Goal: Transaction & Acquisition: Purchase product/service

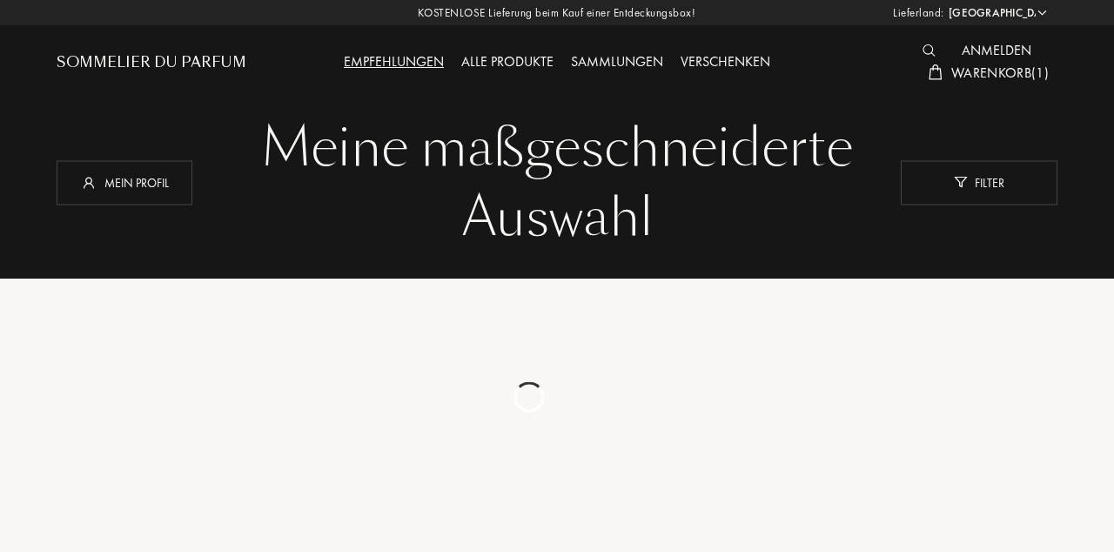
select select "DE"
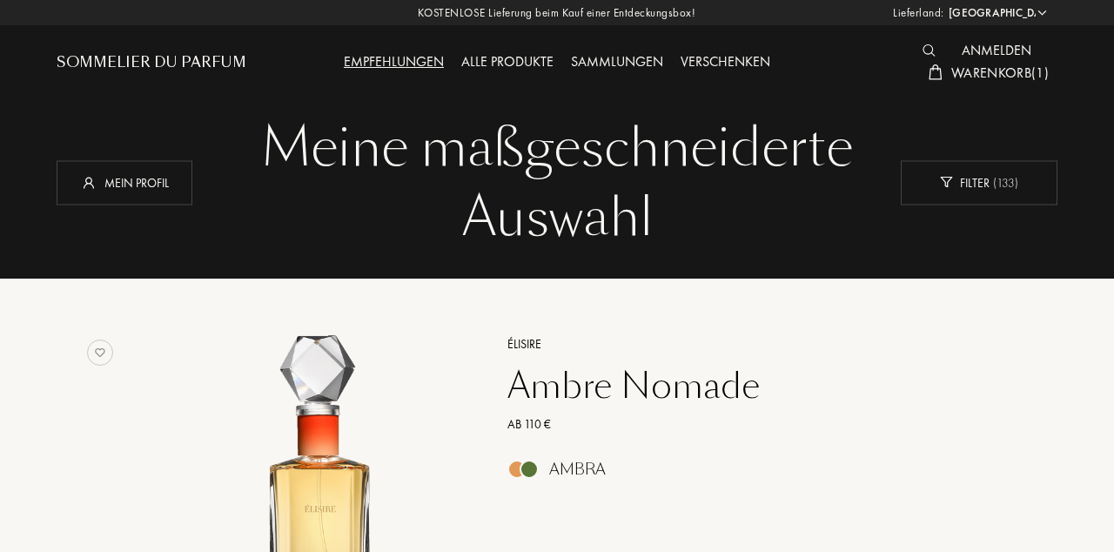
scroll to position [4551, 0]
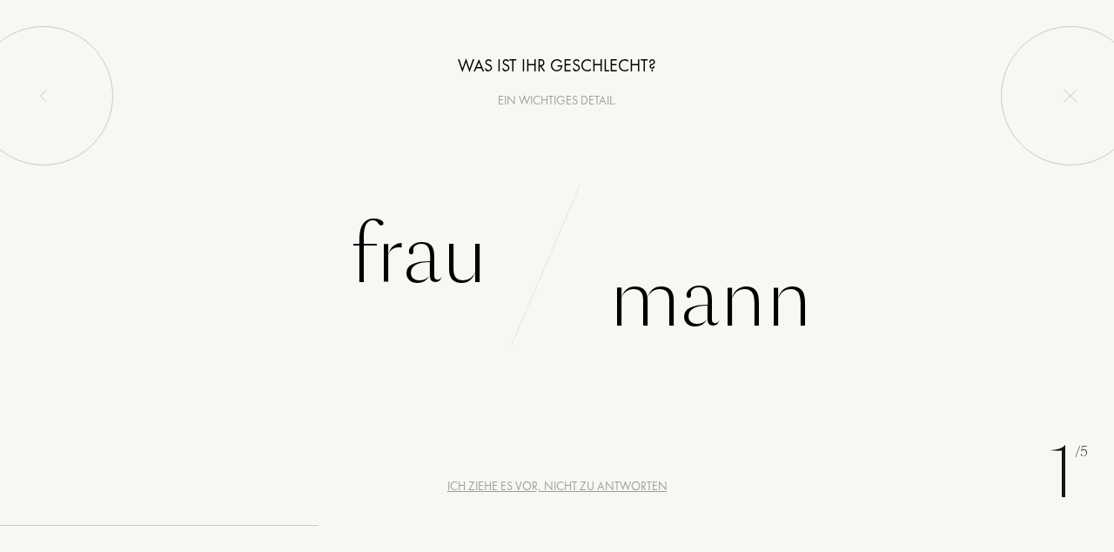
click at [423, 252] on div "Frau" at bounding box center [419, 256] width 138 height 118
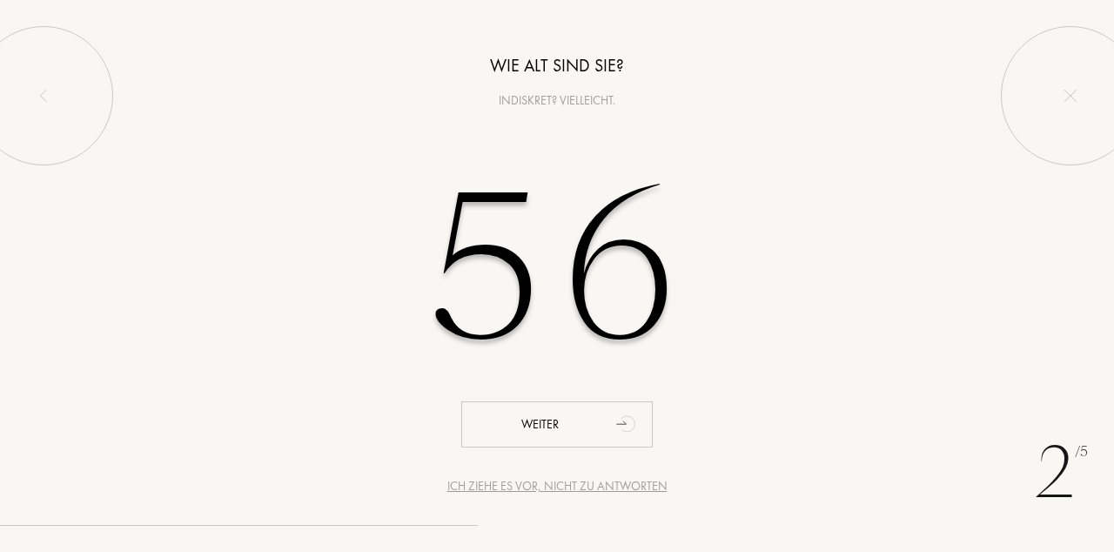
type input "56"
click at [578, 431] on div "Weiter" at bounding box center [557, 424] width 192 height 46
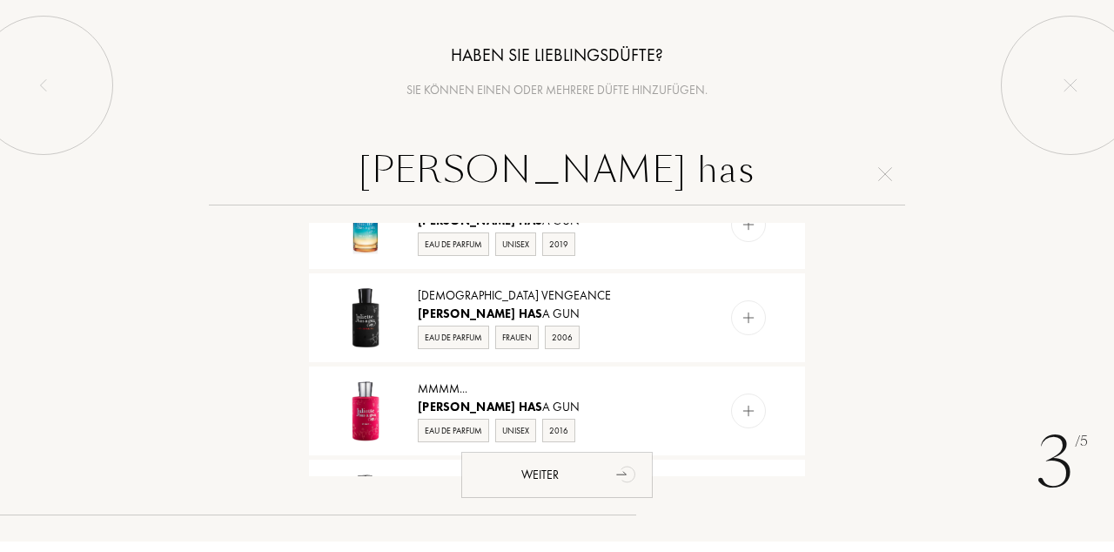
scroll to position [141, 0]
type input "Juliette has"
click at [376, 328] on img at bounding box center [365, 327] width 61 height 61
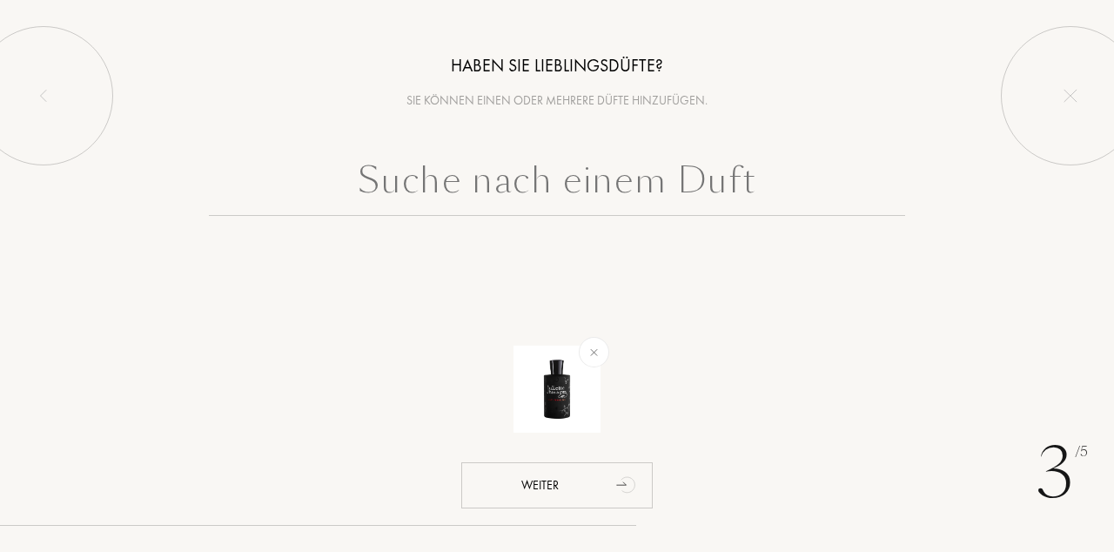
scroll to position [0, 0]
click at [580, 508] on div "Weiter" at bounding box center [557, 485] width 192 height 46
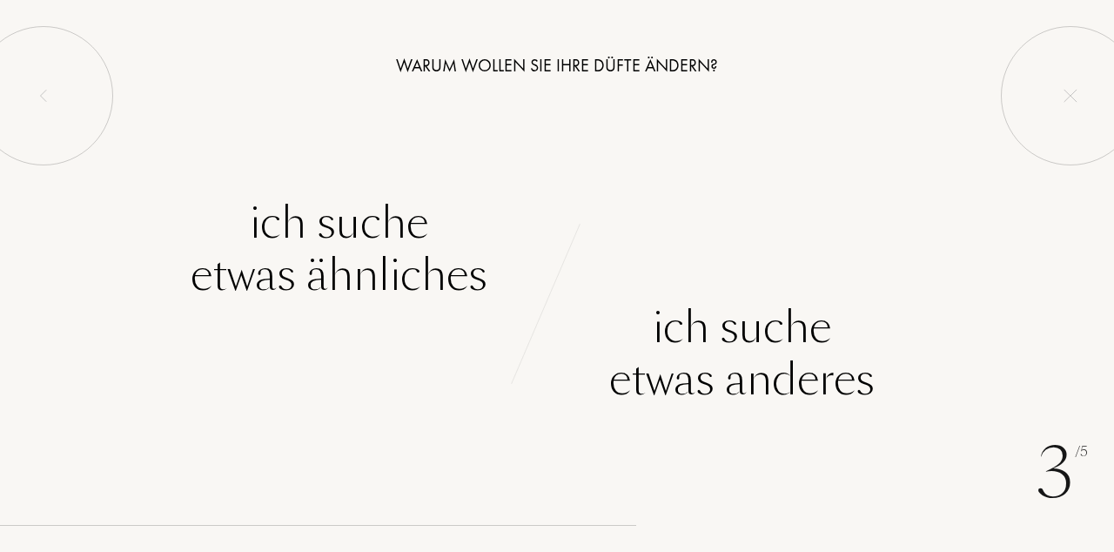
click at [360, 266] on div "Ich suche etwas ähnliches" at bounding box center [339, 249] width 297 height 104
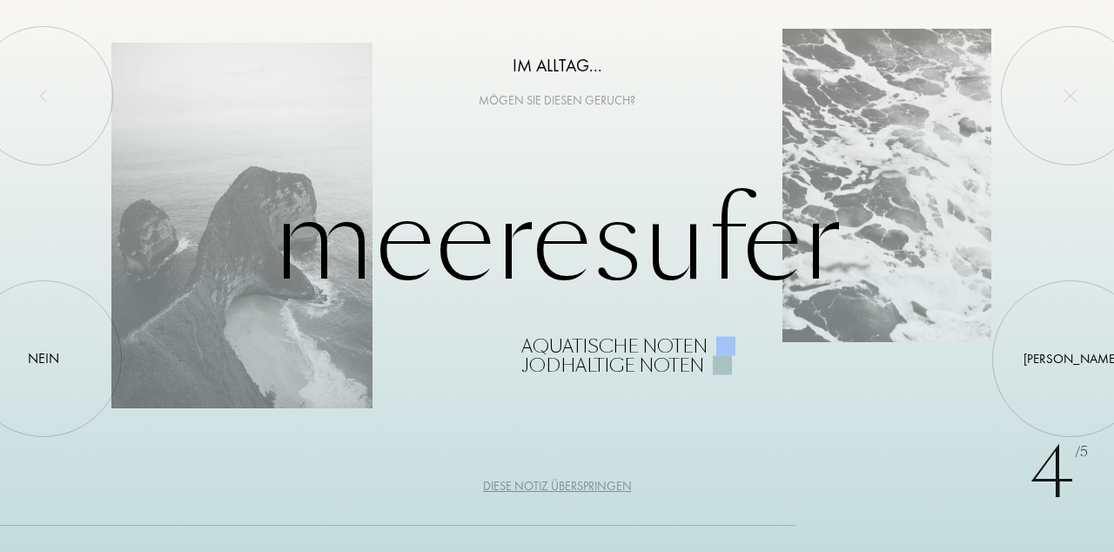
click at [53, 369] on div "Nein" at bounding box center [43, 358] width 31 height 21
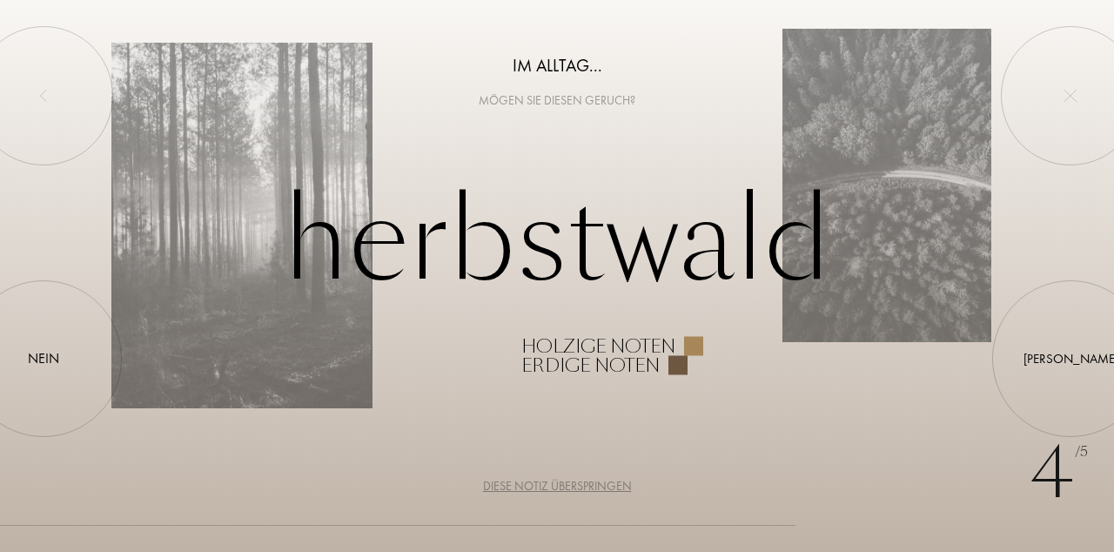
click at [1059, 437] on div "Ja" at bounding box center [1070, 358] width 157 height 157
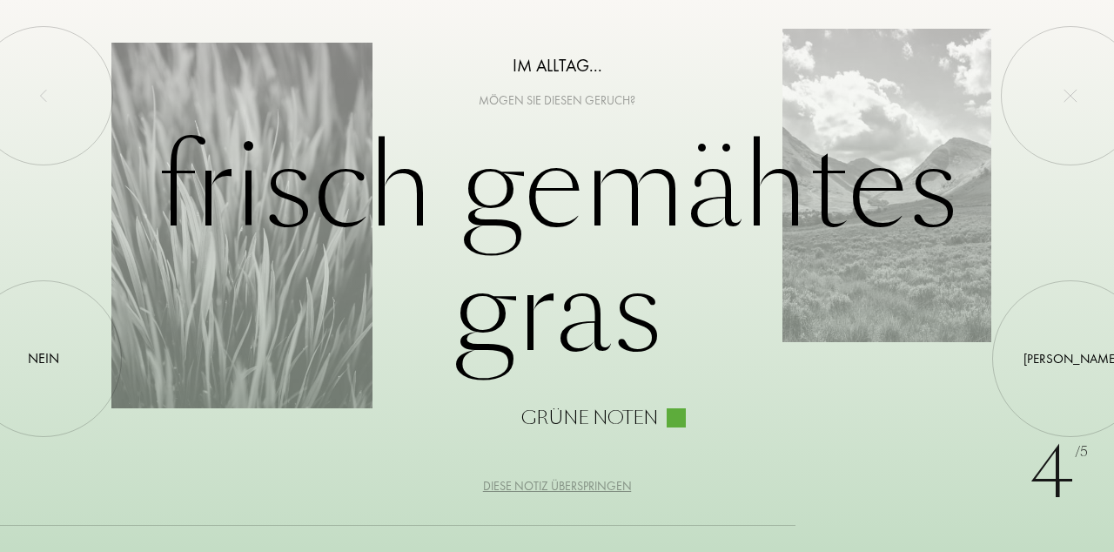
click at [60, 421] on div "Nein" at bounding box center [43, 358] width 157 height 157
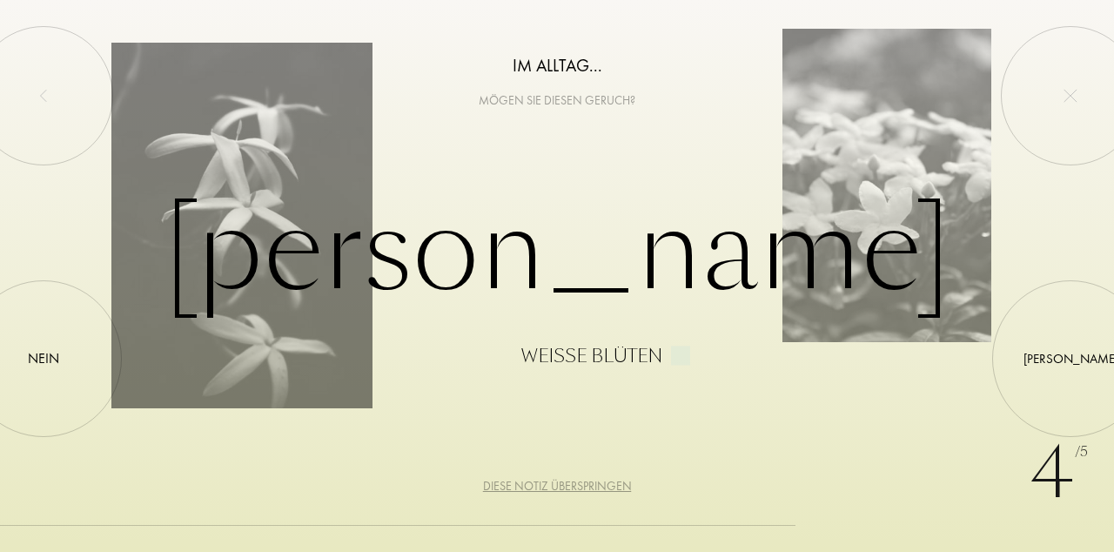
click at [1074, 369] on div "Ja" at bounding box center [1071, 359] width 95 height 20
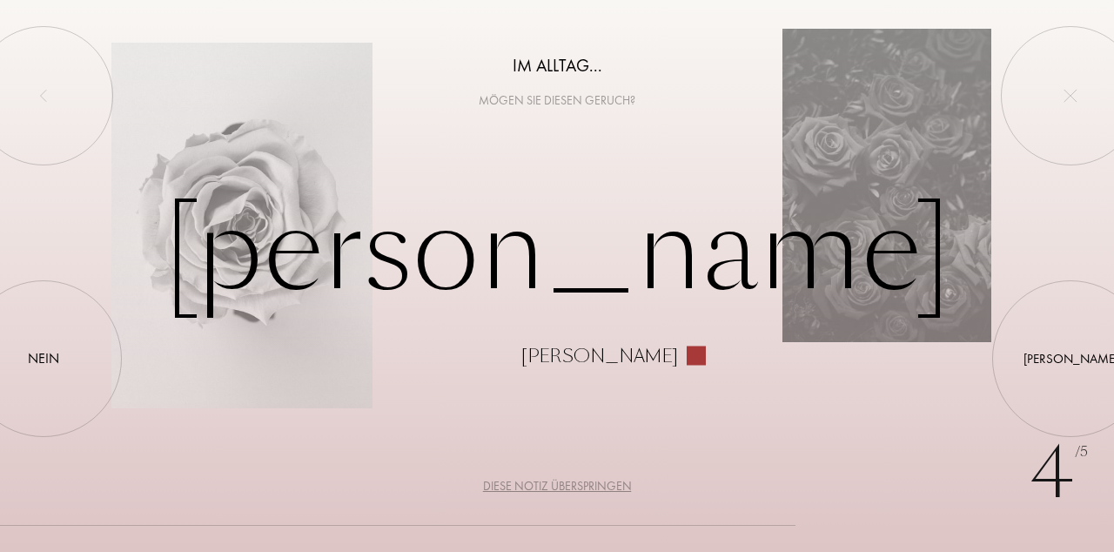
click at [1071, 359] on div at bounding box center [1071, 359] width 0 height 0
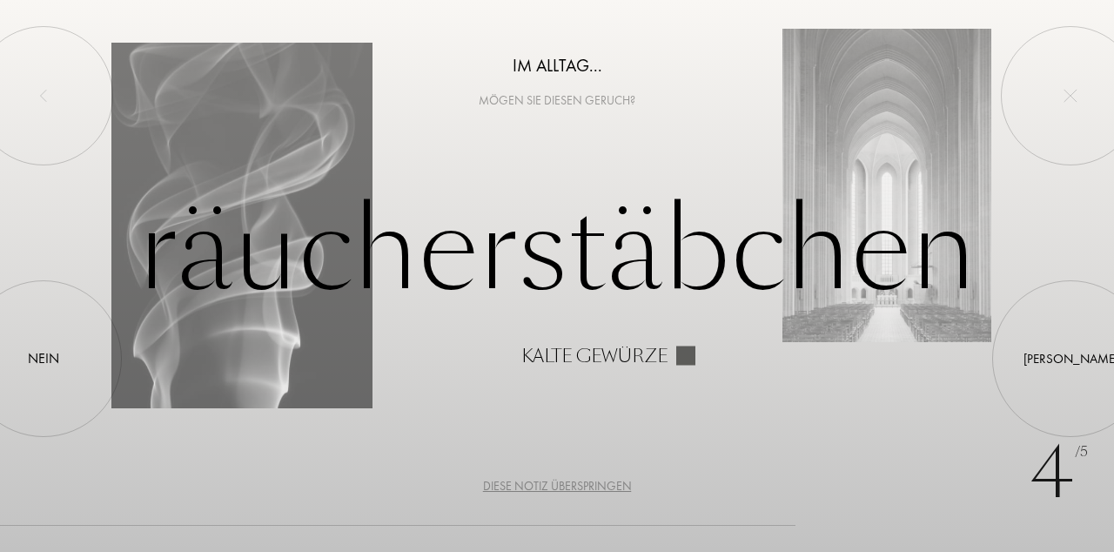
click at [1071, 359] on div at bounding box center [1071, 359] width 0 height 0
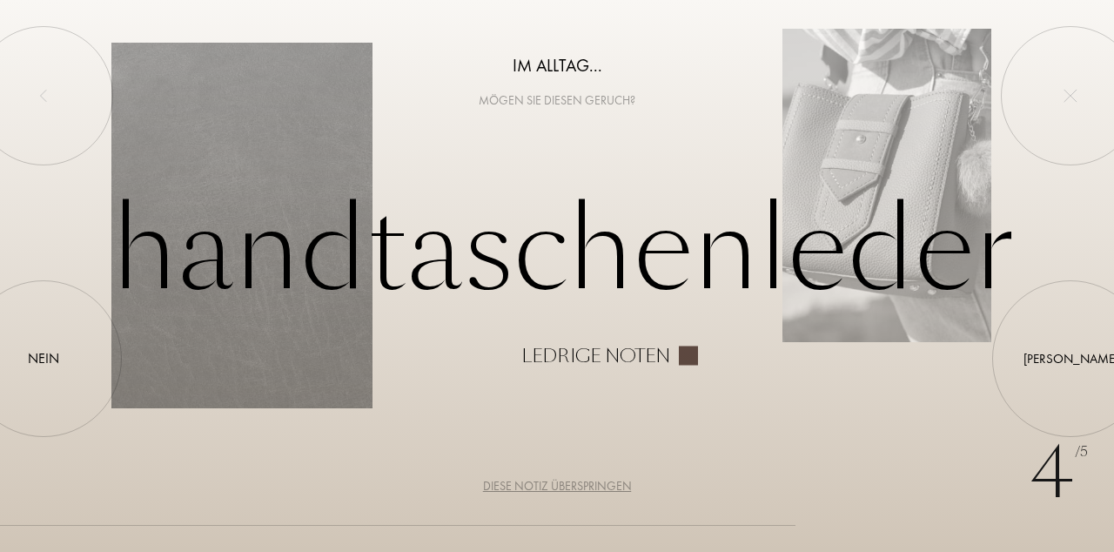
click at [1071, 359] on div at bounding box center [1071, 359] width 0 height 0
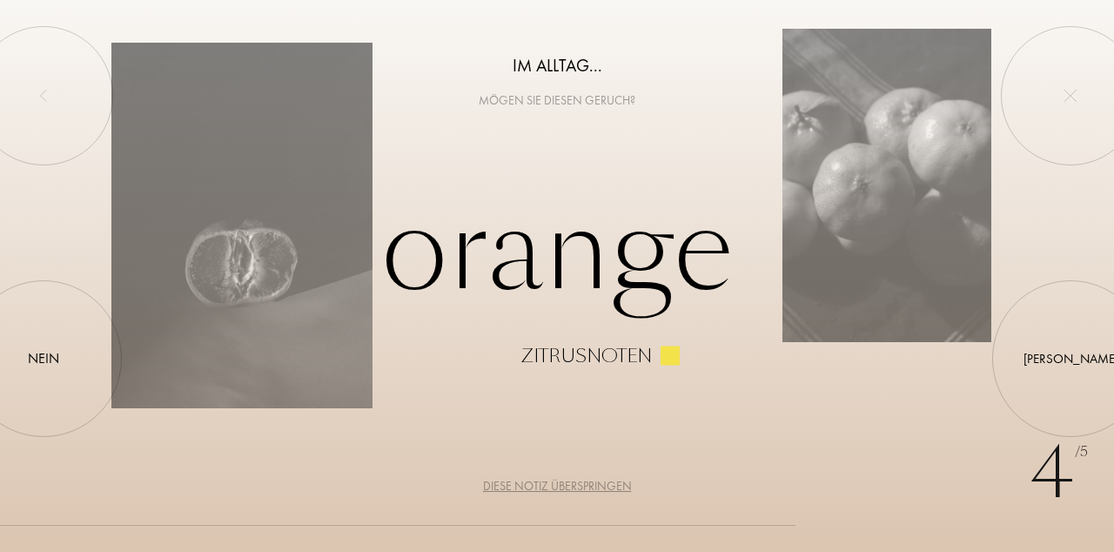
click at [73, 422] on div "Nein" at bounding box center [43, 358] width 157 height 157
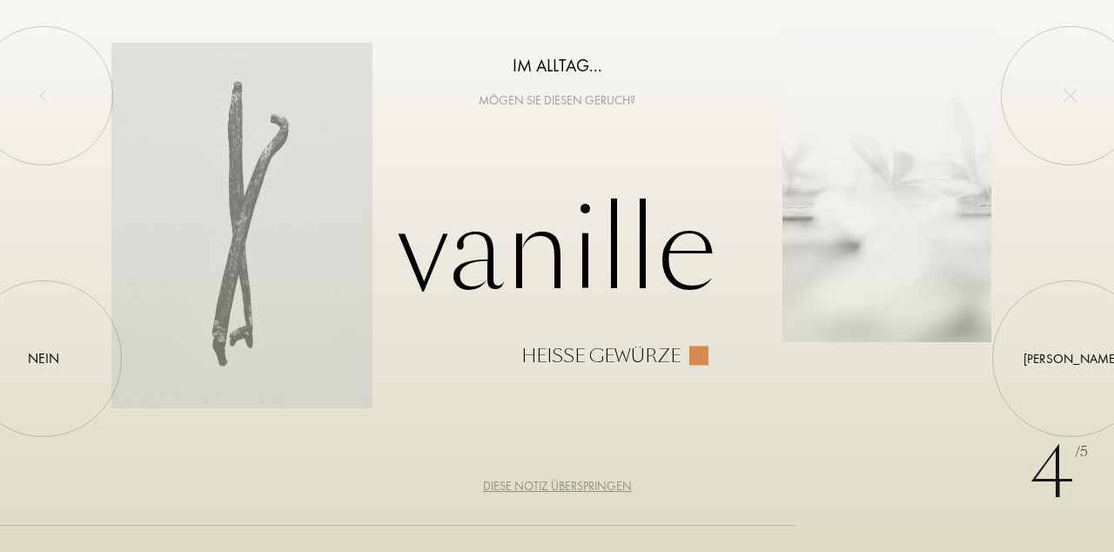
click at [1080, 404] on div "Ja" at bounding box center [1070, 358] width 157 height 157
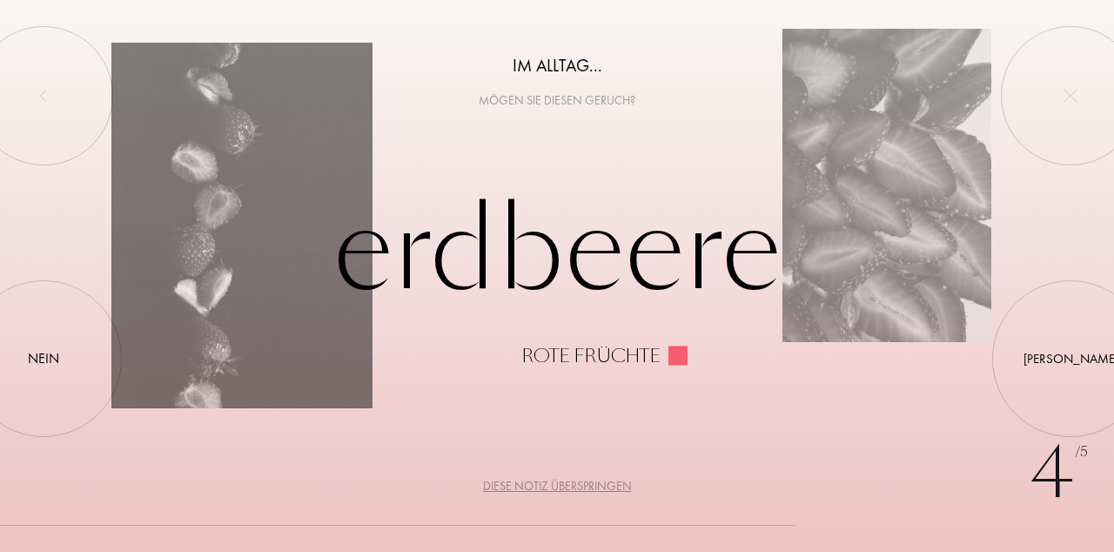
click at [1071, 359] on div at bounding box center [1071, 359] width 0 height 0
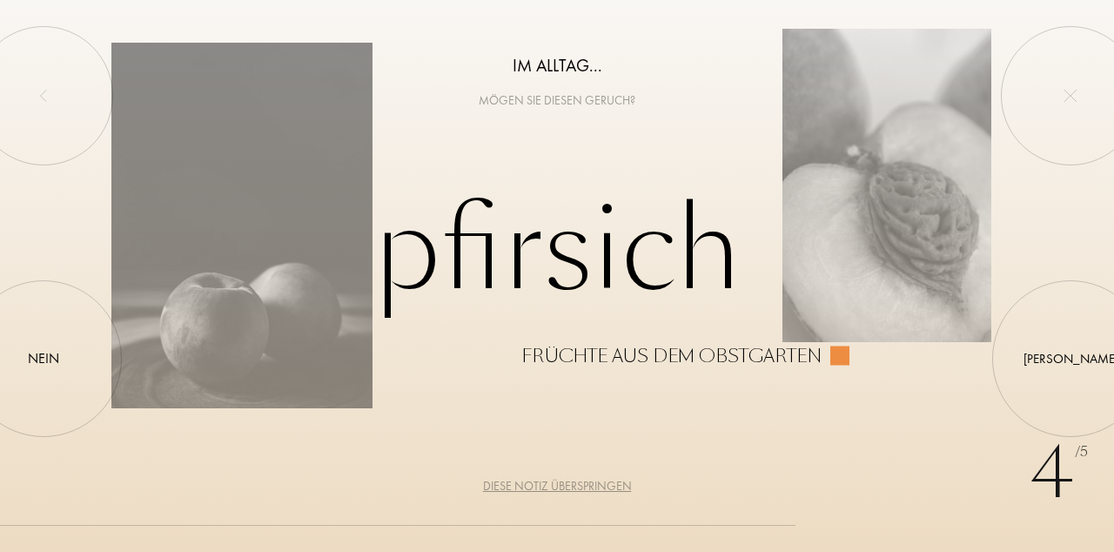
click at [47, 429] on div "Nein" at bounding box center [43, 358] width 157 height 157
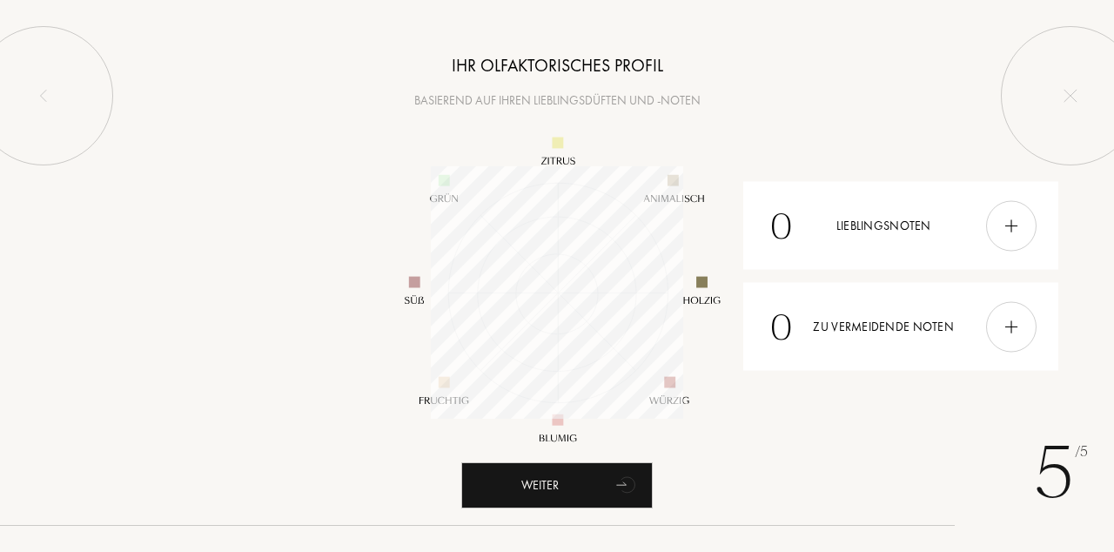
scroll to position [252, 252]
click at [601, 508] on div "Weiter" at bounding box center [557, 485] width 192 height 46
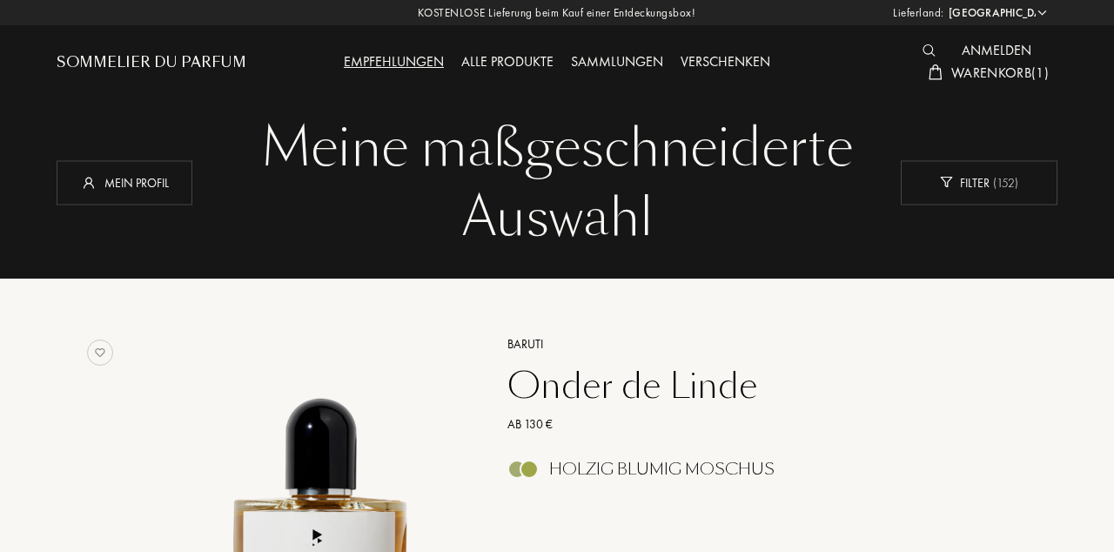
select select "DE"
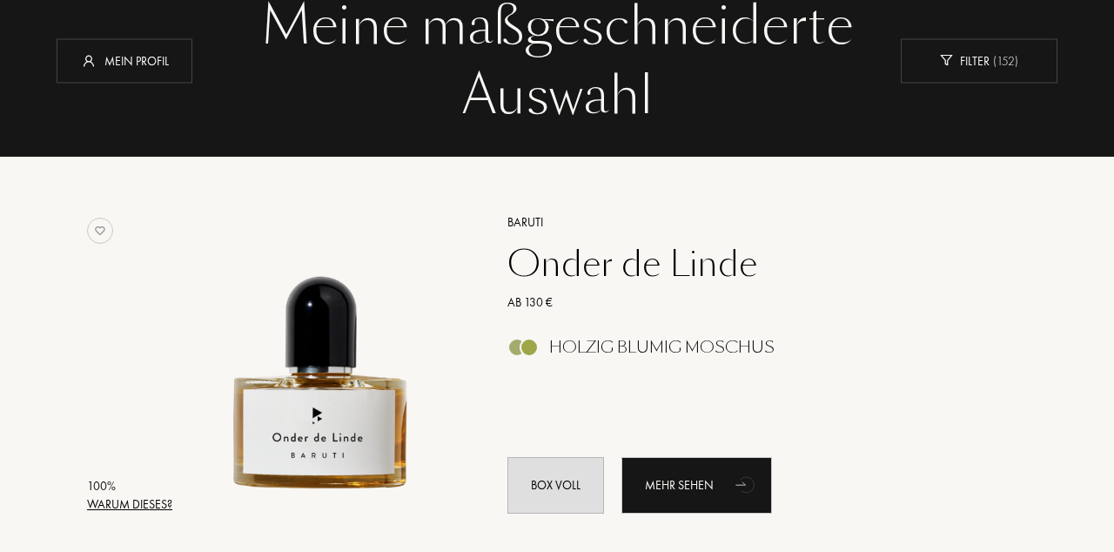
scroll to position [123, 0]
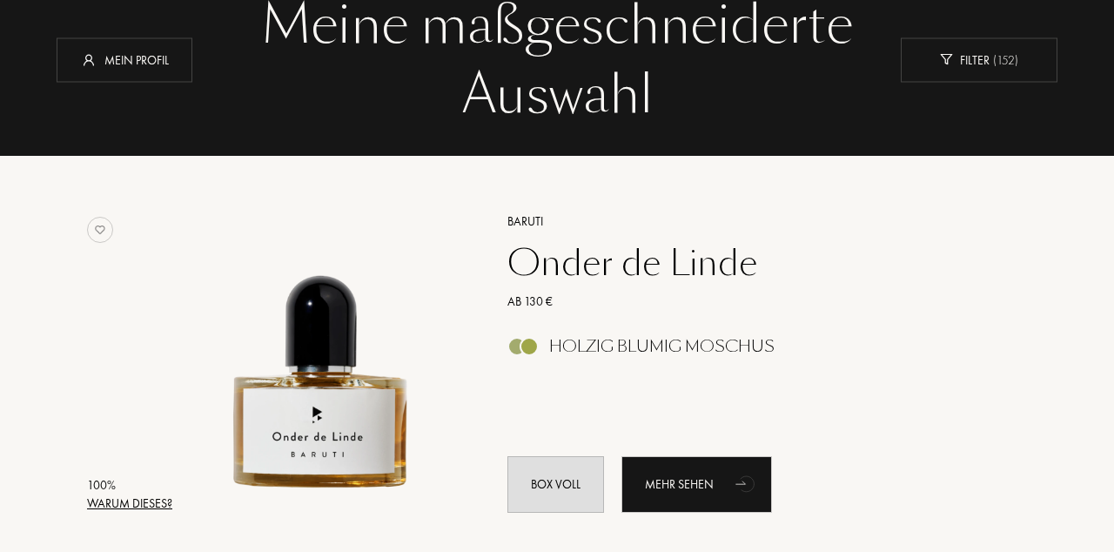
click at [702, 488] on div "Mehr sehen" at bounding box center [697, 484] width 151 height 57
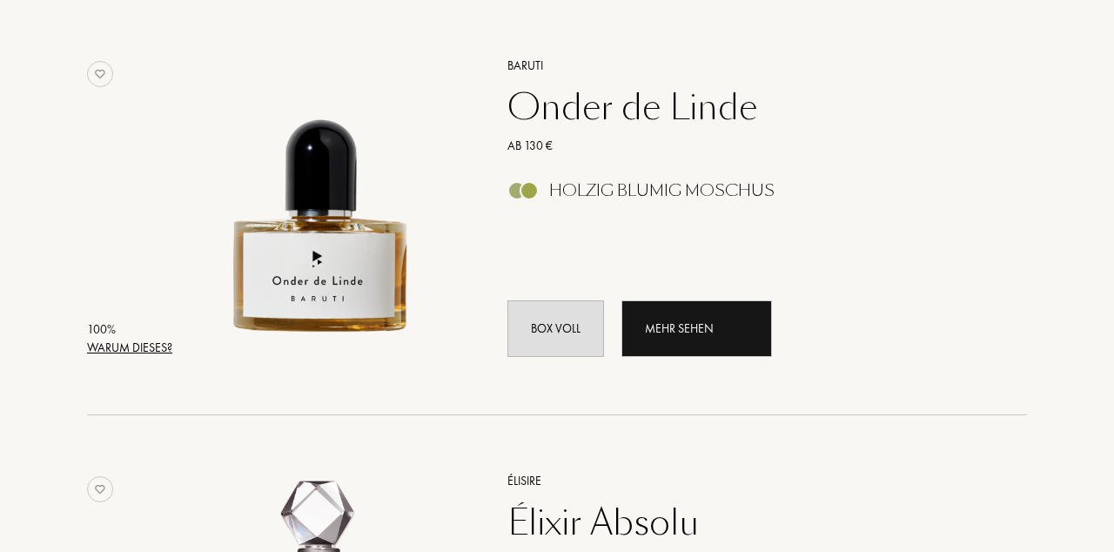
scroll to position [279, 0]
click at [710, 325] on div "Mehr sehen" at bounding box center [697, 328] width 151 height 57
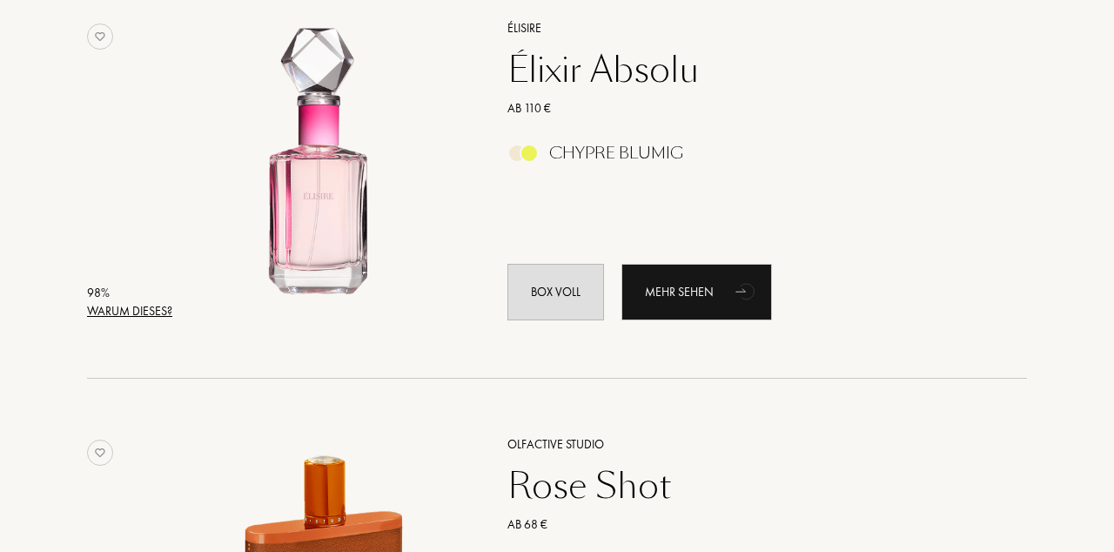
scroll to position [731, 0]
click at [709, 296] on div "Mehr sehen" at bounding box center [697, 292] width 151 height 57
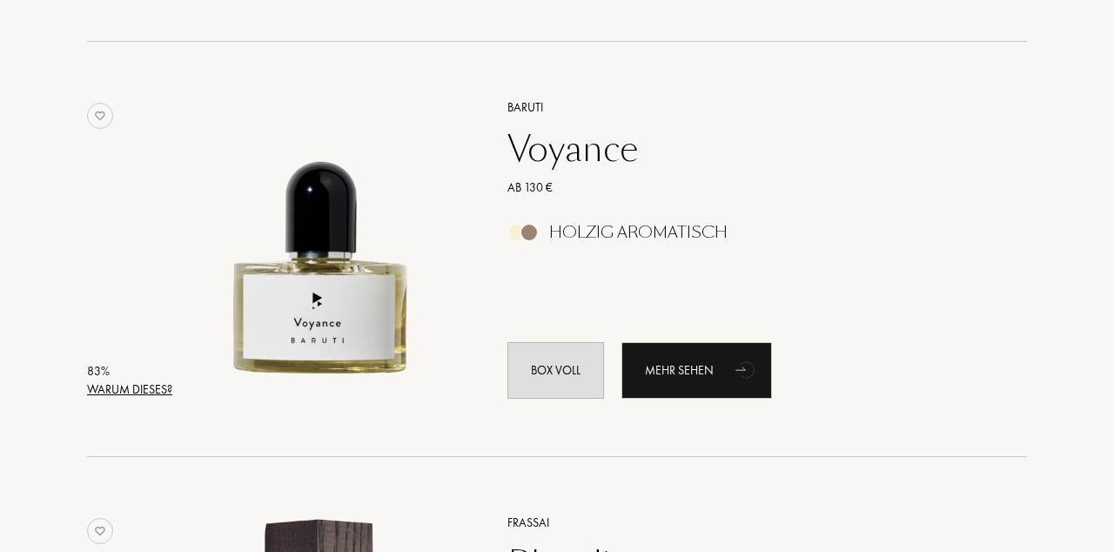
scroll to position [2732, 0]
click at [712, 374] on div "Mehr sehen" at bounding box center [697, 369] width 151 height 57
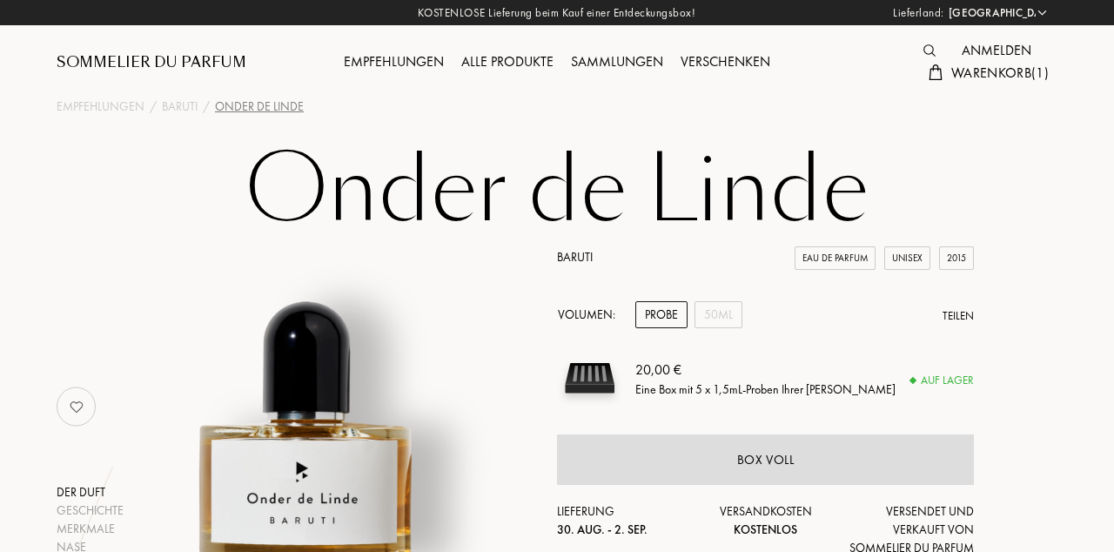
select select "DE"
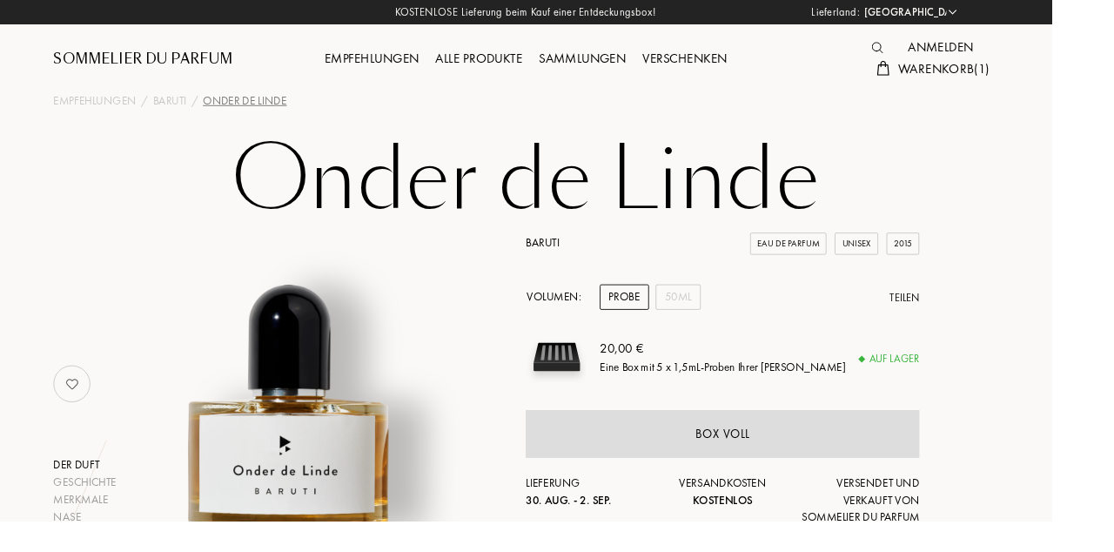
click at [976, 78] on span "Warenkorb ( 1 )" at bounding box center [1001, 73] width 98 height 18
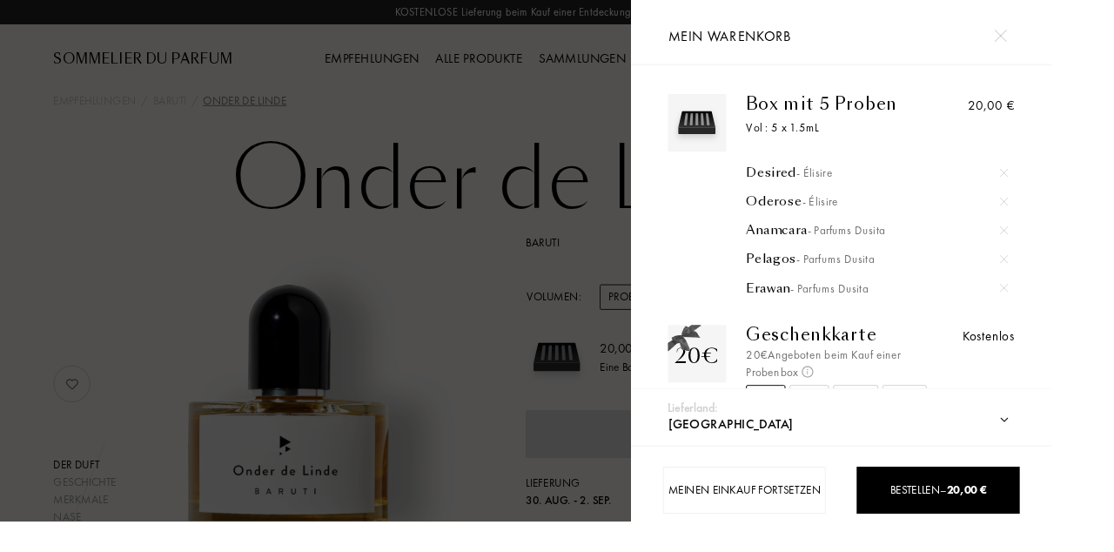
click at [1077, 179] on div at bounding box center [1064, 183] width 26 height 26
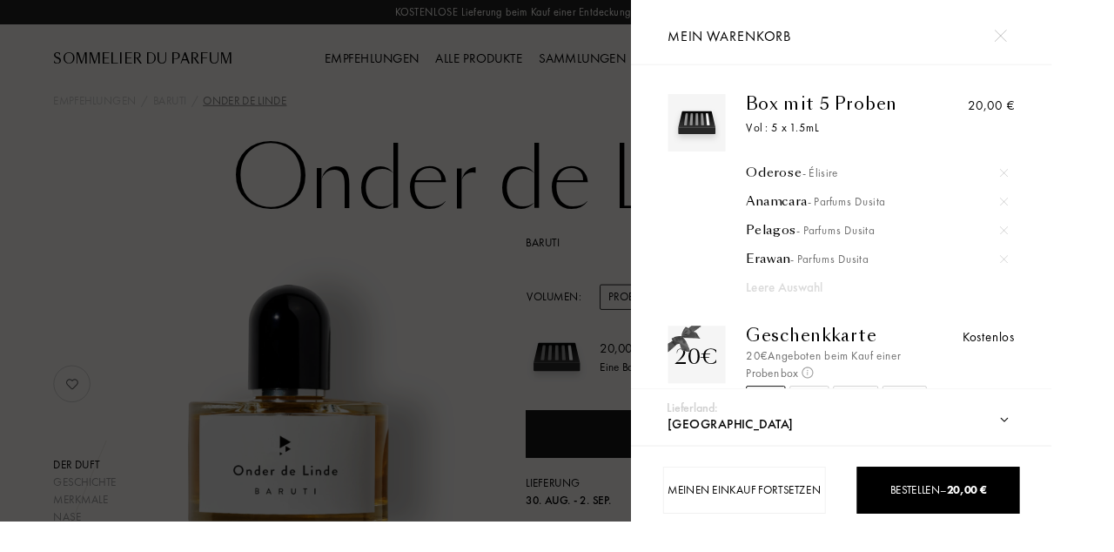
click at [1077, 282] on div at bounding box center [1064, 274] width 26 height 26
click at [1077, 251] on div at bounding box center [1064, 244] width 26 height 26
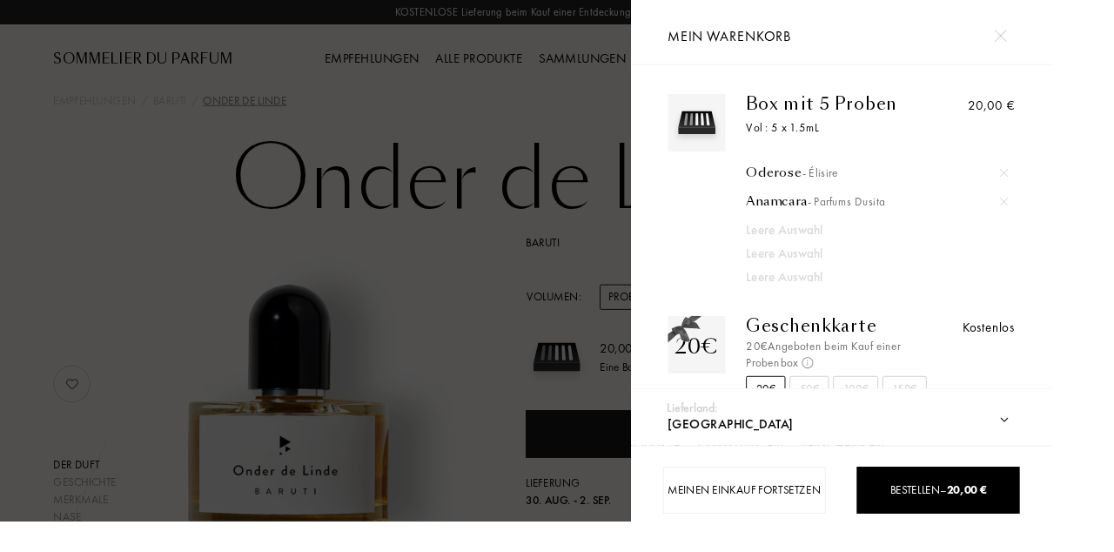
click at [1077, 211] on div at bounding box center [1064, 213] width 26 height 26
click at [1077, 181] on div at bounding box center [1064, 183] width 26 height 26
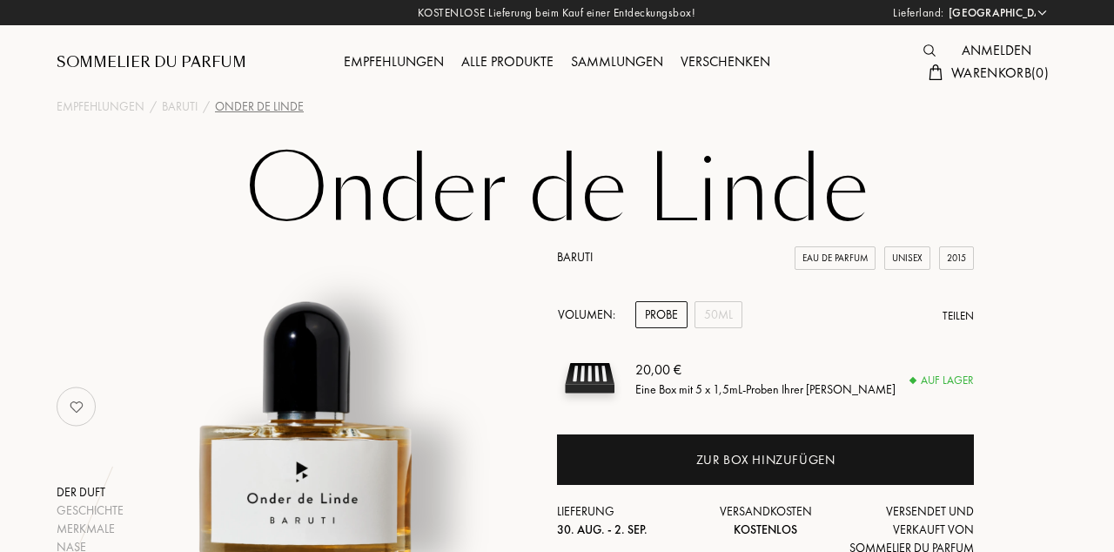
select select "DE"
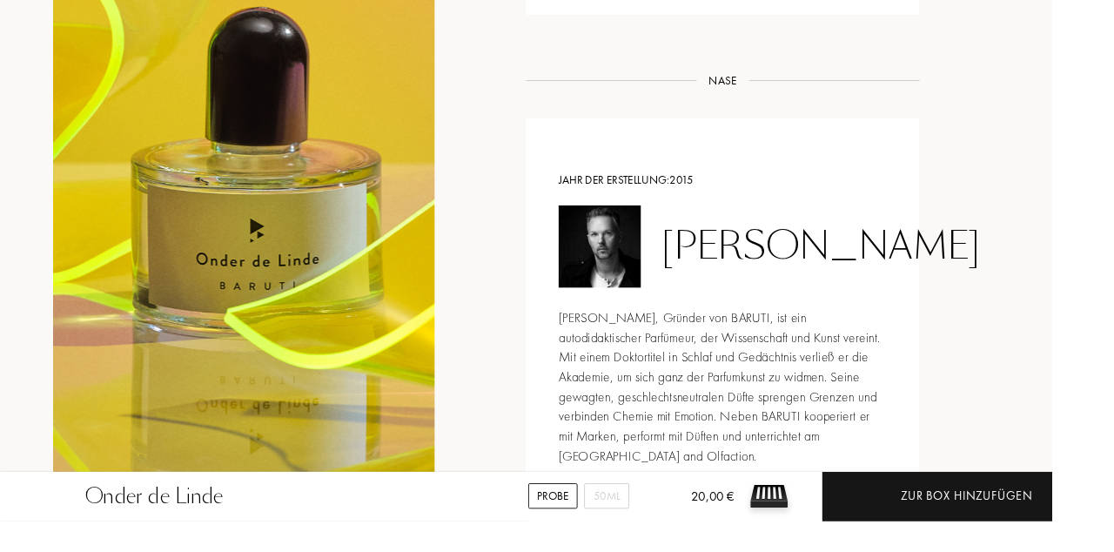
scroll to position [1836, 0]
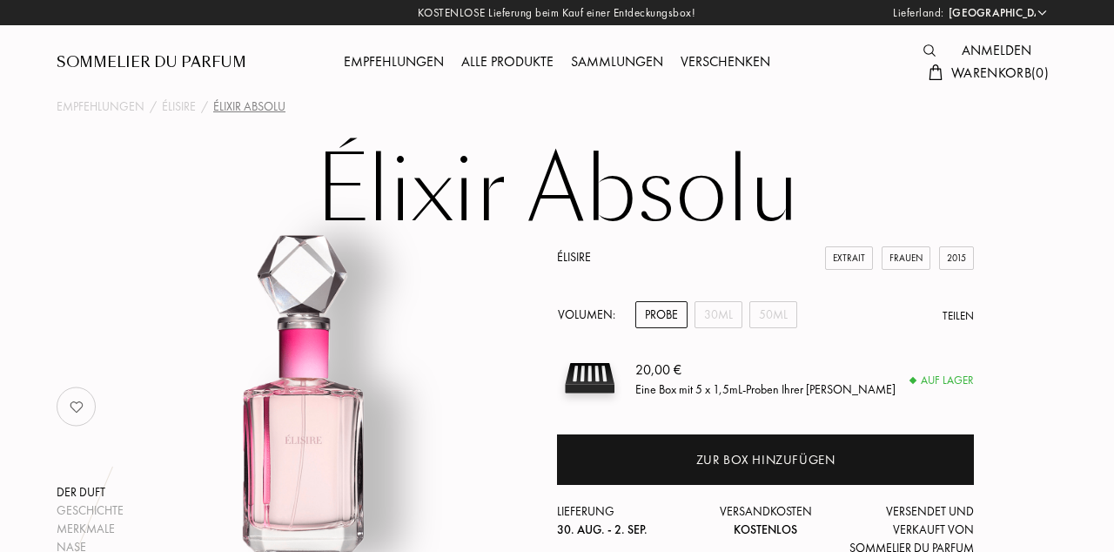
select select "DE"
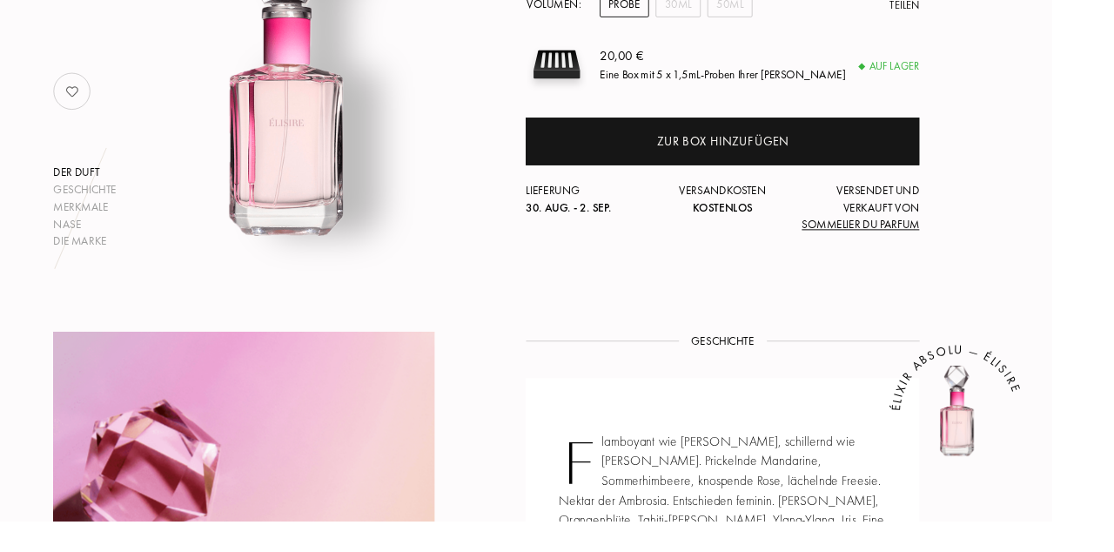
scroll to position [311, 0]
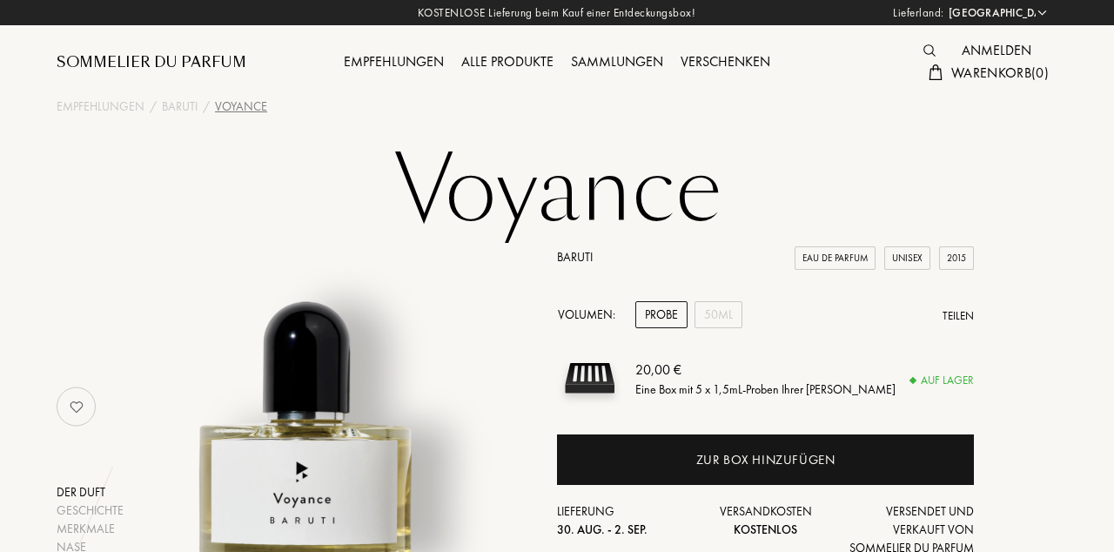
select select "DE"
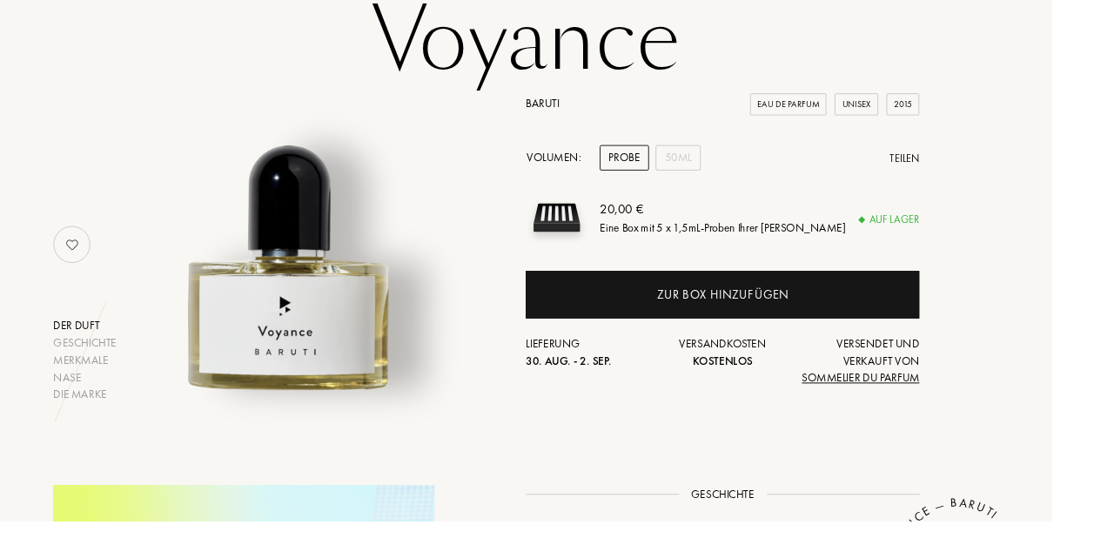
scroll to position [141, 0]
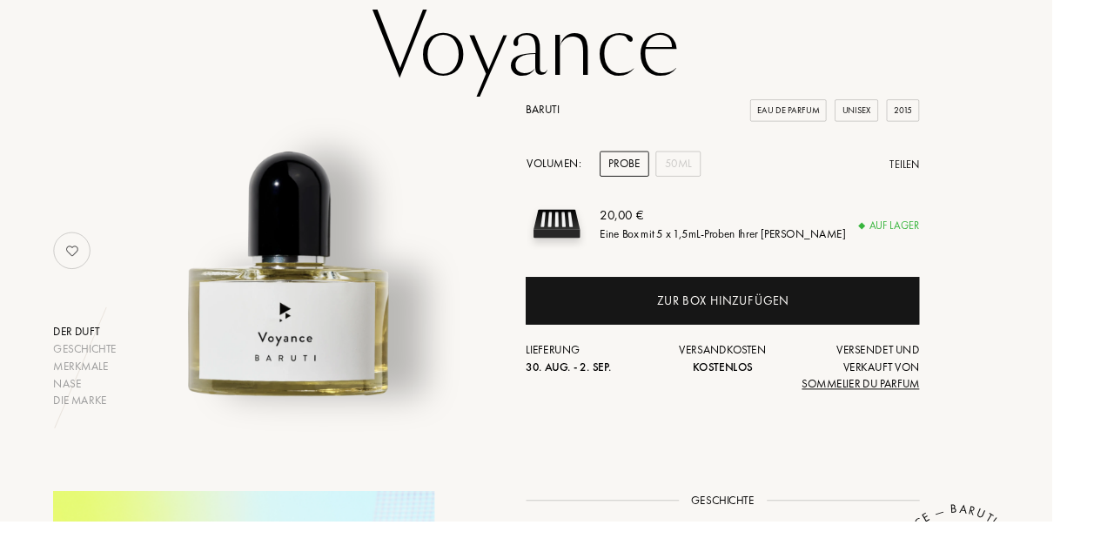
click at [808, 325] on div "Zur Box hinzufügen" at bounding box center [765, 319] width 139 height 20
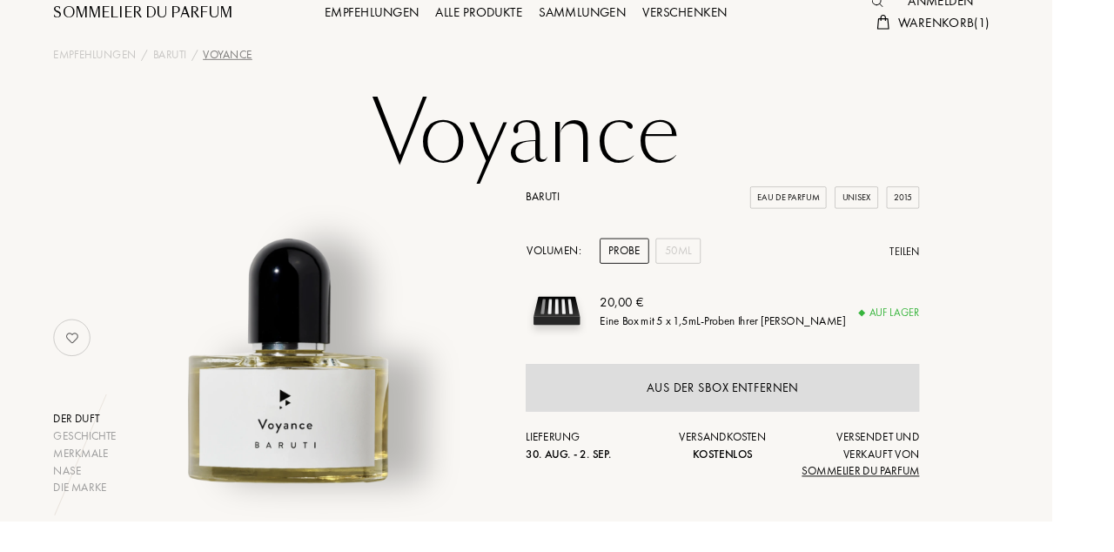
scroll to position [92, 0]
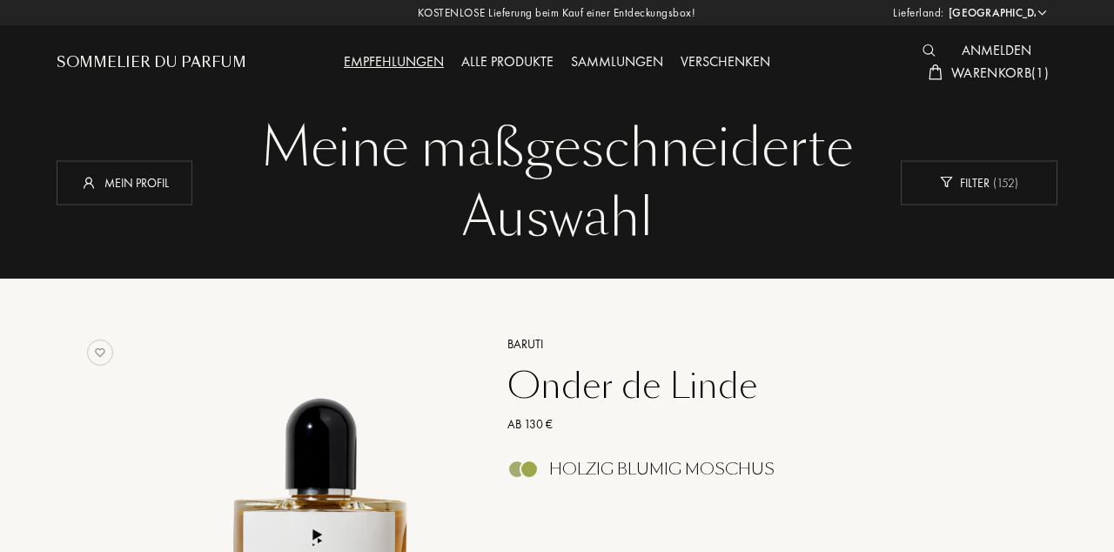
select select "DE"
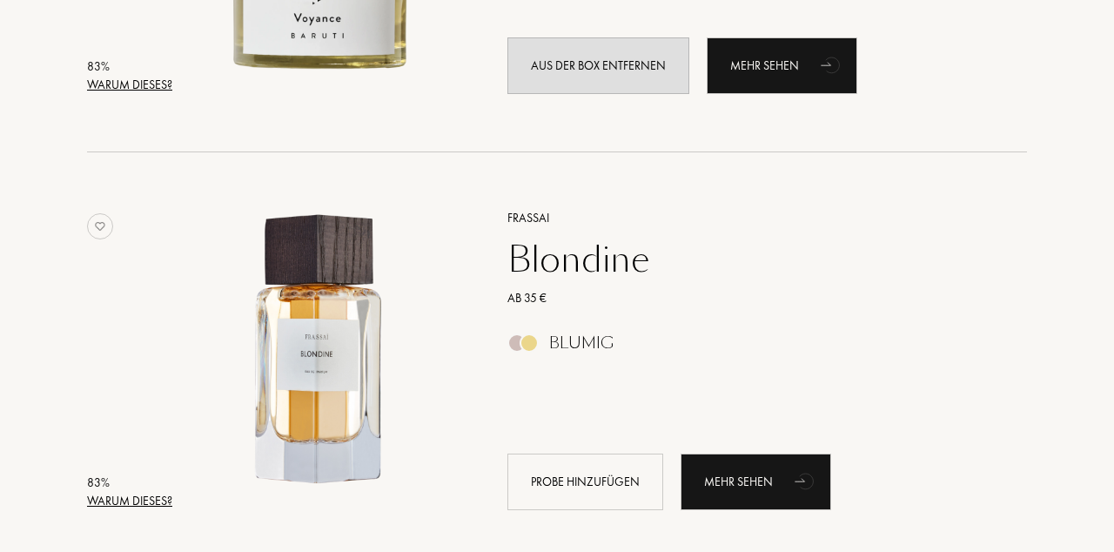
scroll to position [3037, 0]
click at [768, 487] on div "Mehr sehen" at bounding box center [756, 481] width 151 height 57
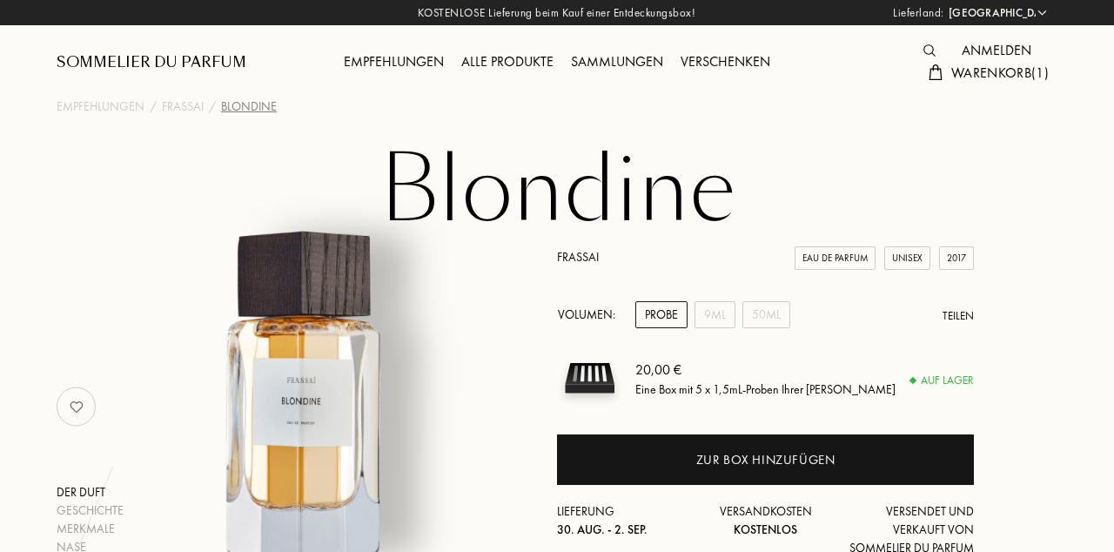
select select "DE"
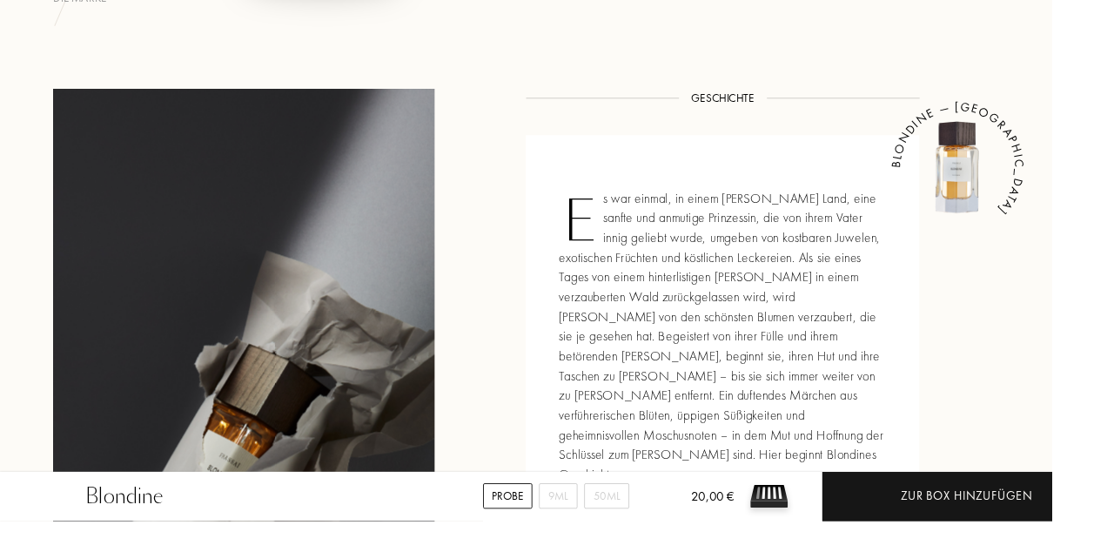
scroll to position [569, 0]
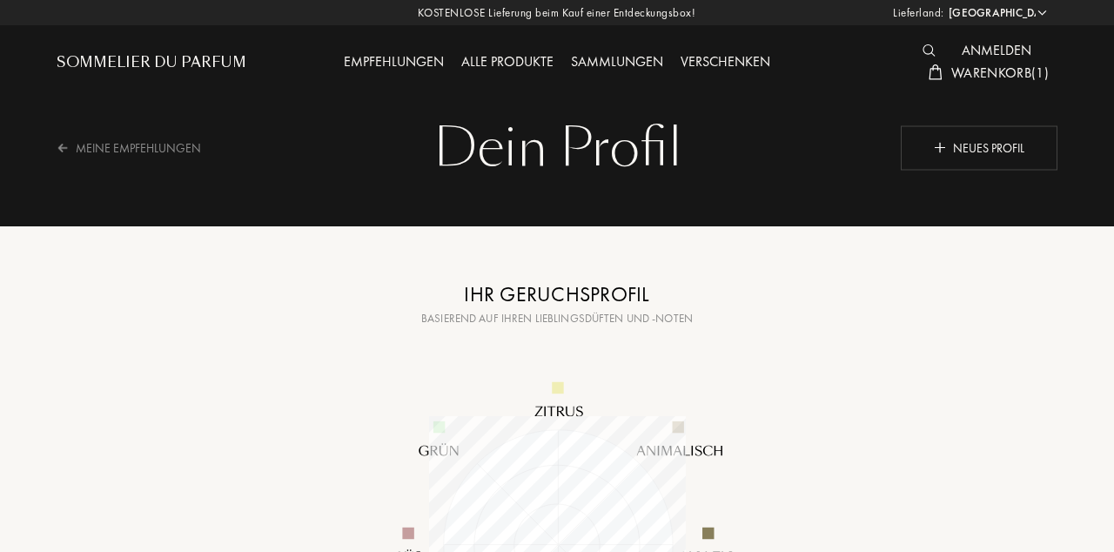
select select "DE"
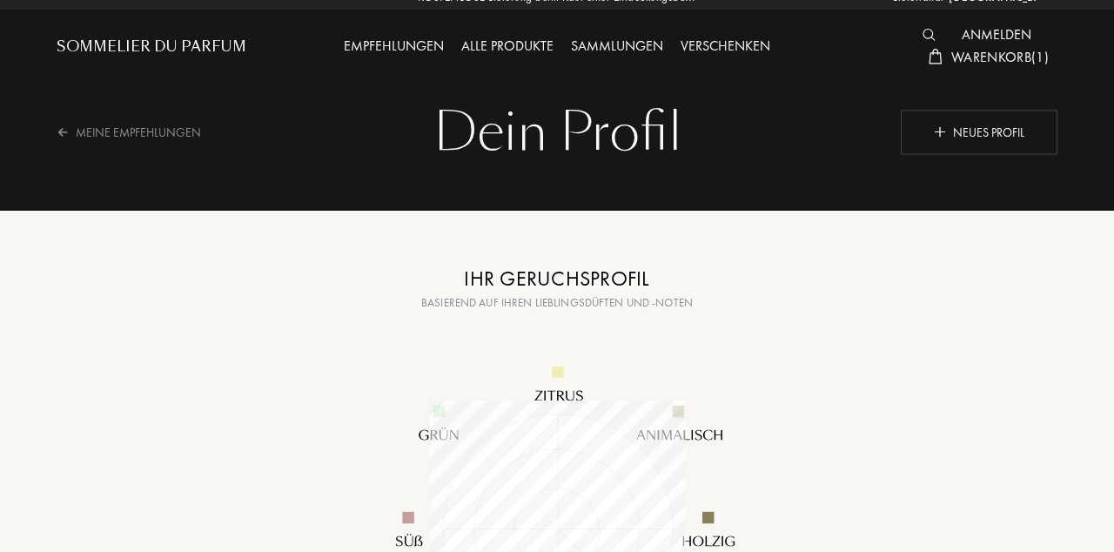
scroll to position [16, 0]
click at [162, 137] on div "Meine Empfehlungen" at bounding box center [140, 132] width 167 height 43
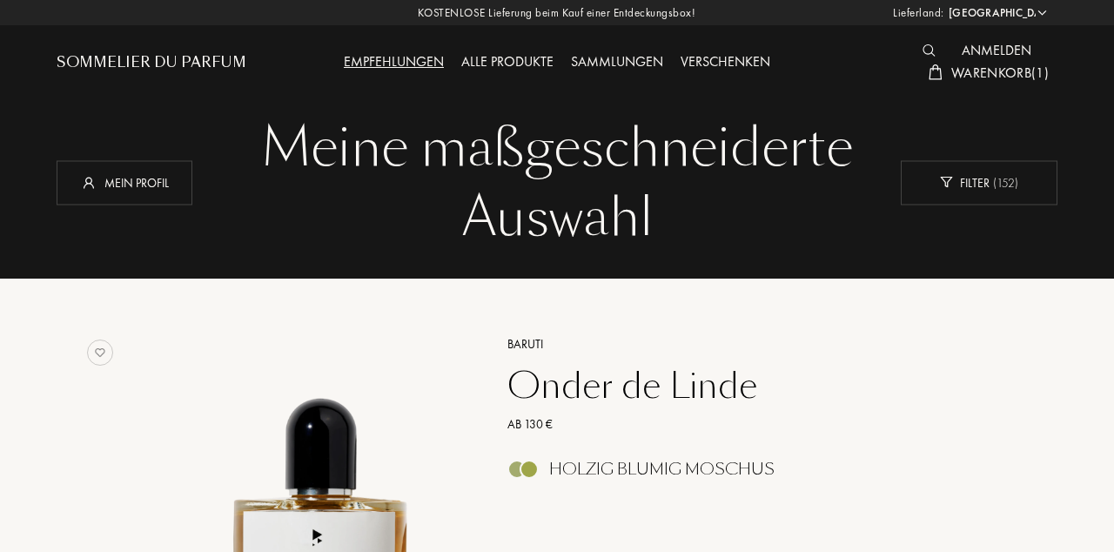
select select "DE"
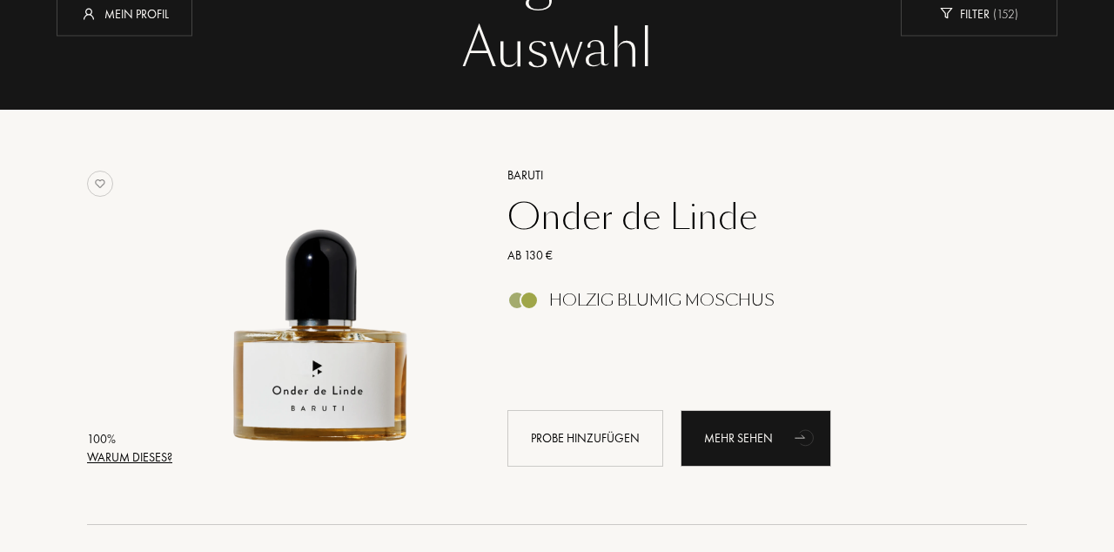
scroll to position [178, 0]
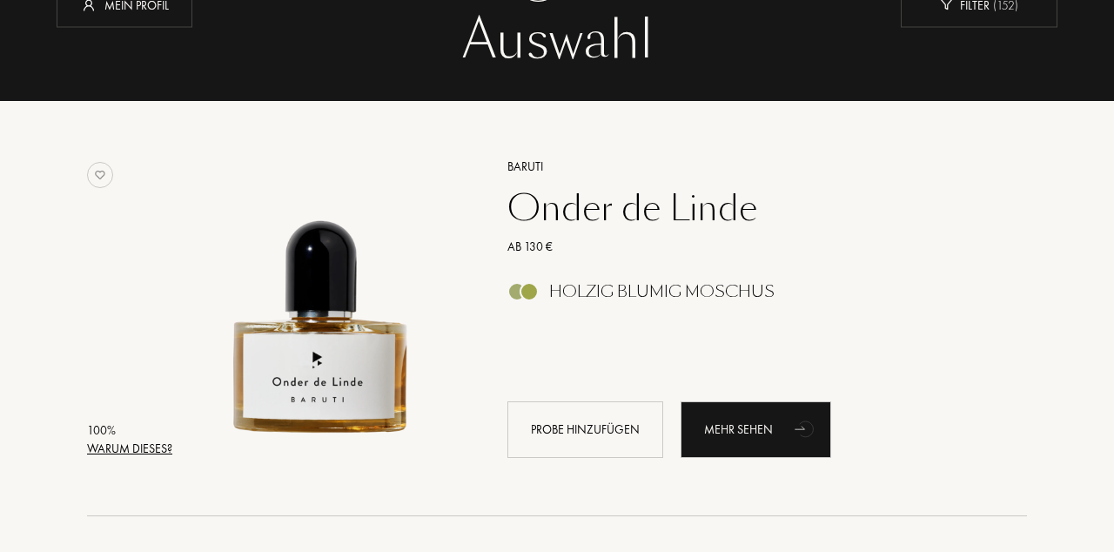
click at [118, 446] on div "Warum dieses?" at bounding box center [129, 449] width 85 height 18
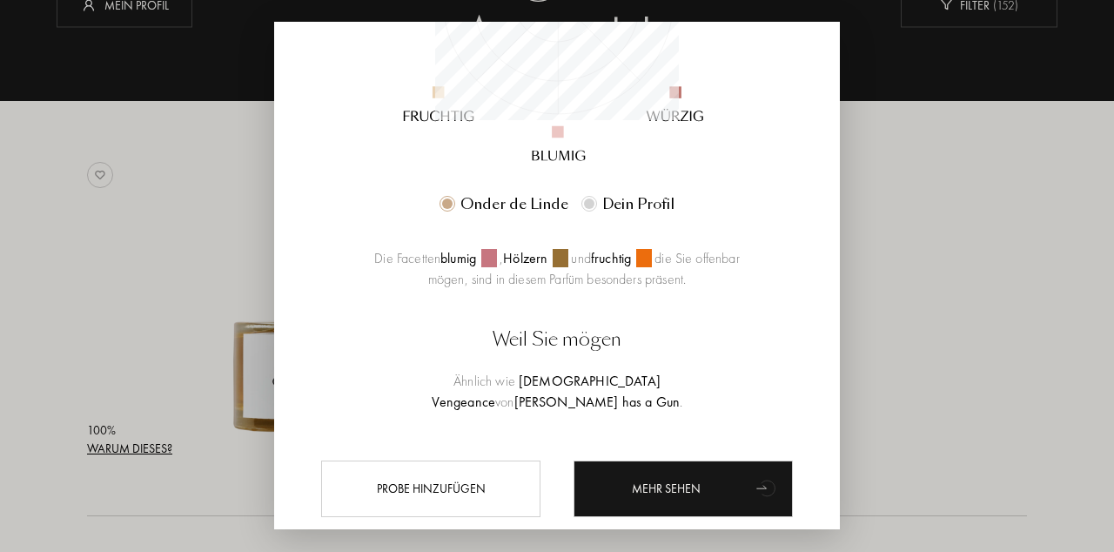
scroll to position [414, 0]
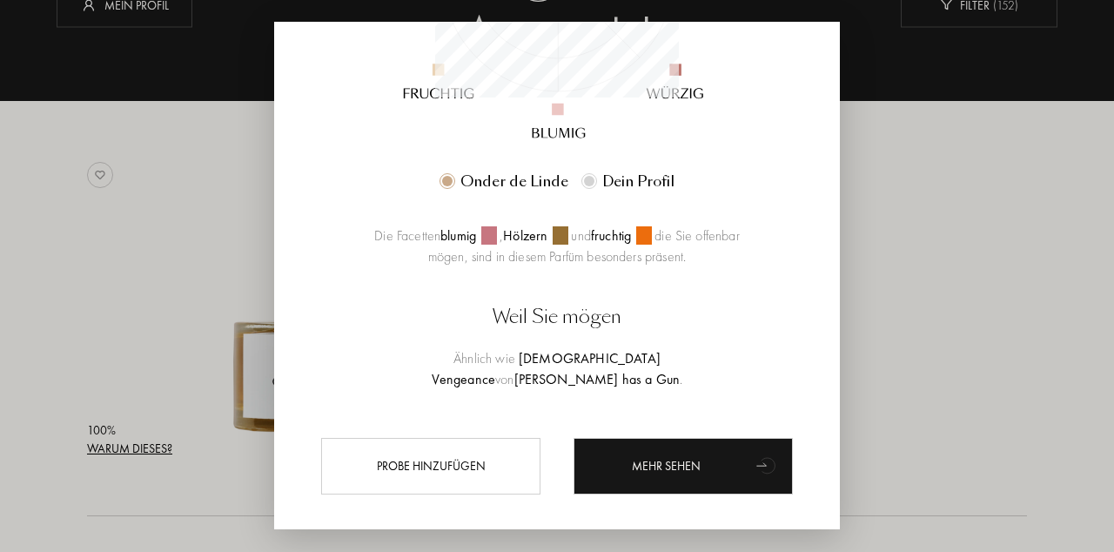
click at [697, 477] on div "Mehr sehen" at bounding box center [683, 466] width 219 height 57
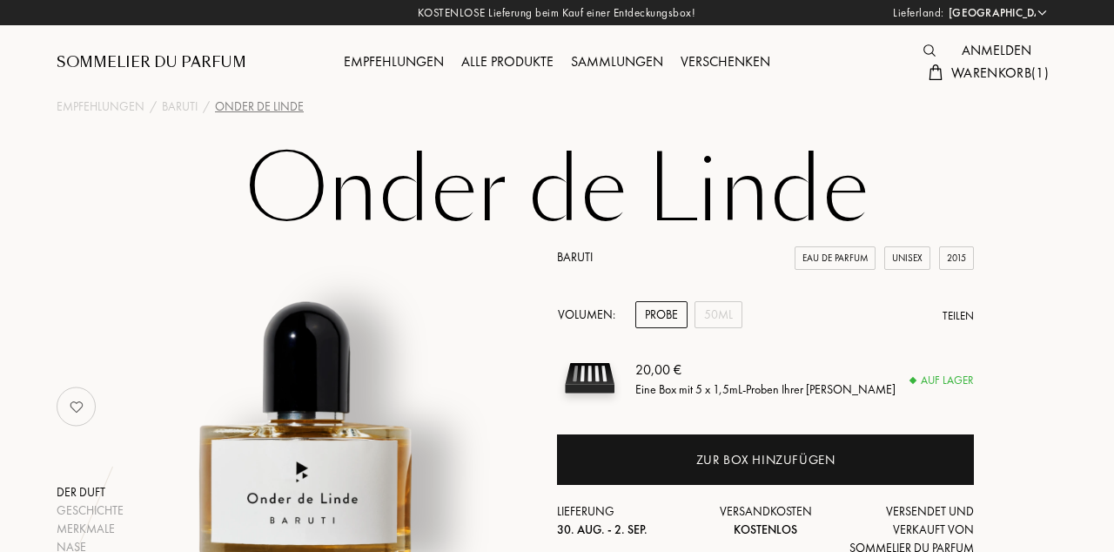
select select "DE"
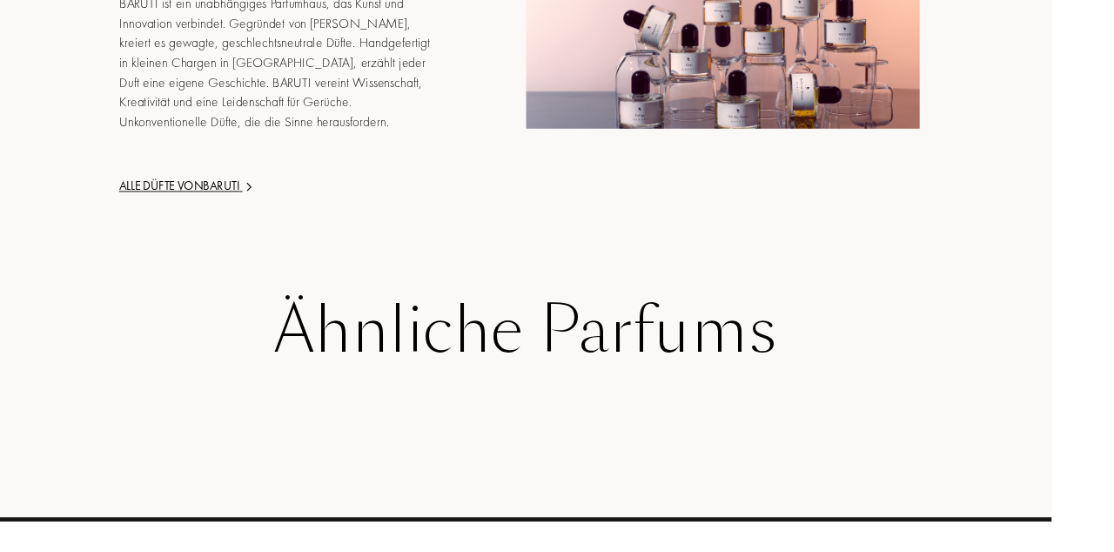
scroll to position [2688, 0]
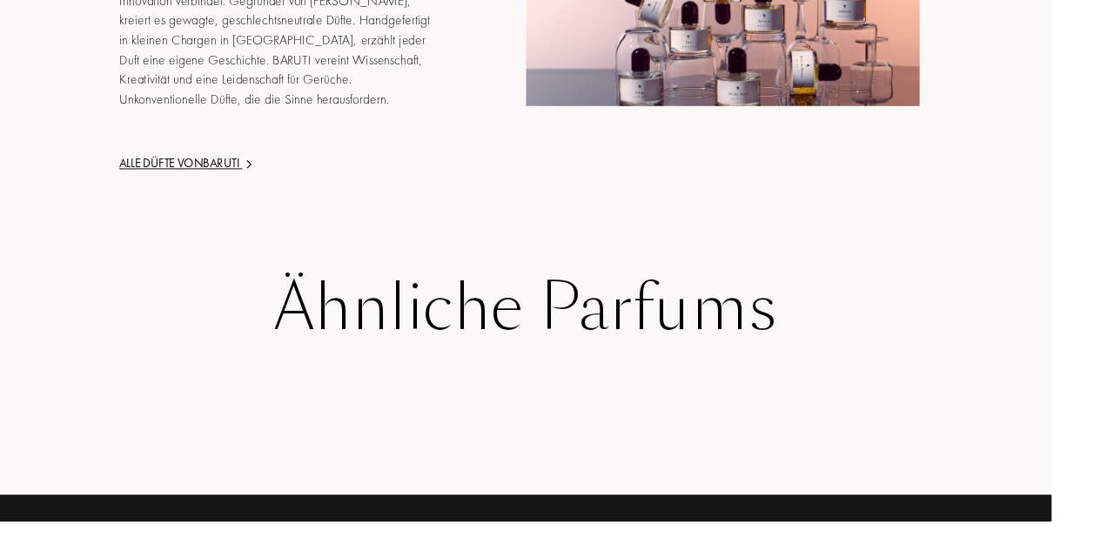
click at [612, 334] on div "Ähnliche Parfums" at bounding box center [557, 325] width 975 height 75
click at [485, 345] on div "Ähnliche Parfums" at bounding box center [557, 325] width 975 height 75
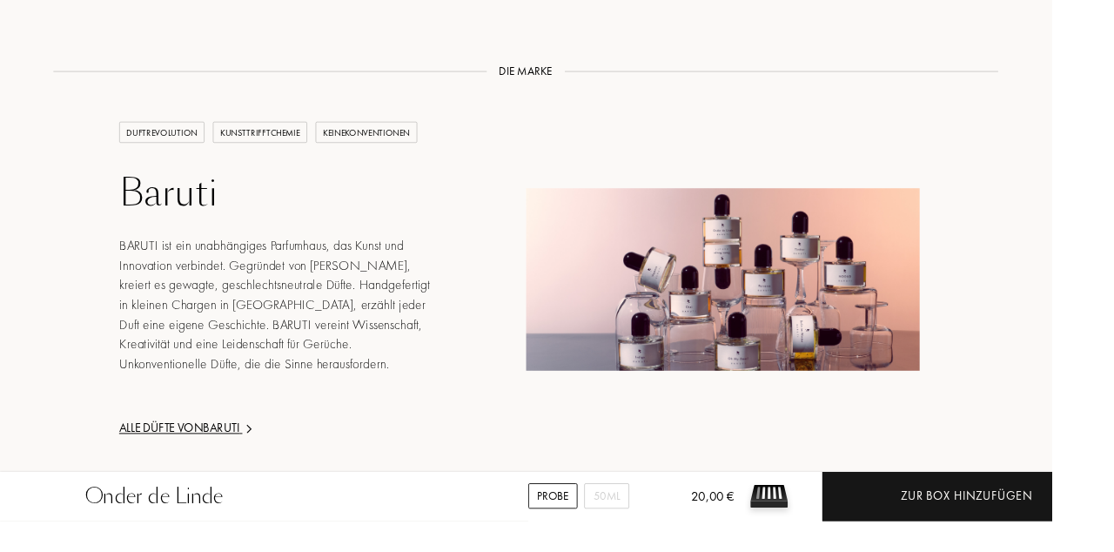
scroll to position [2415, 0]
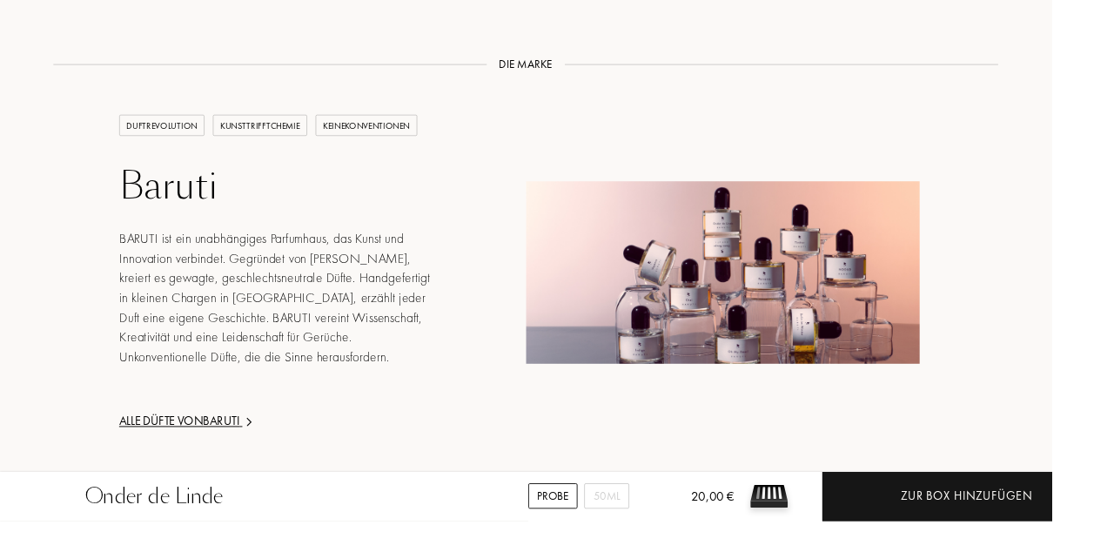
click at [228, 454] on div "Alle Düfte von Baruti" at bounding box center [293, 447] width 334 height 20
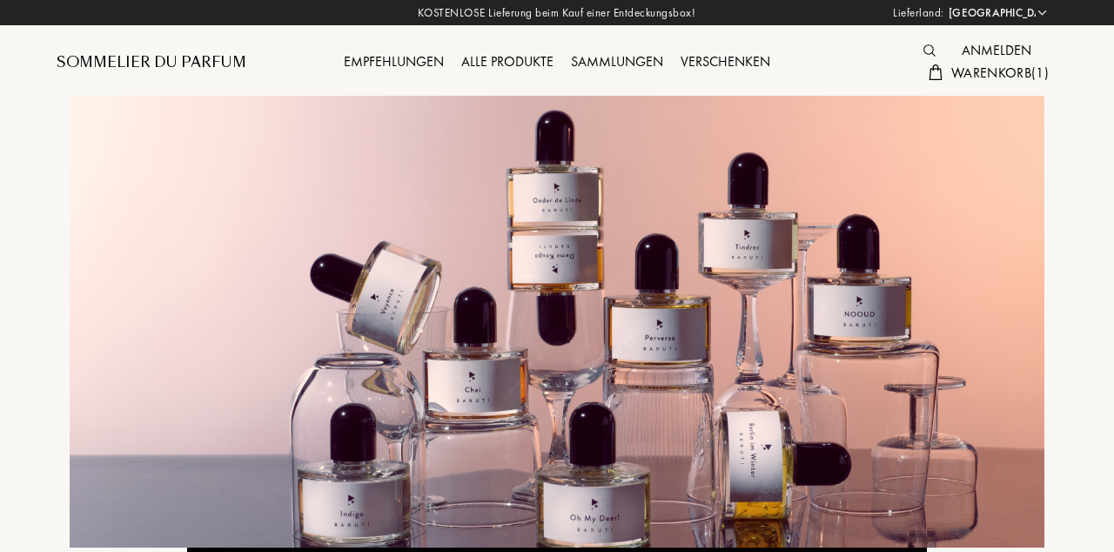
select select "DE"
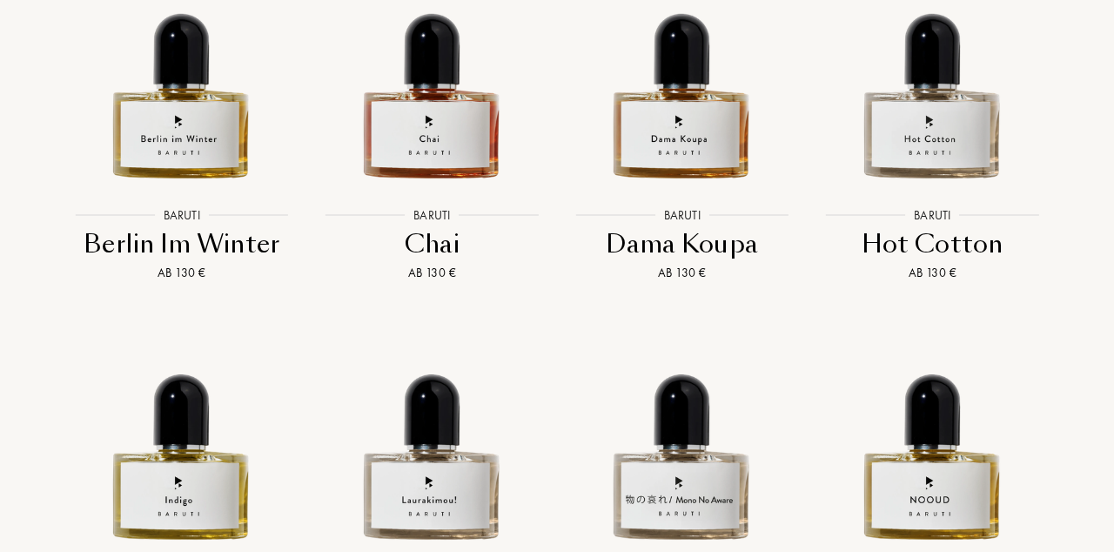
scroll to position [2053, 0]
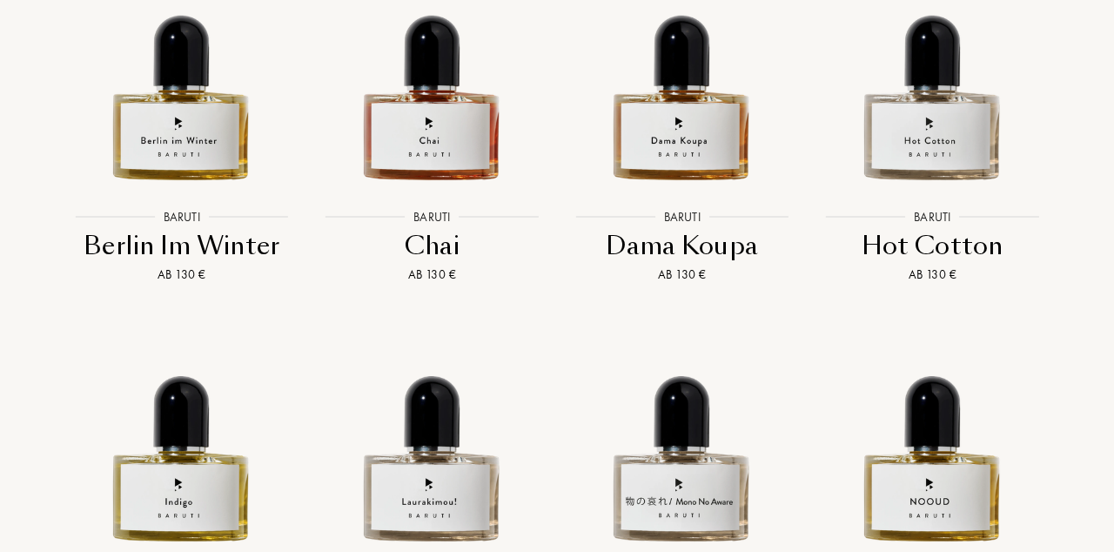
click at [927, 488] on img at bounding box center [932, 437] width 225 height 225
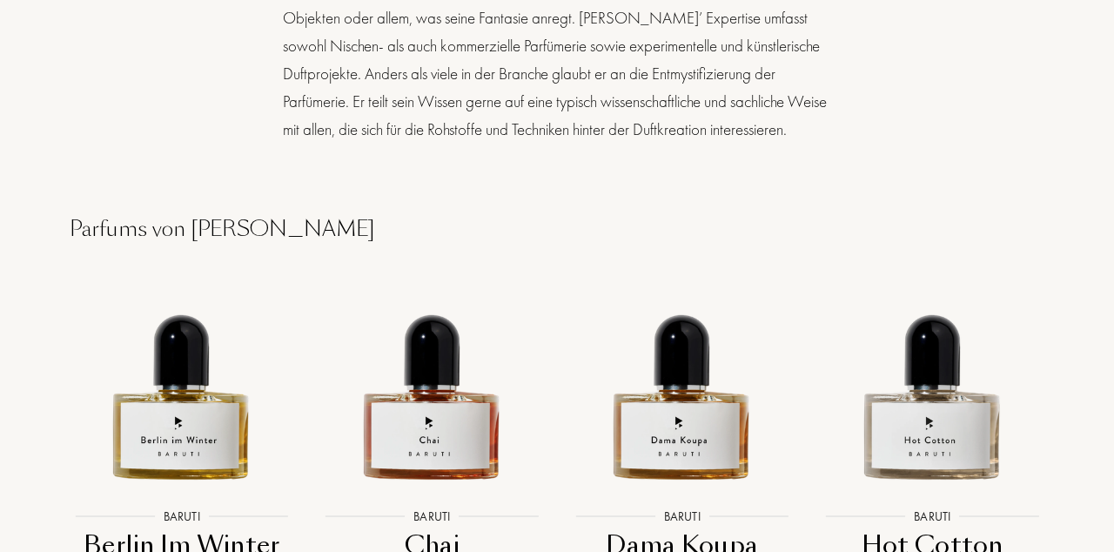
scroll to position [1755, 0]
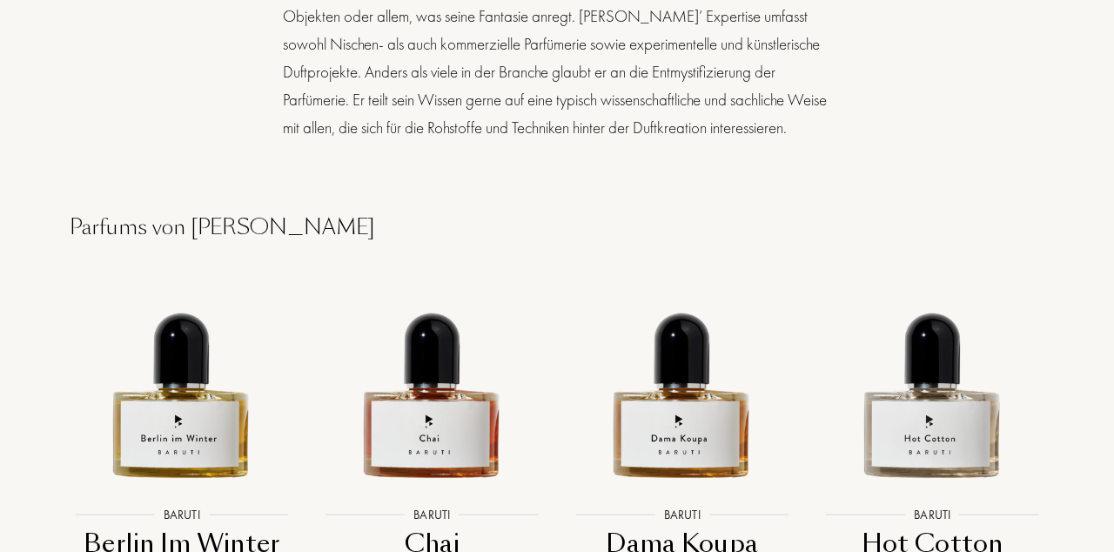
click at [188, 383] on img at bounding box center [181, 374] width 225 height 225
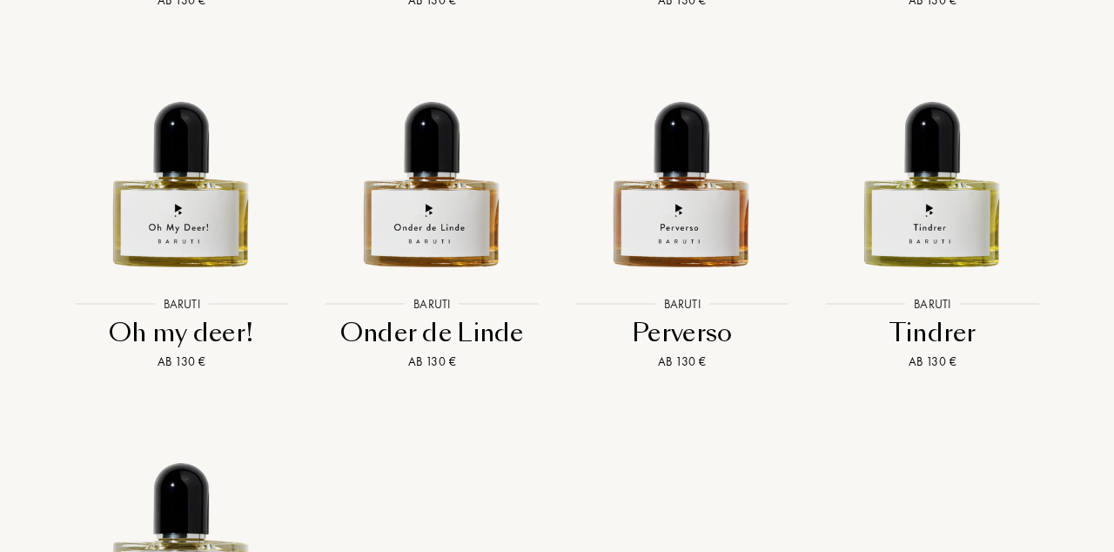
scroll to position [2687, 0]
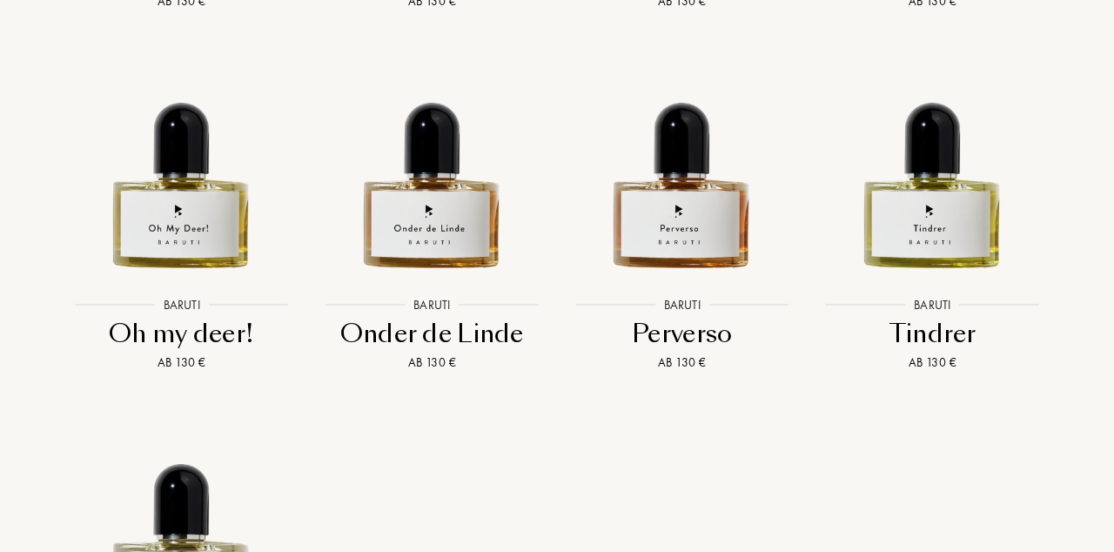
click at [970, 186] on img at bounding box center [932, 163] width 225 height 225
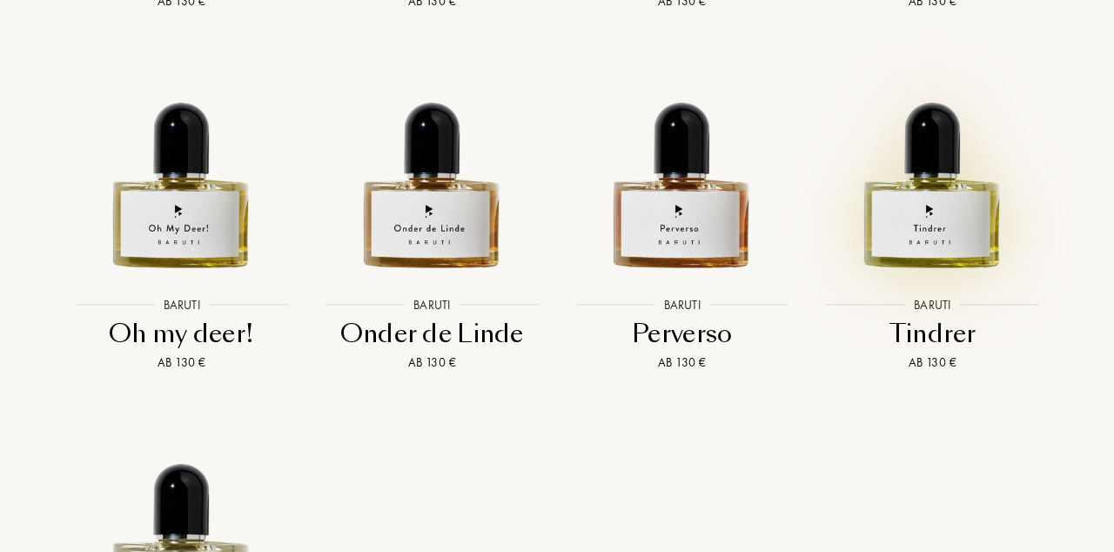
click at [197, 198] on img at bounding box center [181, 163] width 225 height 225
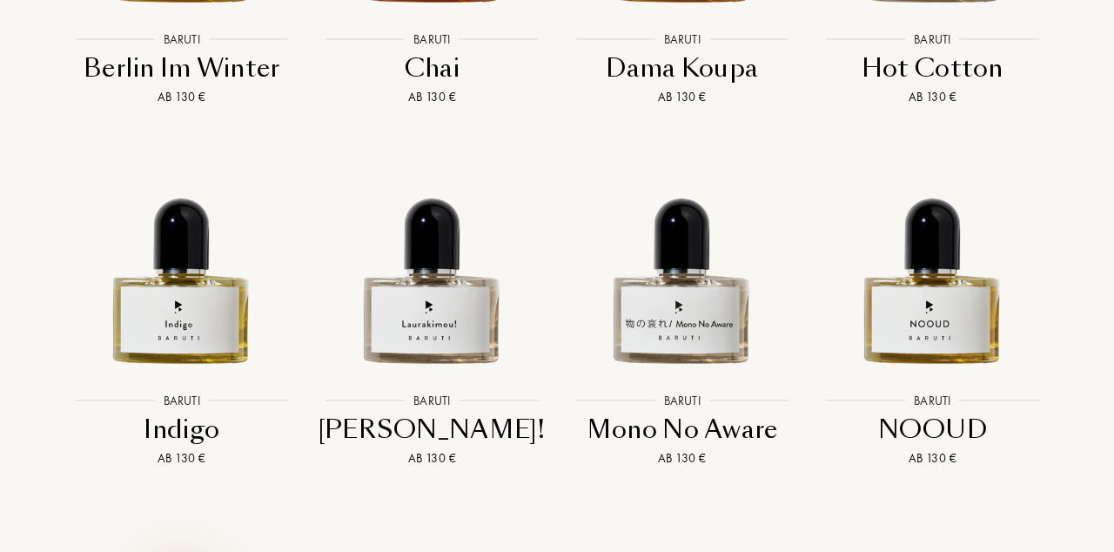
scroll to position [2229, 0]
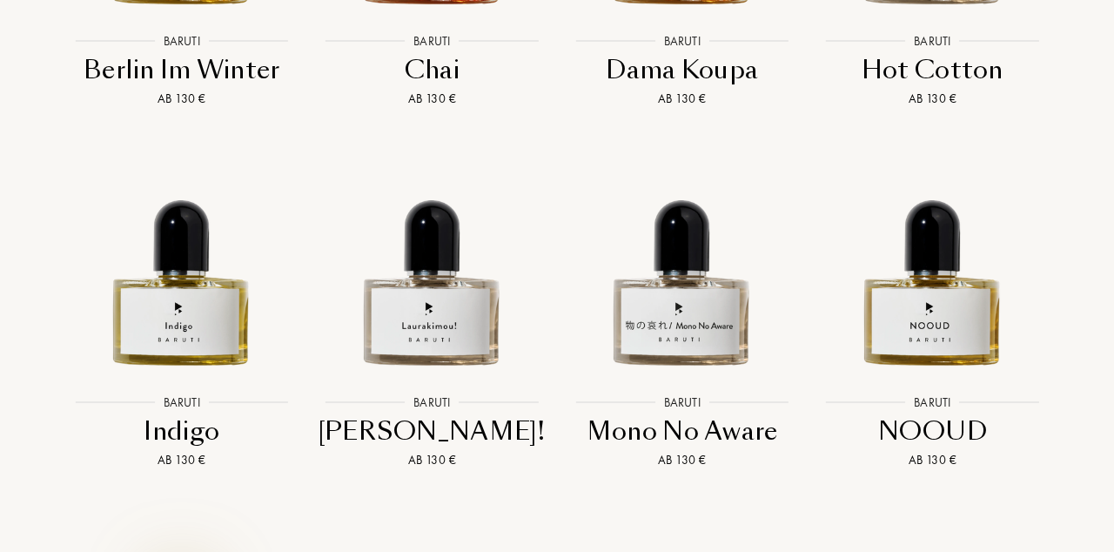
click at [687, 287] on img at bounding box center [681, 261] width 225 height 225
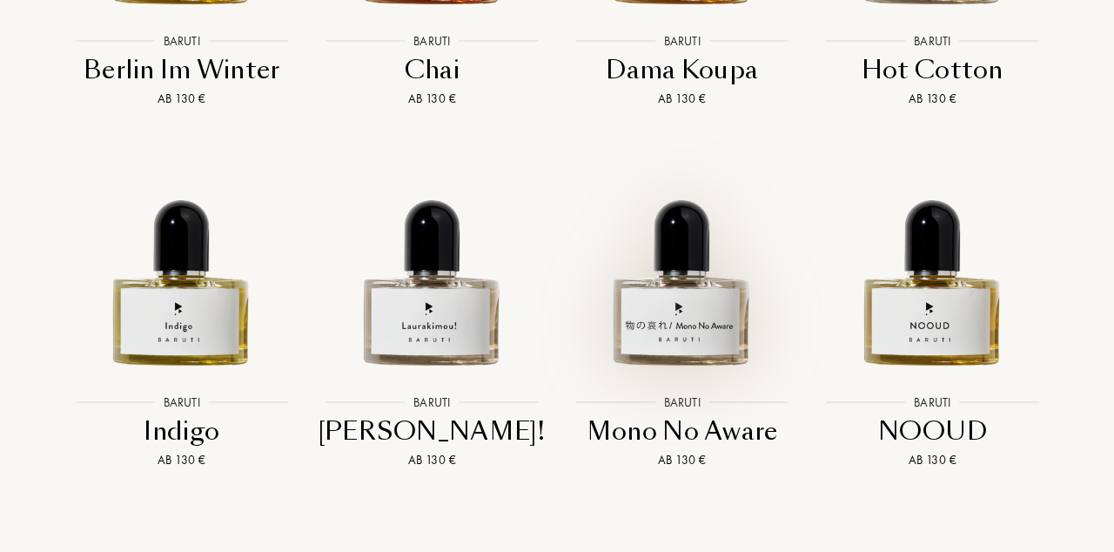
click at [198, 296] on img at bounding box center [181, 261] width 225 height 225
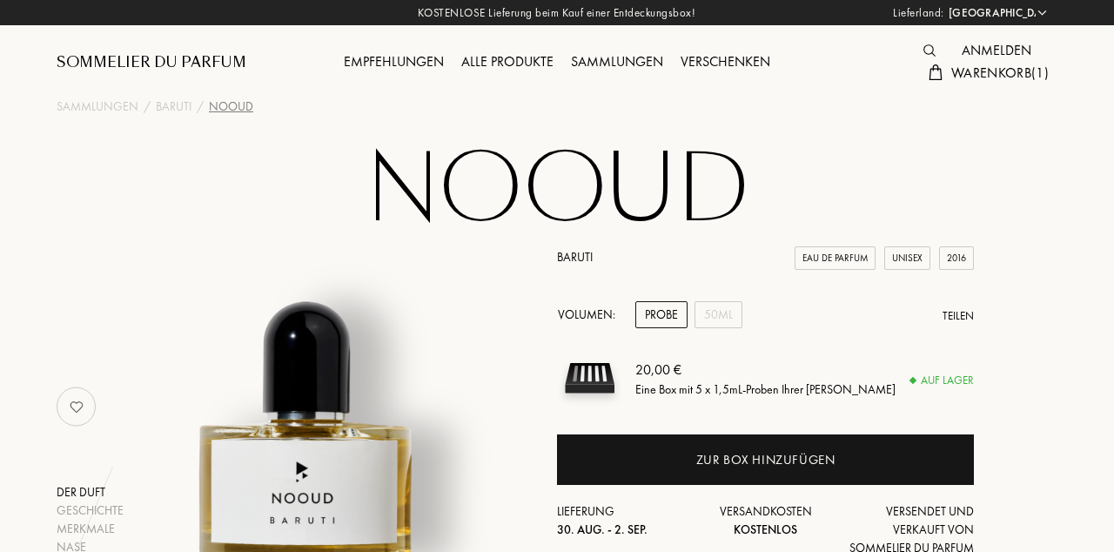
select select "DE"
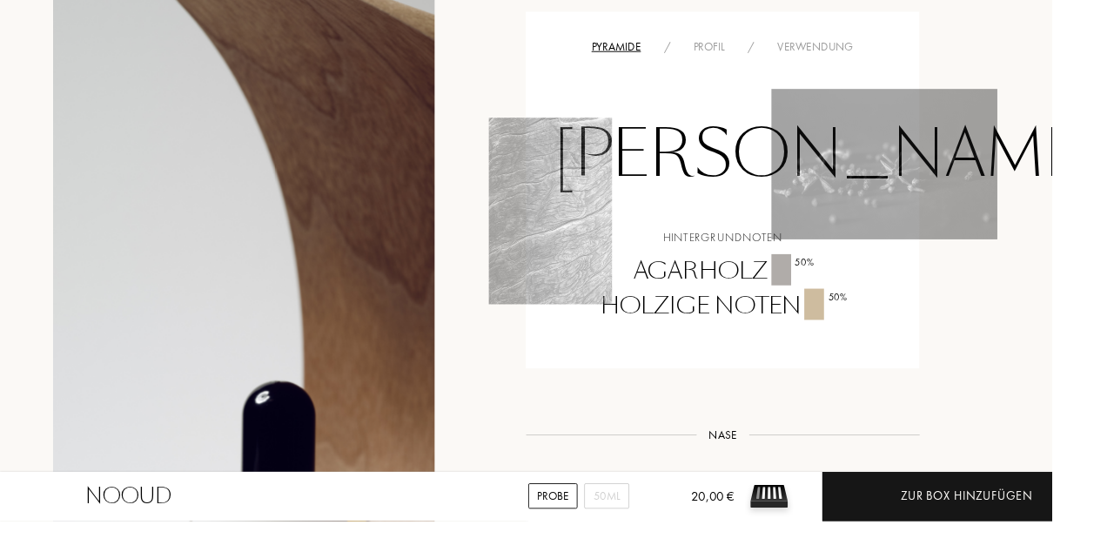
scroll to position [1192, 0]
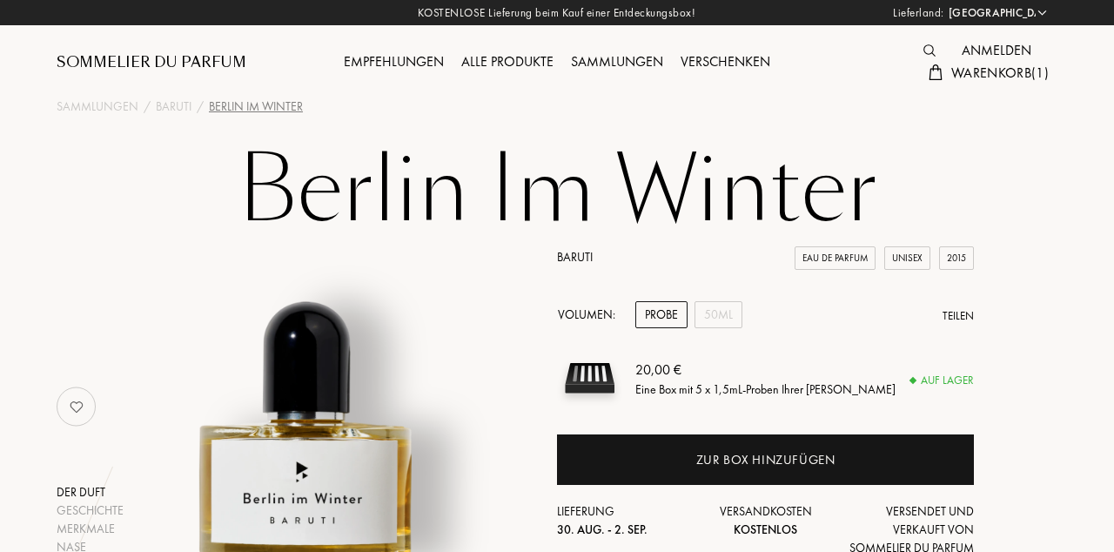
select select "DE"
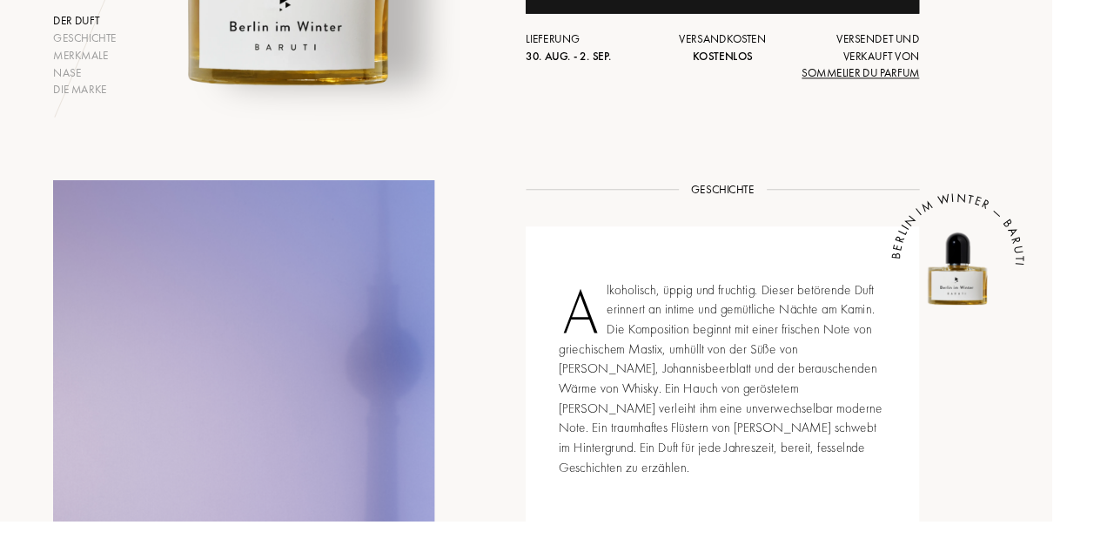
scroll to position [465, 0]
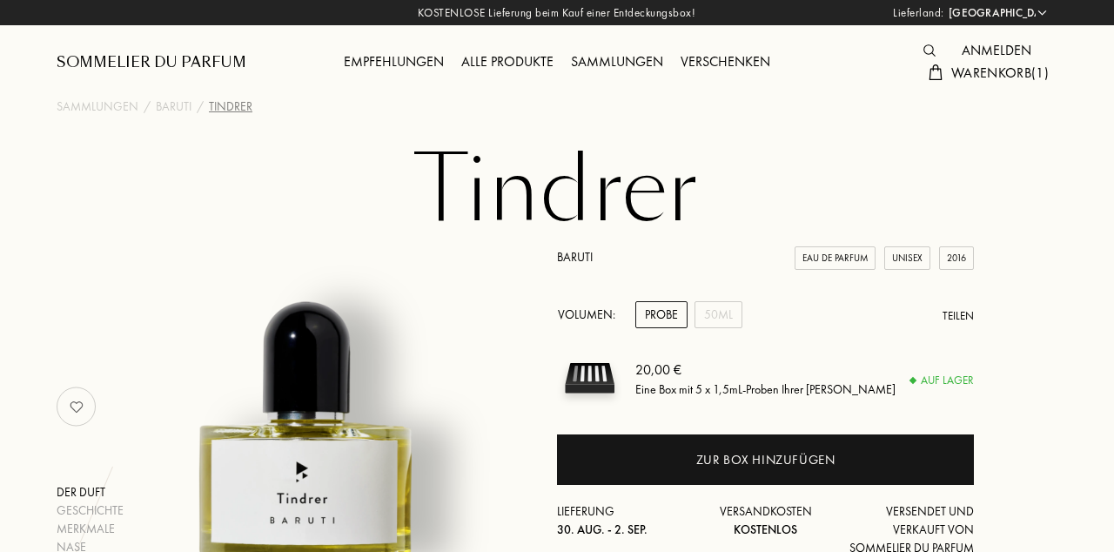
select select "DE"
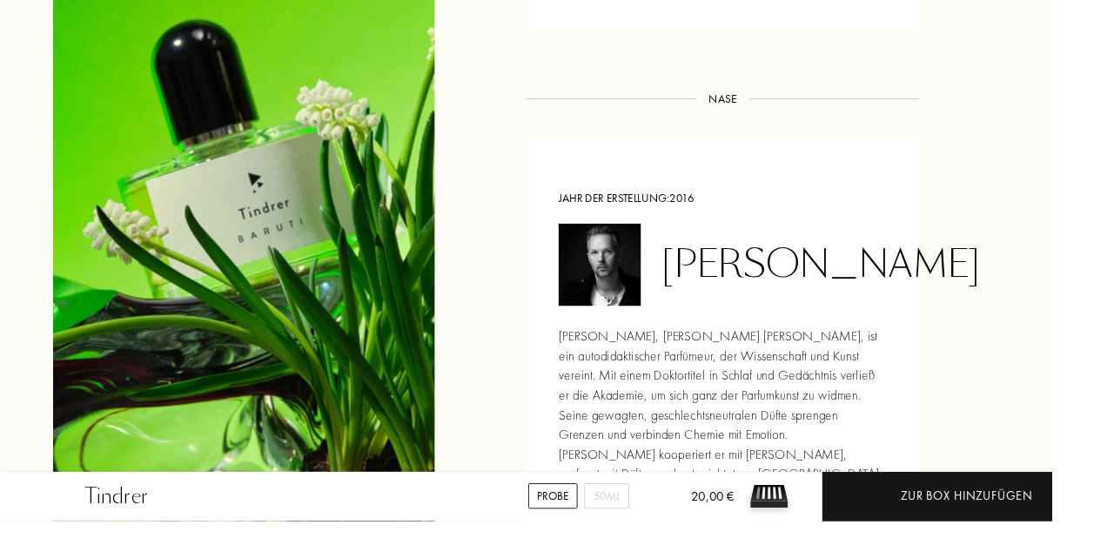
scroll to position [1567, 0]
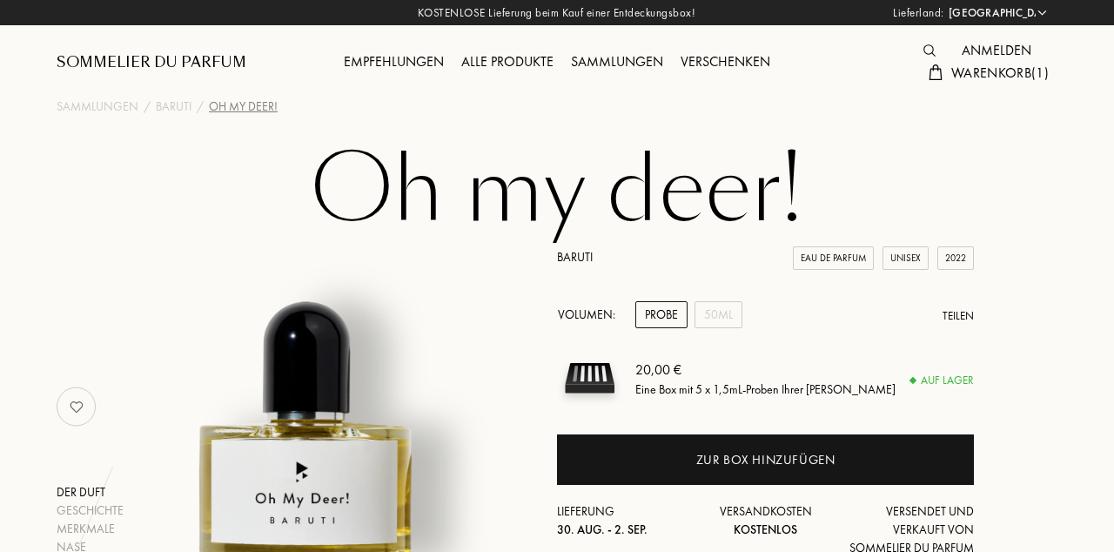
select select "DE"
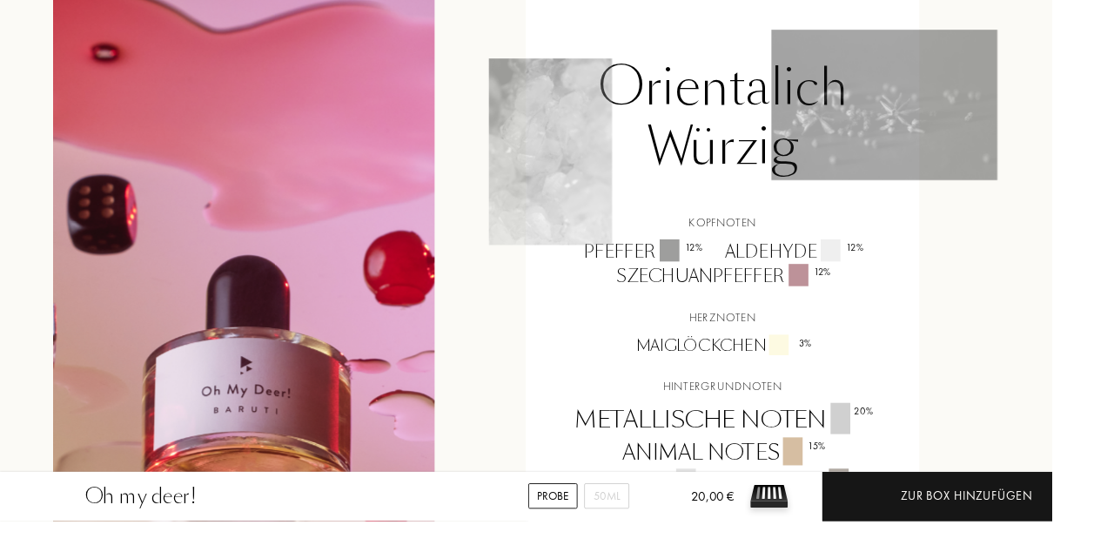
scroll to position [1255, 0]
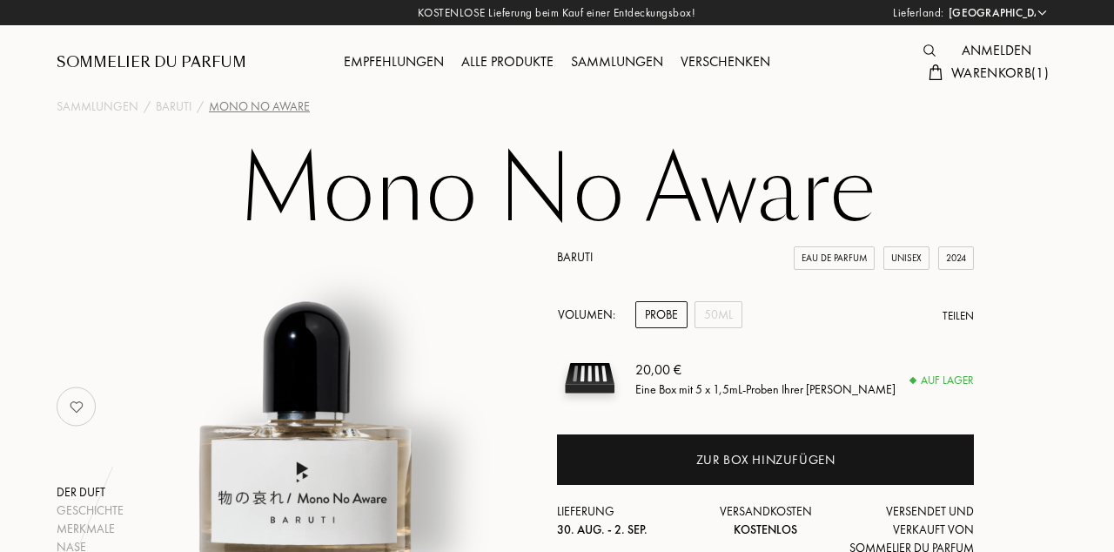
select select "DE"
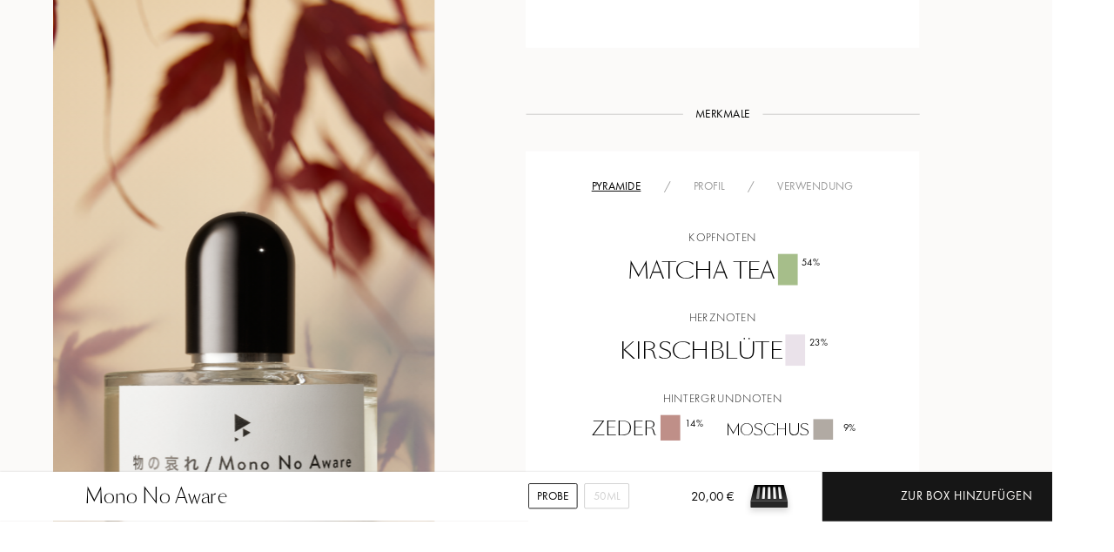
scroll to position [1214, 0]
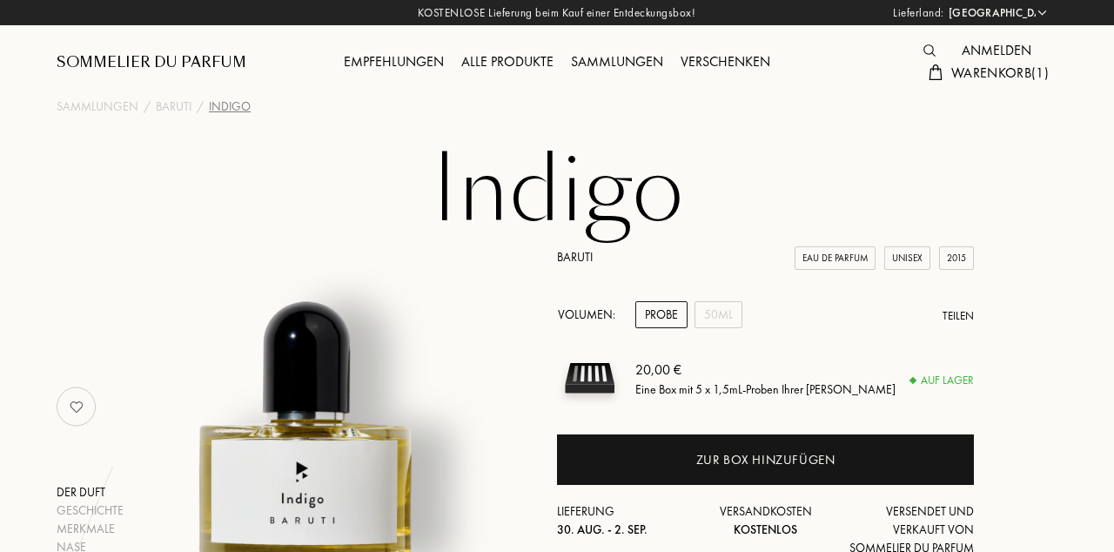
select select "DE"
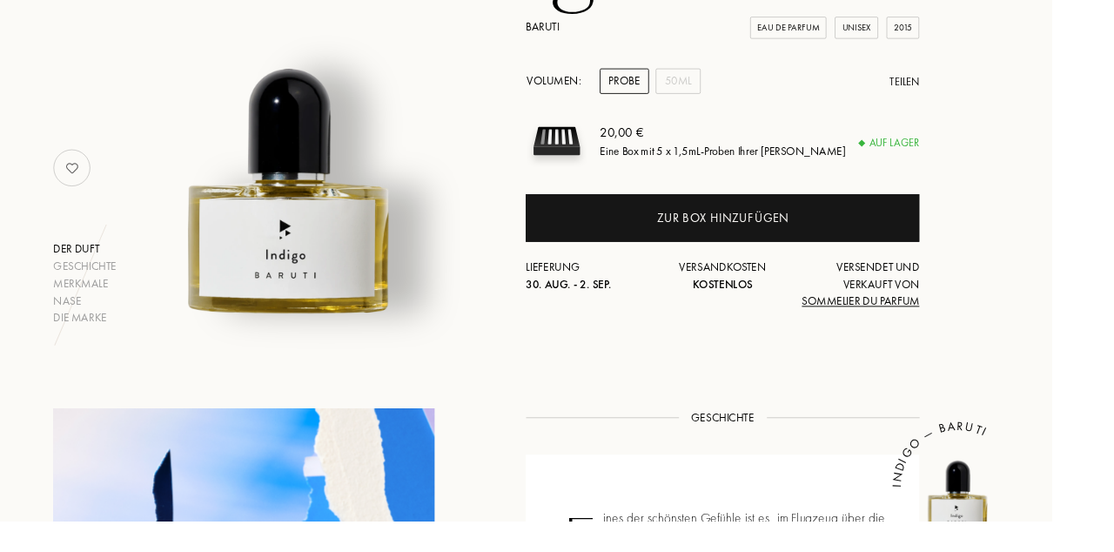
scroll to position [228, 0]
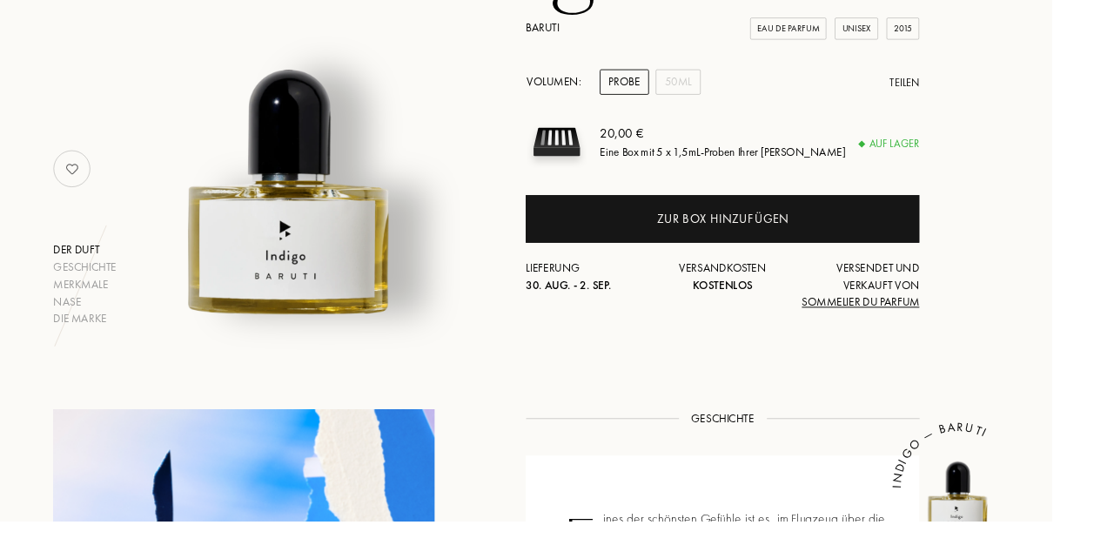
click at [837, 234] on div "Zur Box hinzufügen" at bounding box center [765, 231] width 417 height 50
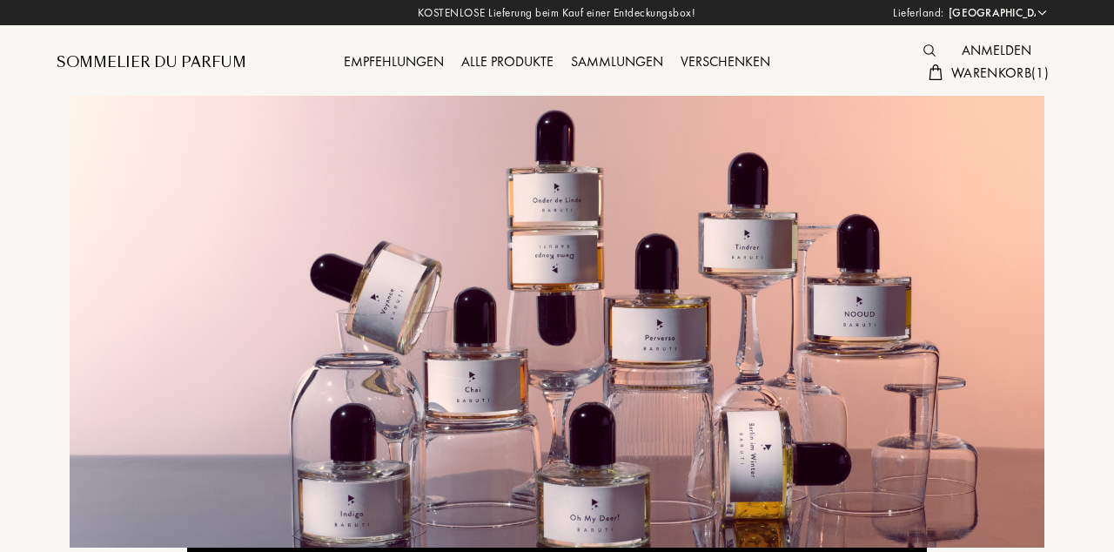
select select "DE"
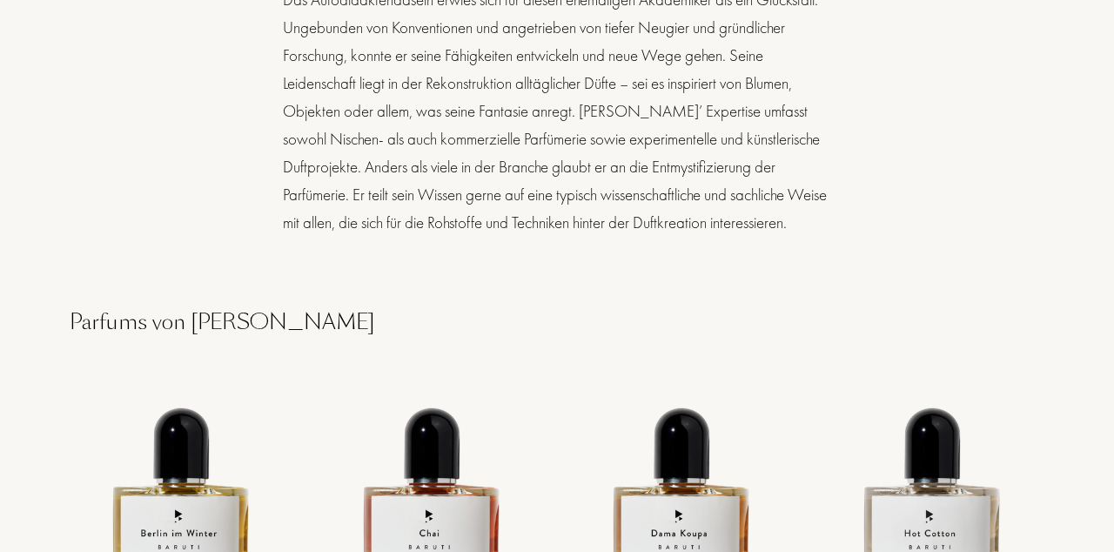
scroll to position [1659, 0]
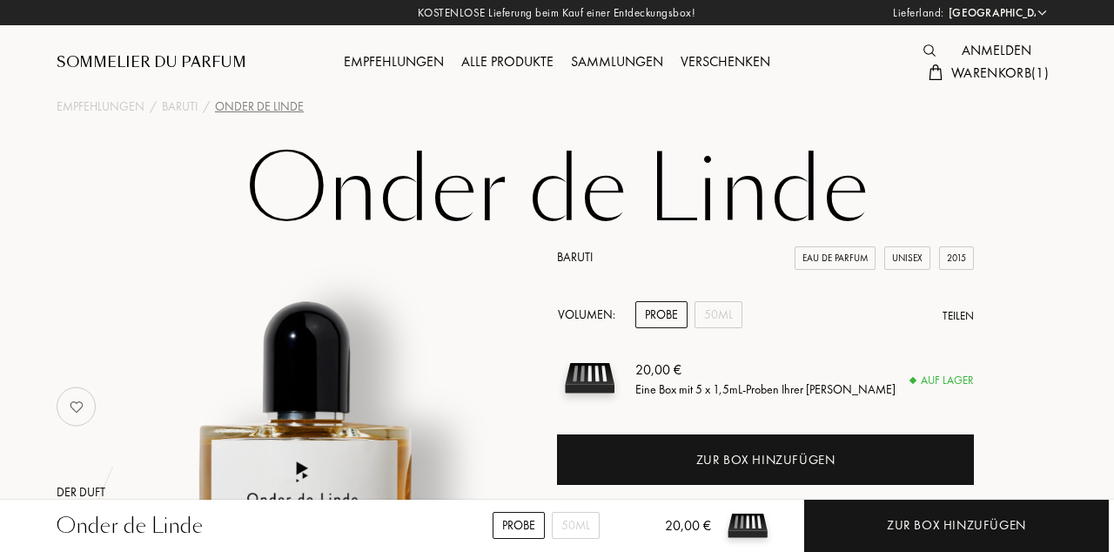
select select "DE"
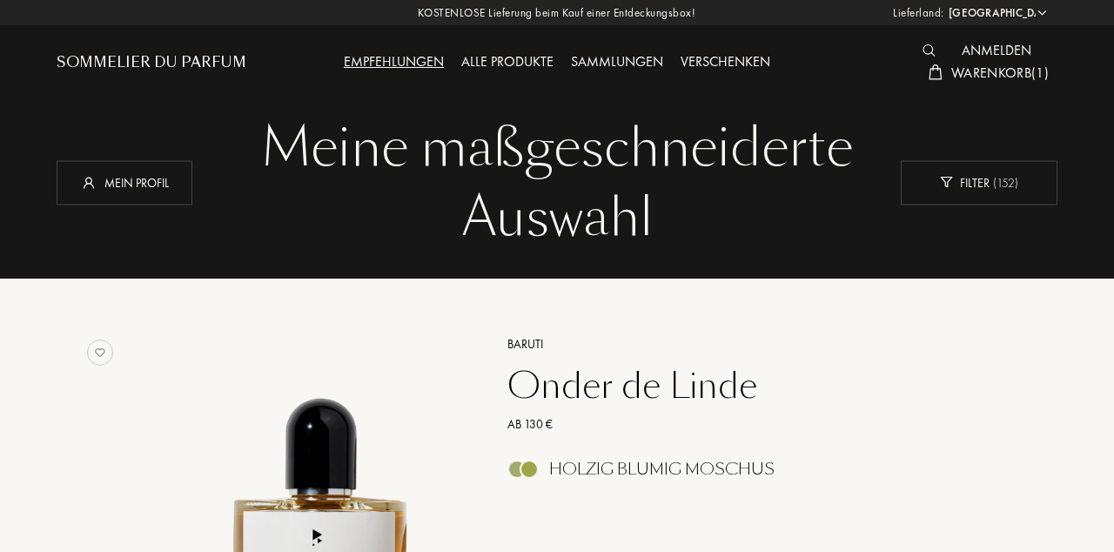
select select "DE"
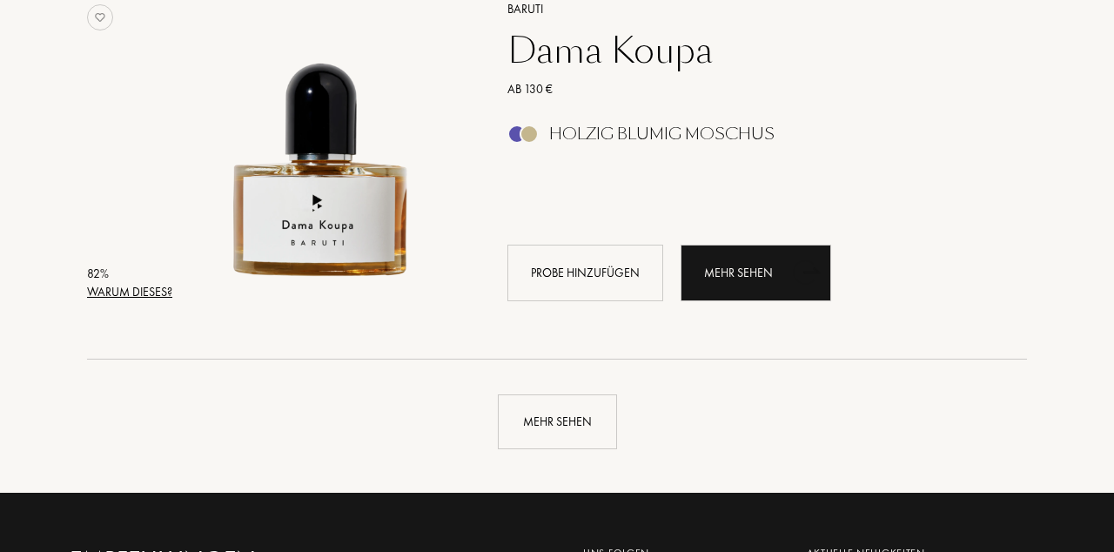
scroll to position [4077, 0]
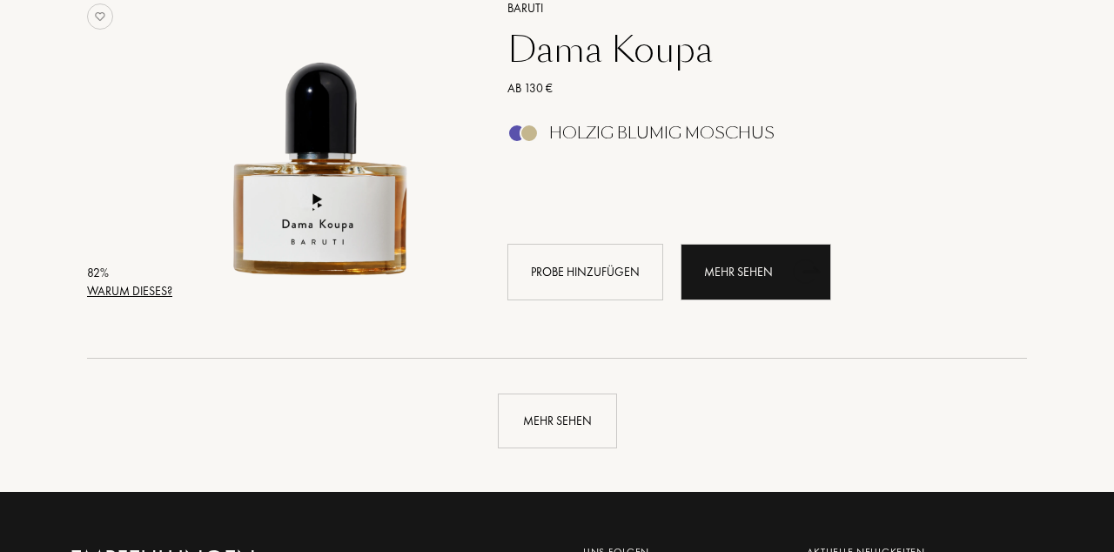
click at [565, 424] on div "Mehr sehen" at bounding box center [557, 420] width 119 height 55
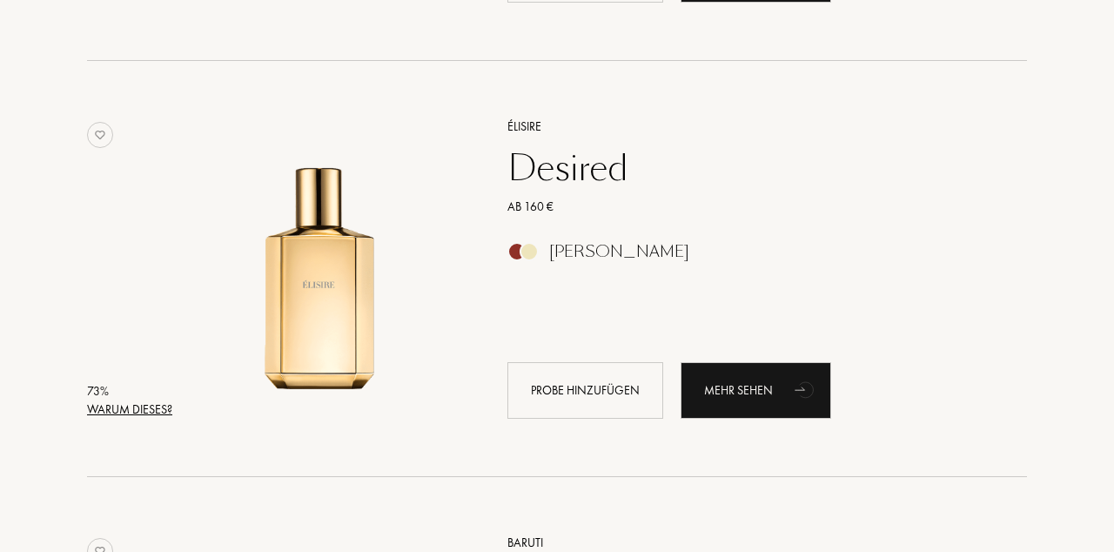
scroll to position [6421, 0]
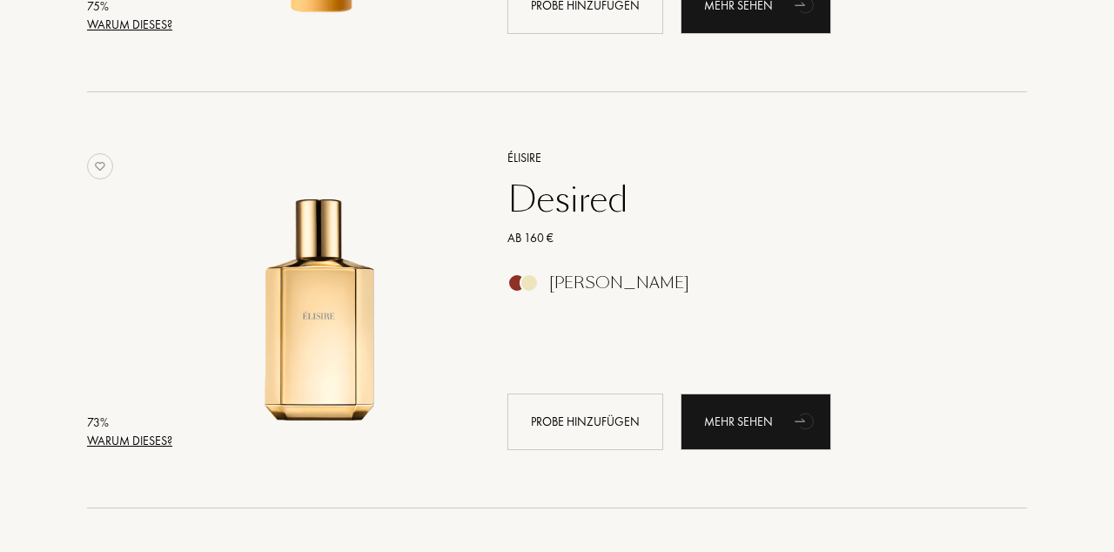
click at [763, 427] on div "Mehr sehen" at bounding box center [756, 421] width 151 height 57
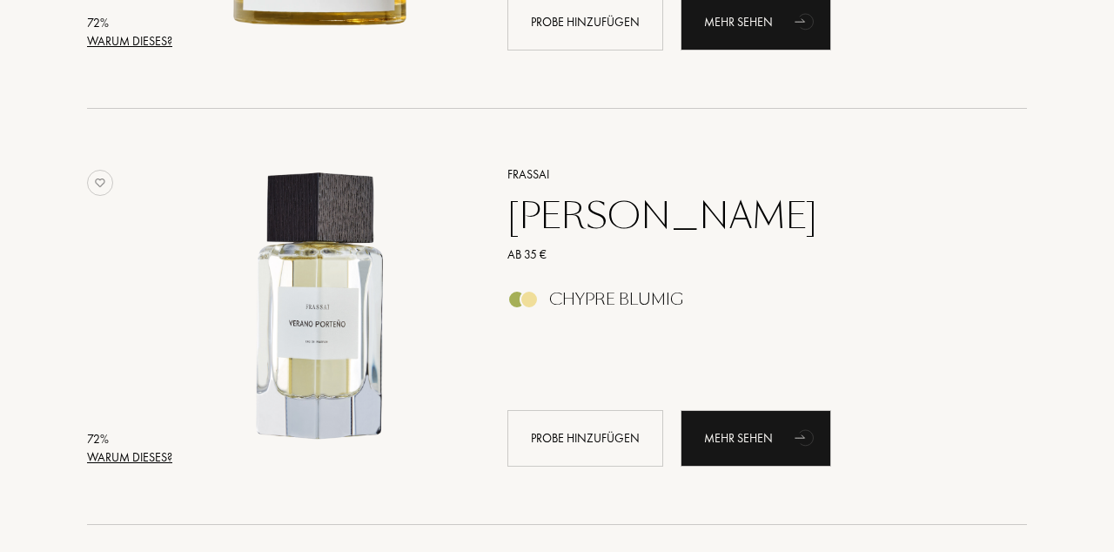
scroll to position [7236, 0]
click at [765, 441] on div "Mehr sehen" at bounding box center [756, 438] width 151 height 57
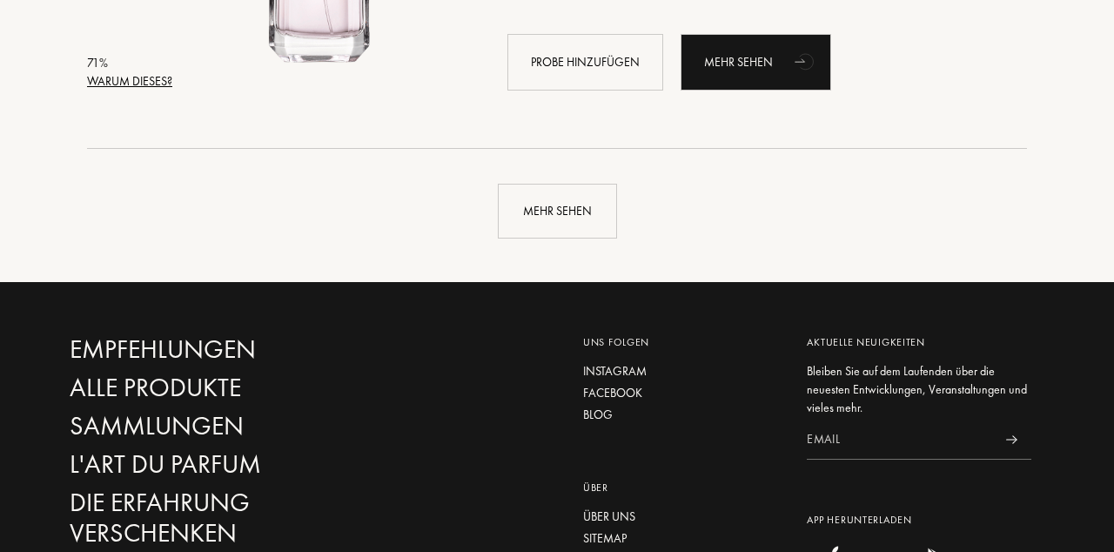
scroll to position [8445, 0]
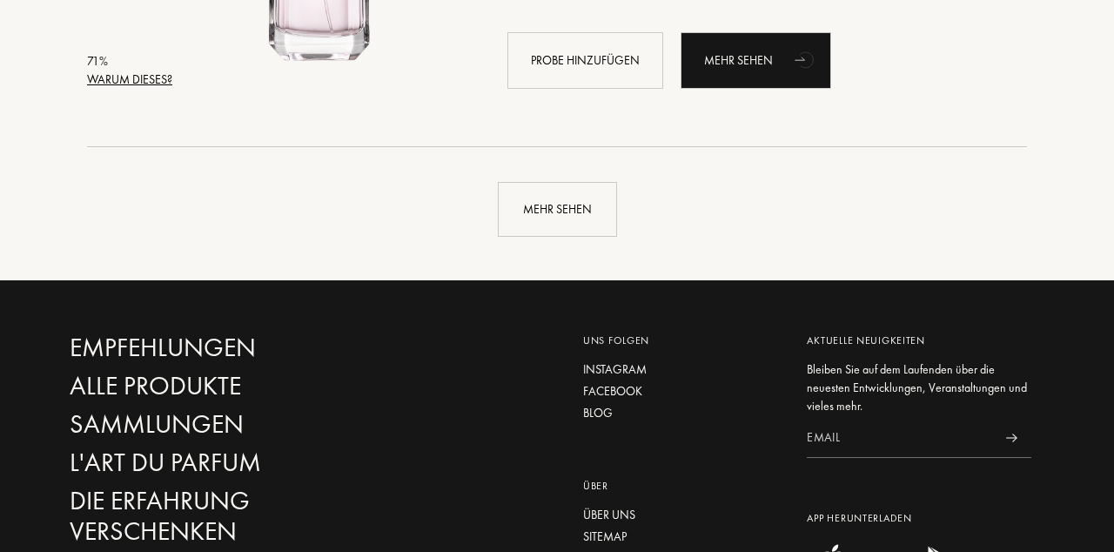
click at [542, 213] on div "Mehr sehen" at bounding box center [557, 209] width 119 height 55
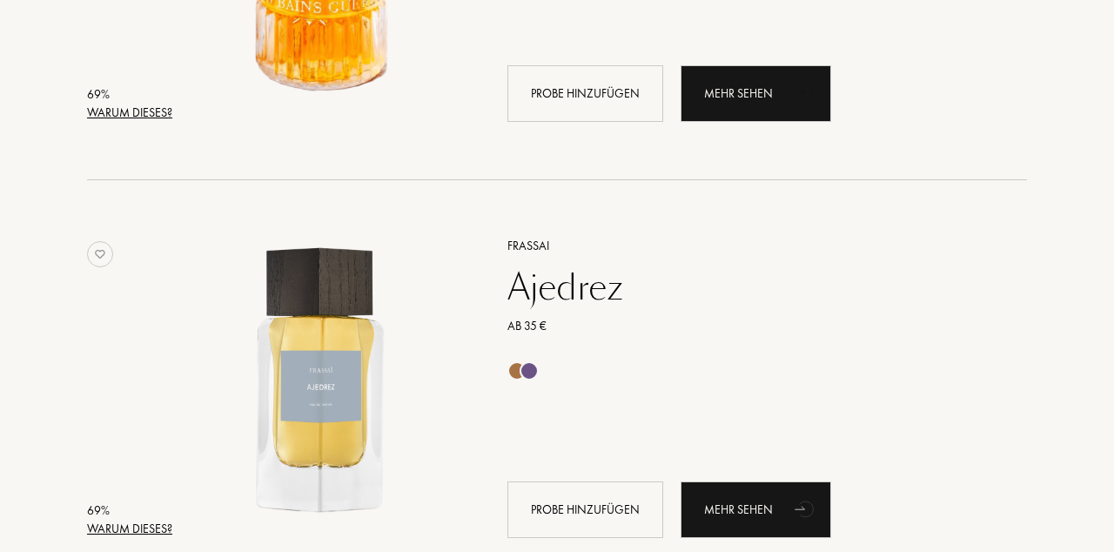
scroll to position [10494, 0]
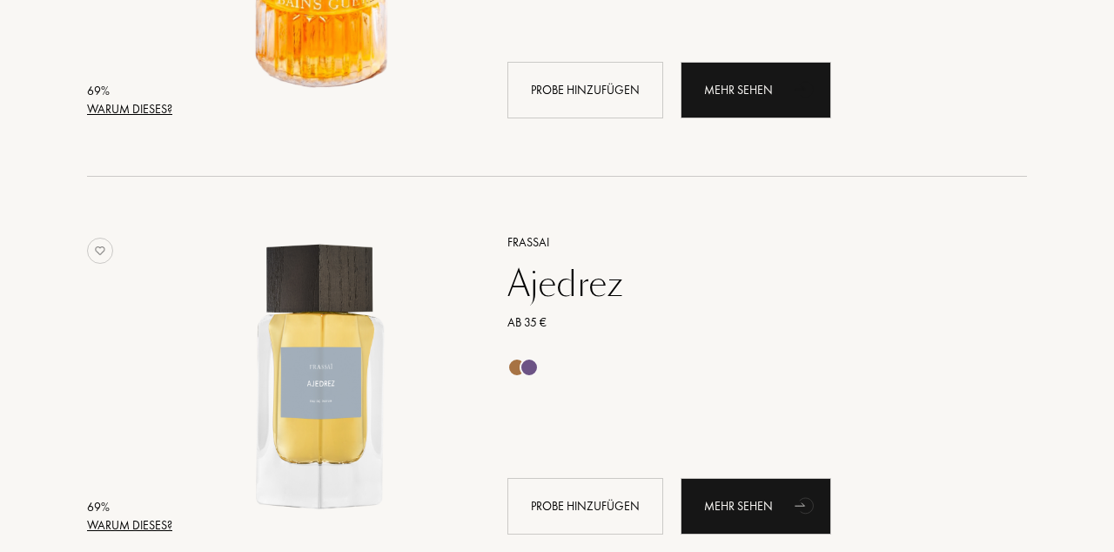
click at [771, 500] on div "Mehr sehen" at bounding box center [756, 506] width 151 height 57
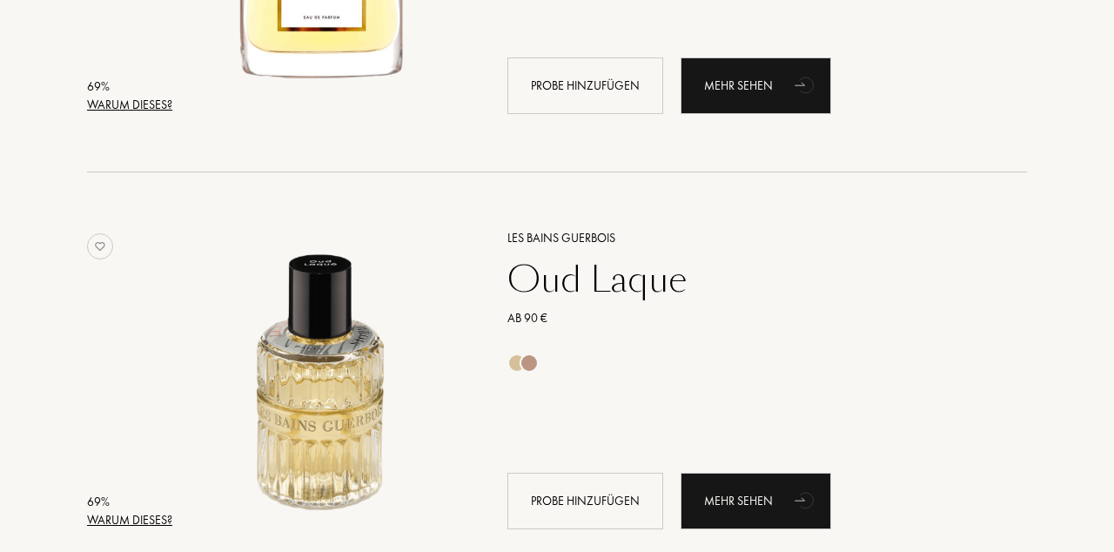
scroll to position [11747, 0]
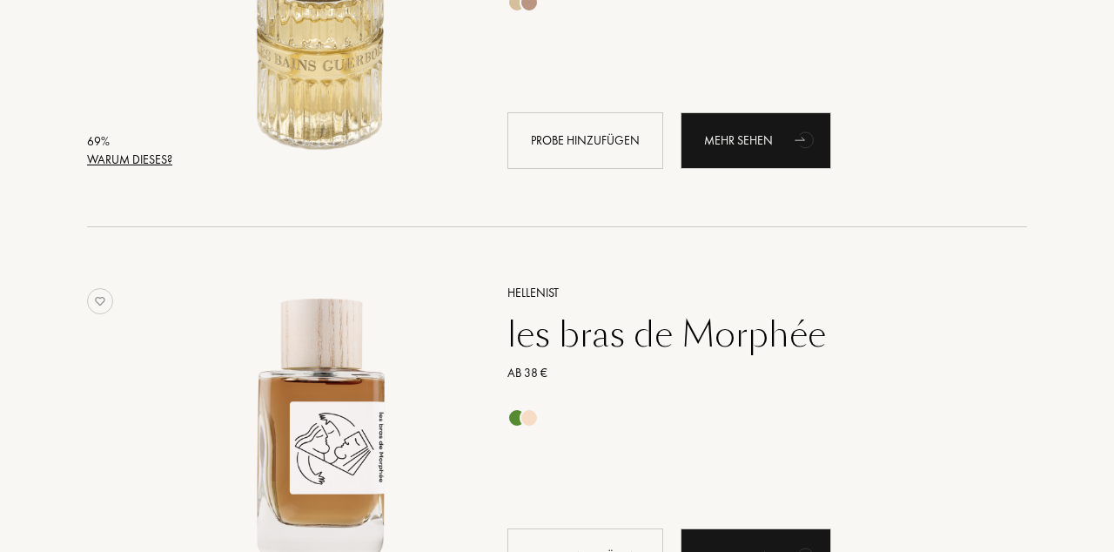
click at [338, 500] on img at bounding box center [322, 426] width 290 height 290
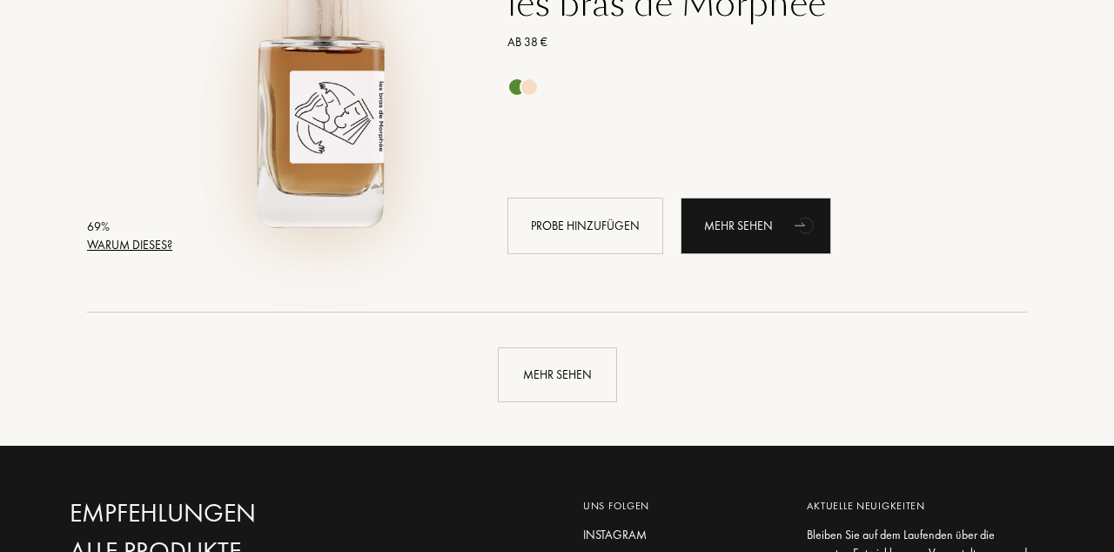
scroll to position [12439, 0]
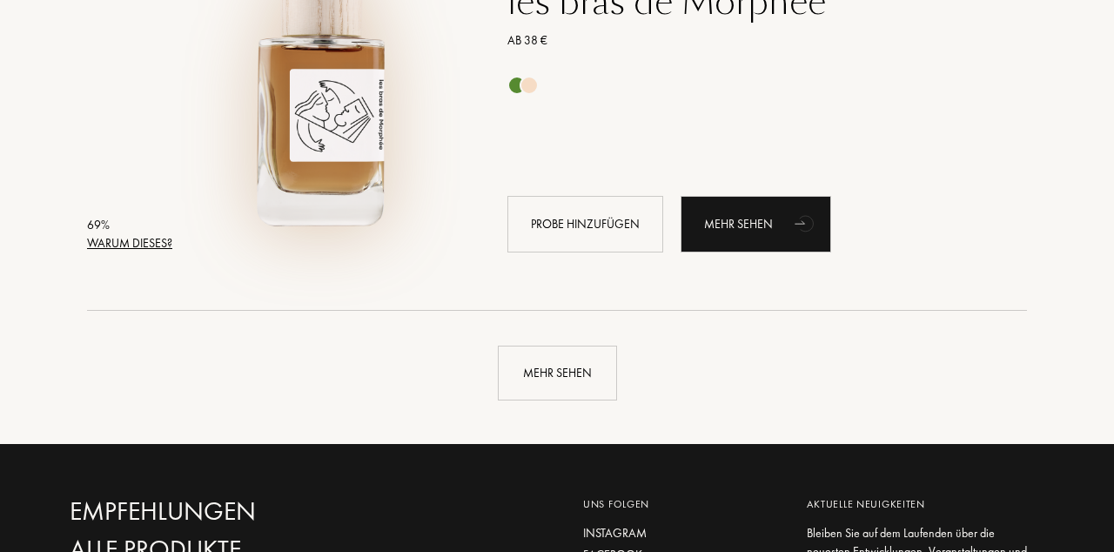
click at [126, 239] on div "Warum dieses?" at bounding box center [129, 243] width 85 height 18
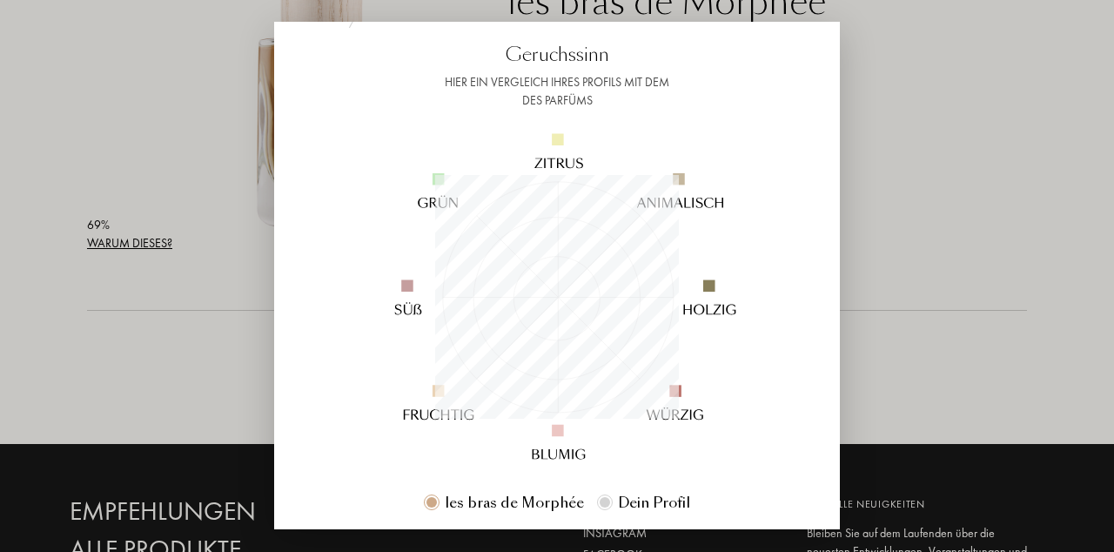
scroll to position [90, 0]
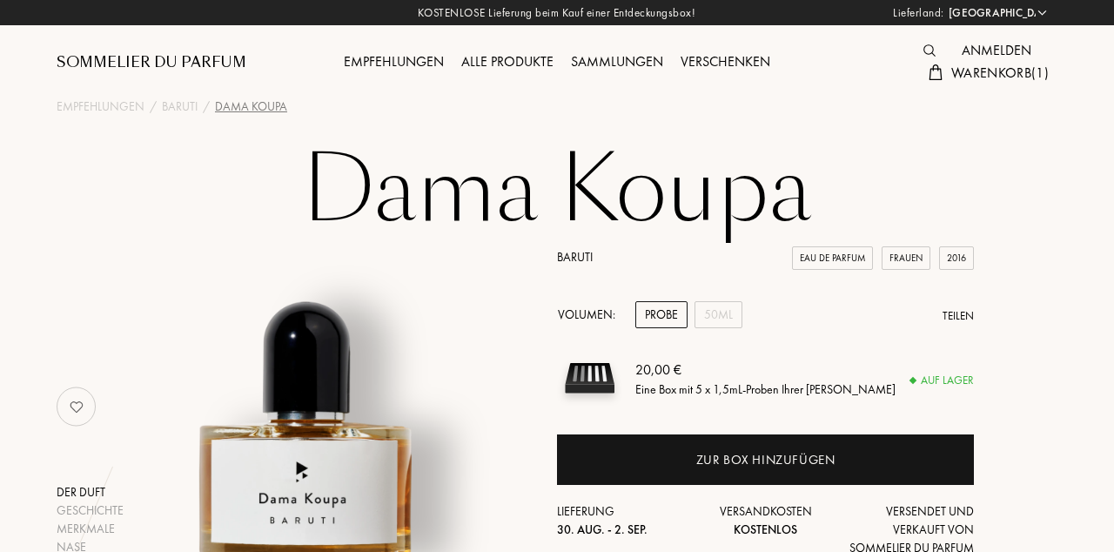
select select "DE"
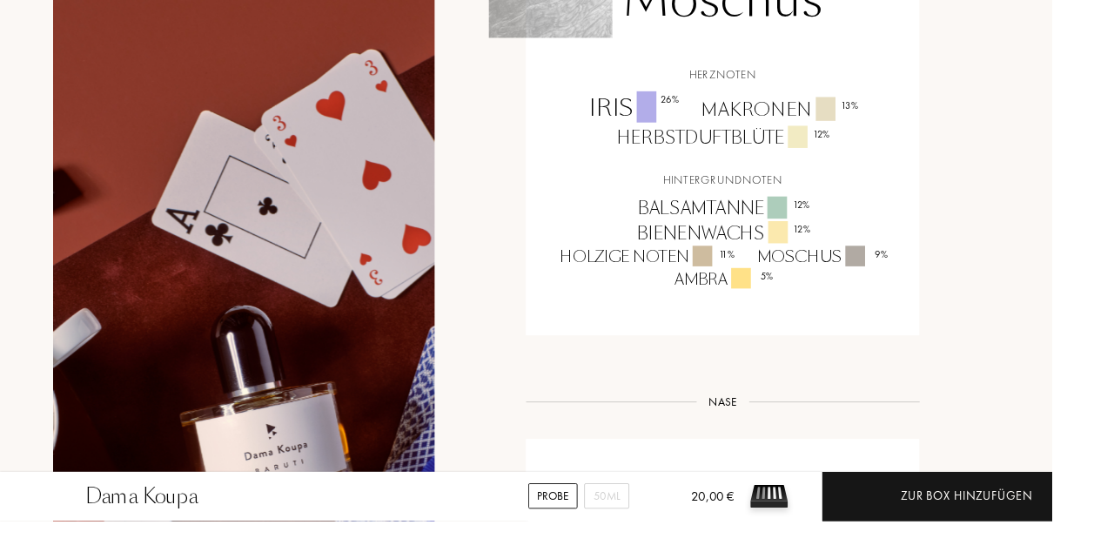
scroll to position [1475, 0]
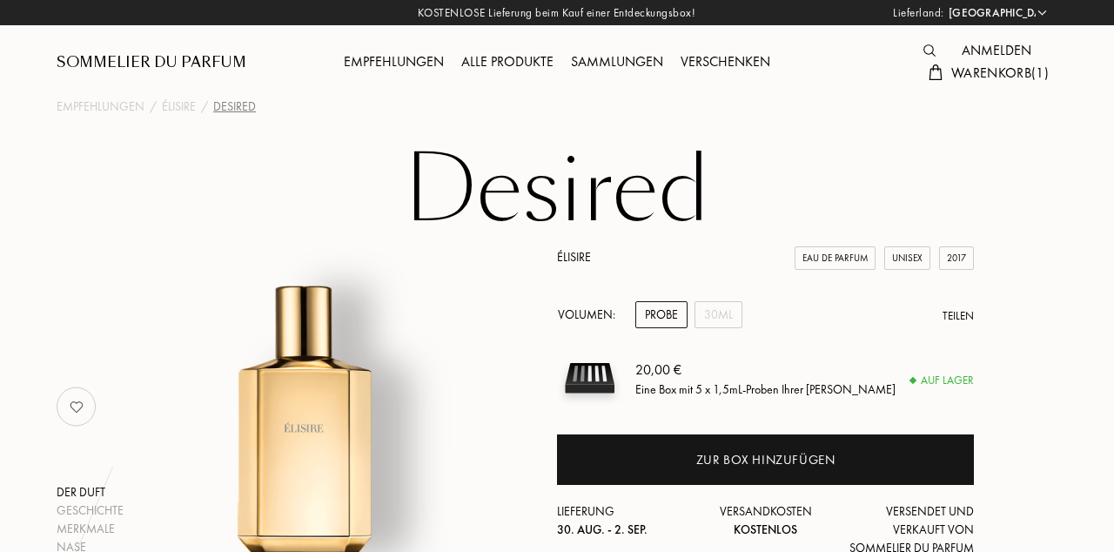
select select "DE"
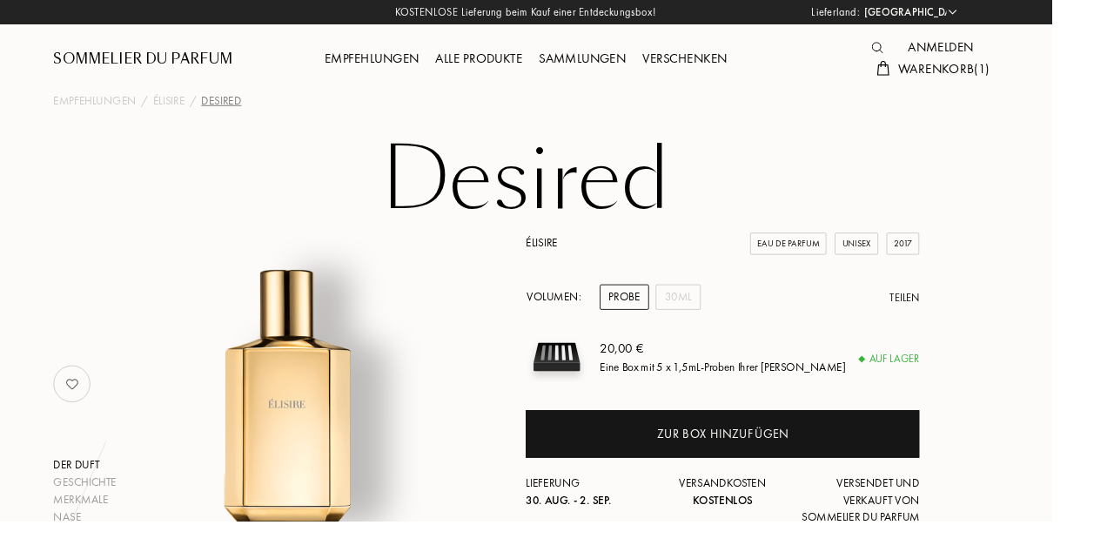
click at [853, 468] on div "Zur Box hinzufügen" at bounding box center [765, 459] width 417 height 50
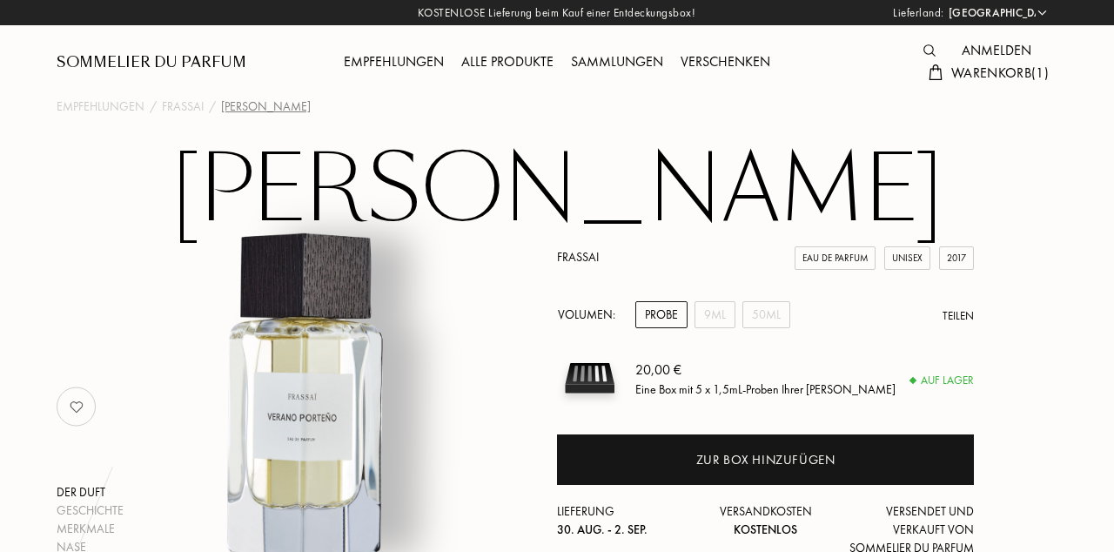
select select "DE"
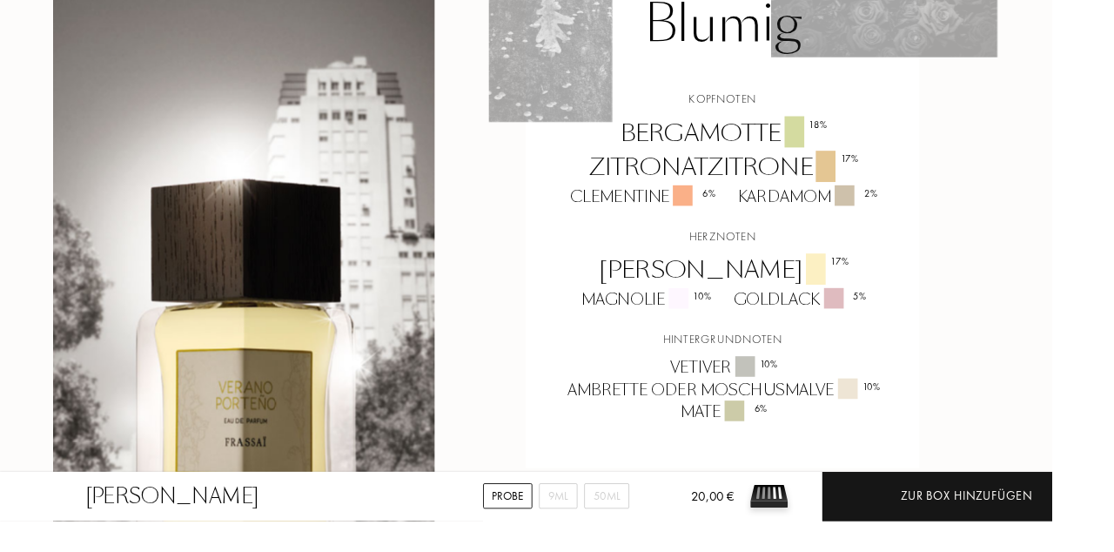
scroll to position [1405, 0]
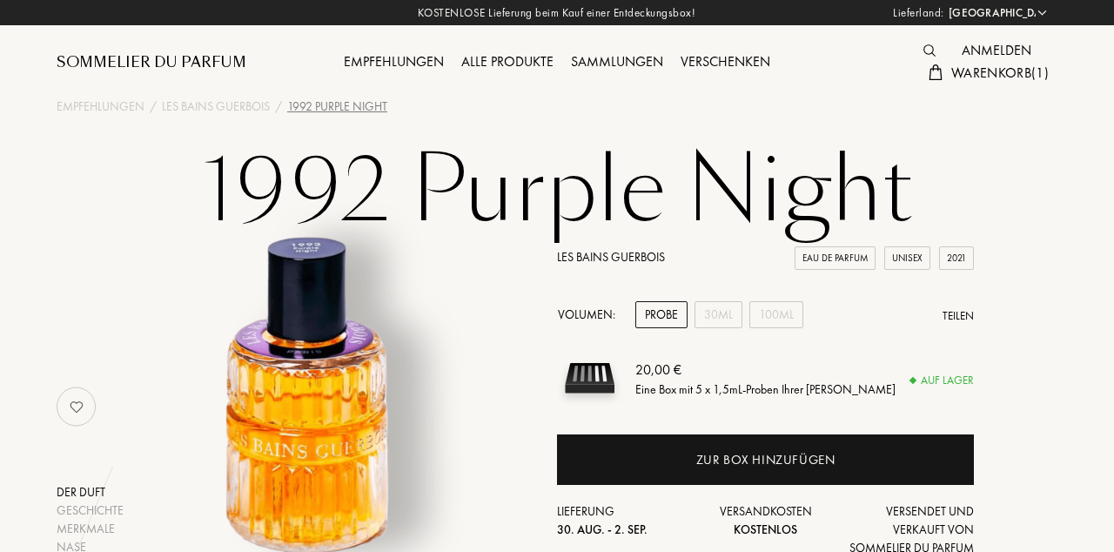
select select "DE"
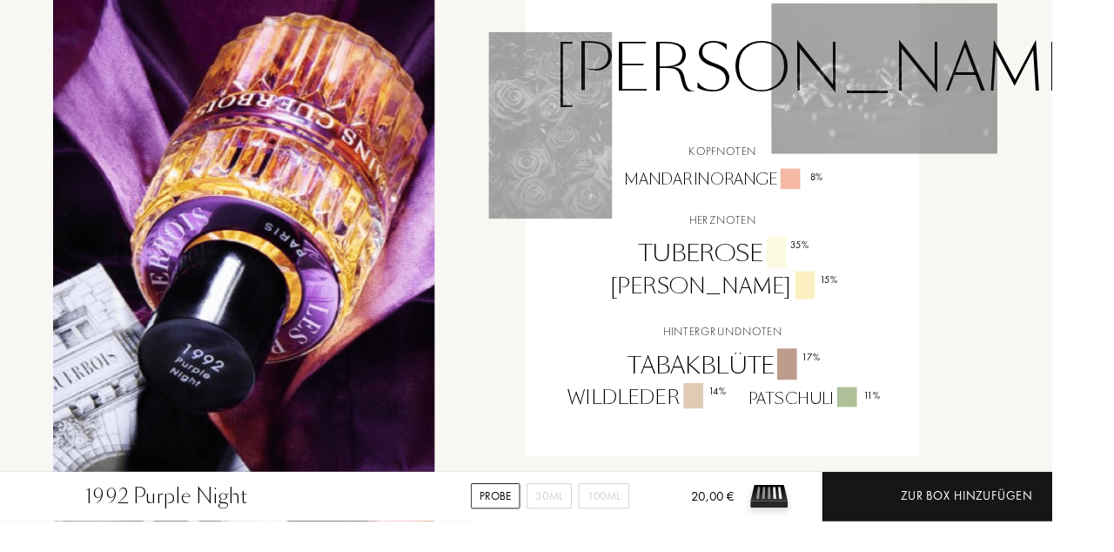
scroll to position [1243, 0]
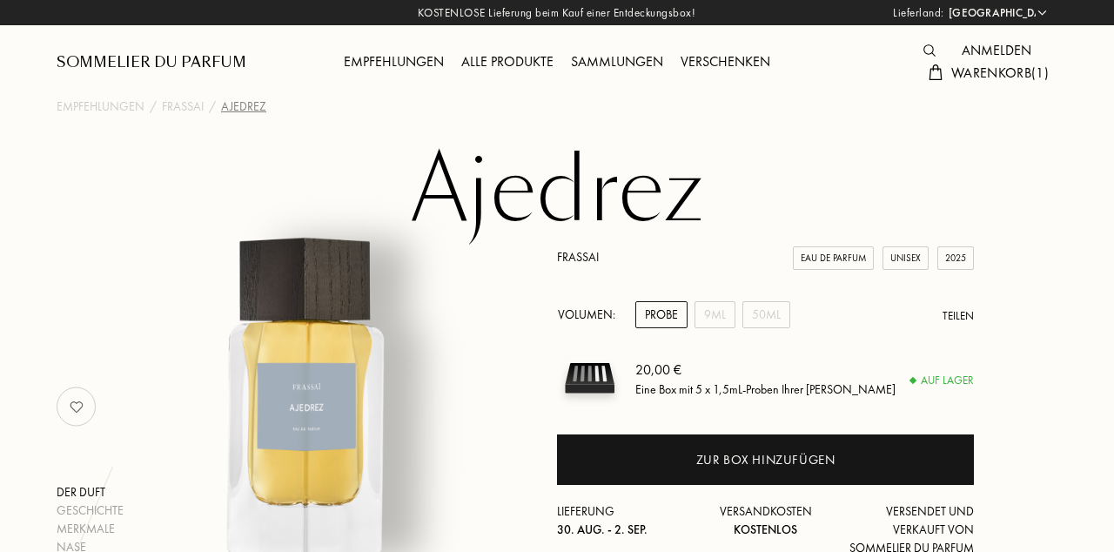
select select "DE"
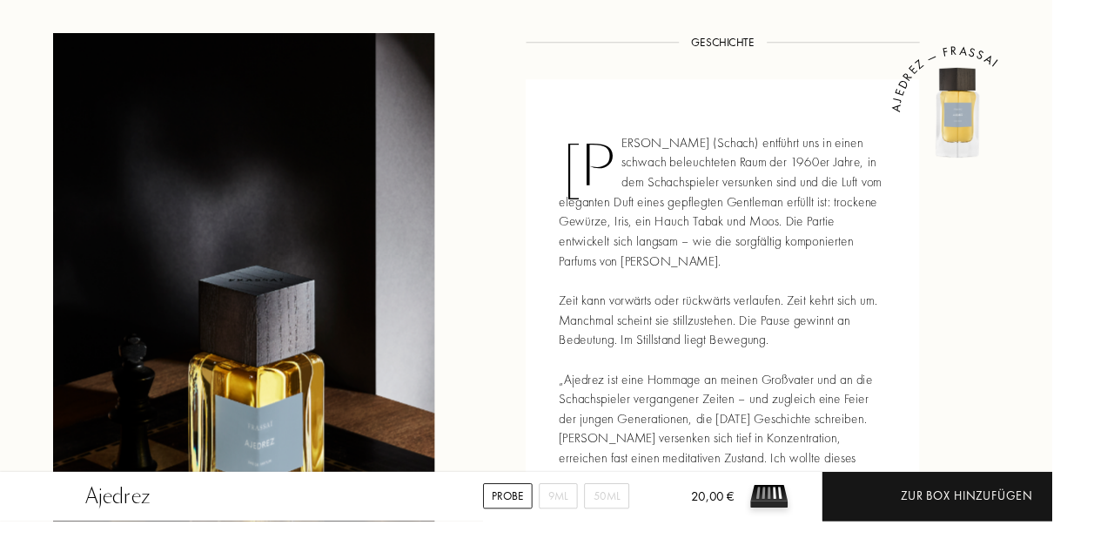
scroll to position [603, 0]
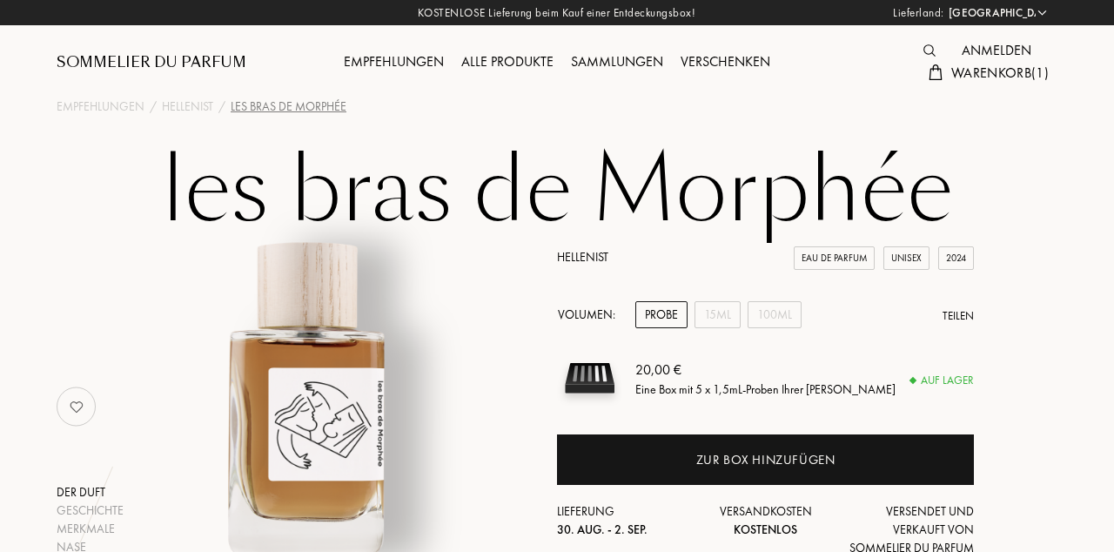
select select "DE"
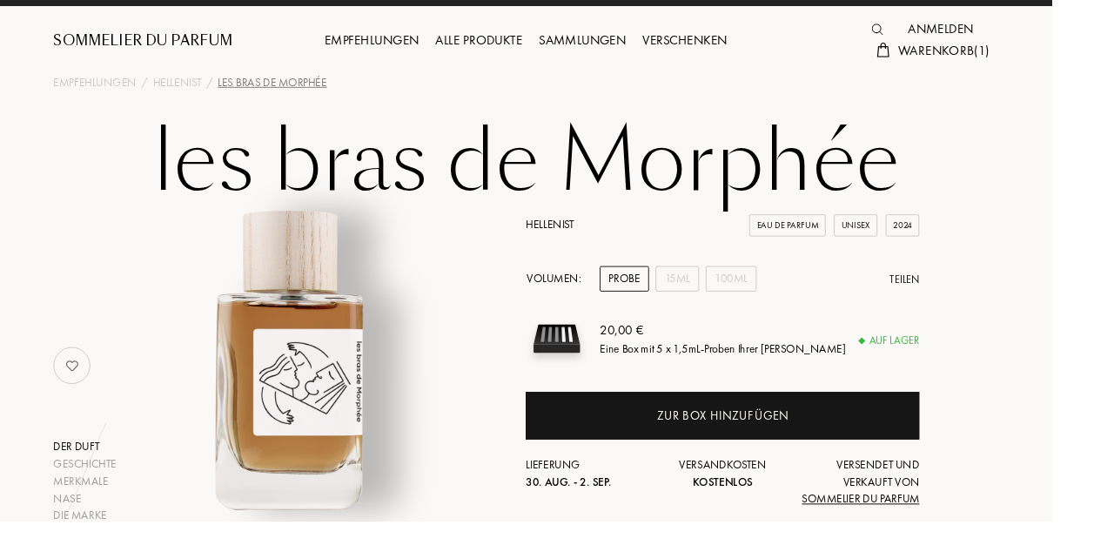
scroll to position [20, 0]
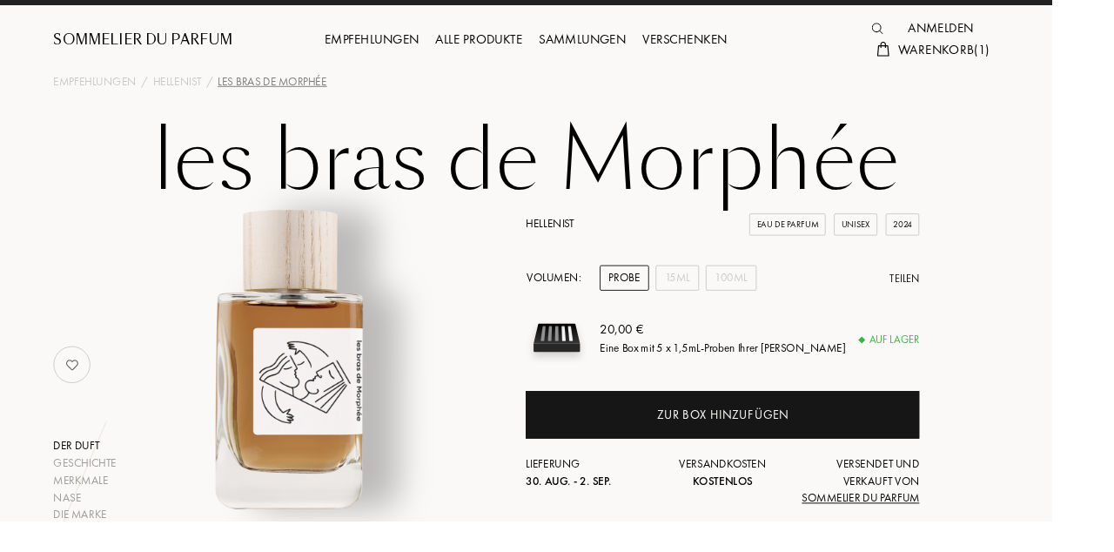
click at [907, 444] on div "Zur Box hinzufügen" at bounding box center [765, 439] width 417 height 50
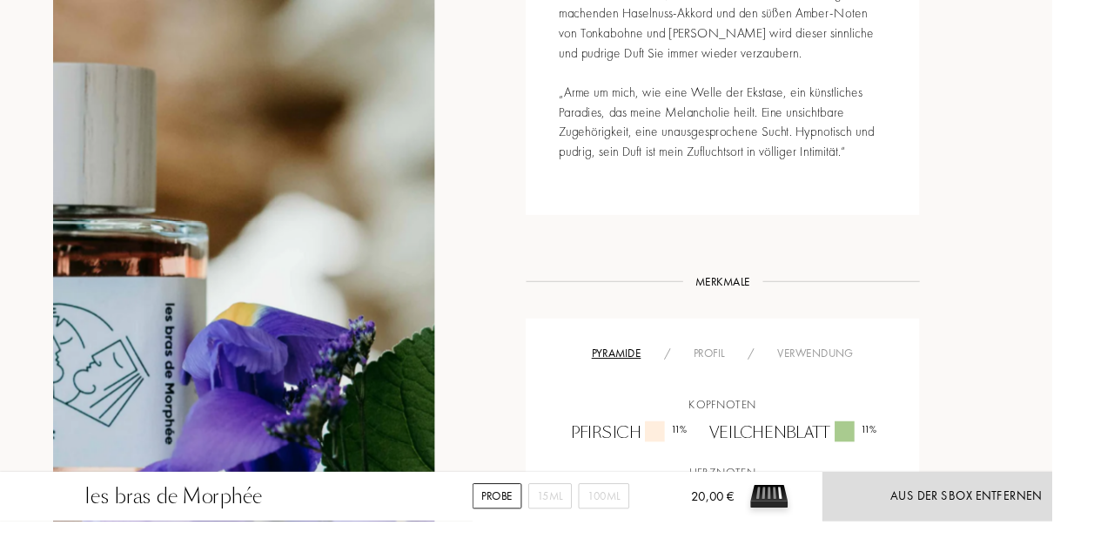
scroll to position [911, 0]
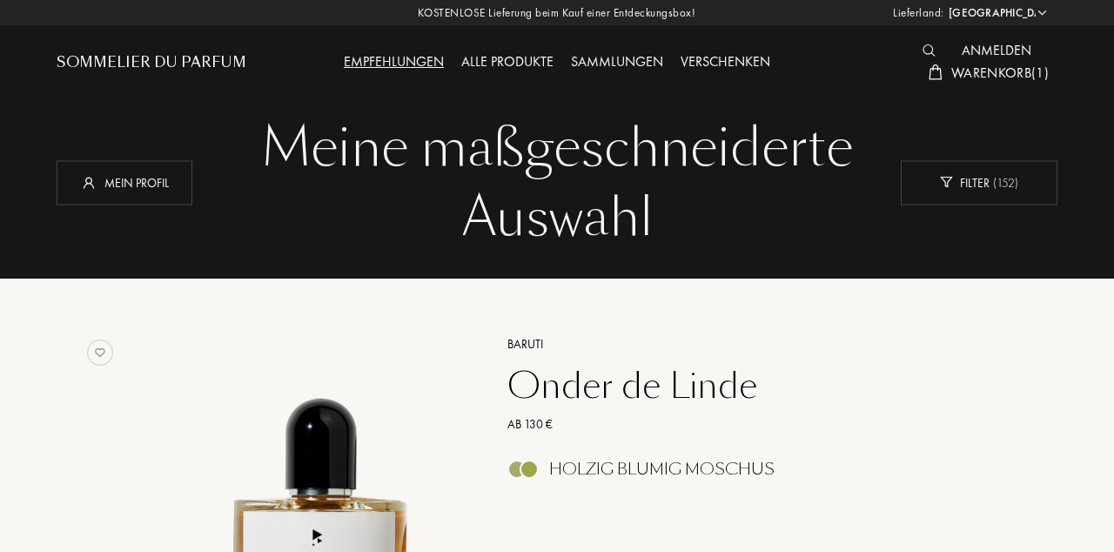
select select "DE"
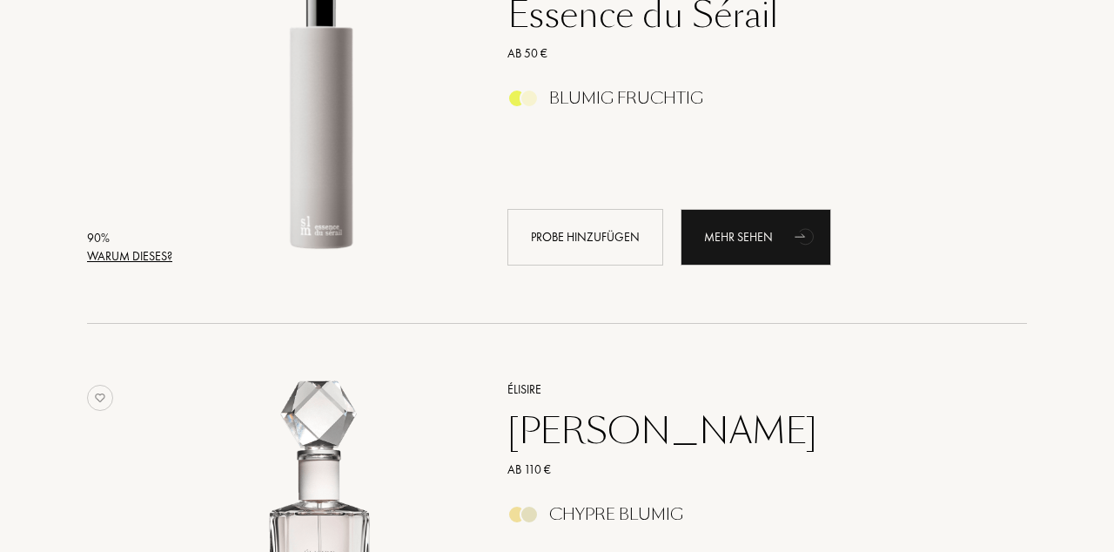
click at [748, 243] on div "Mehr sehen" at bounding box center [756, 237] width 151 height 57
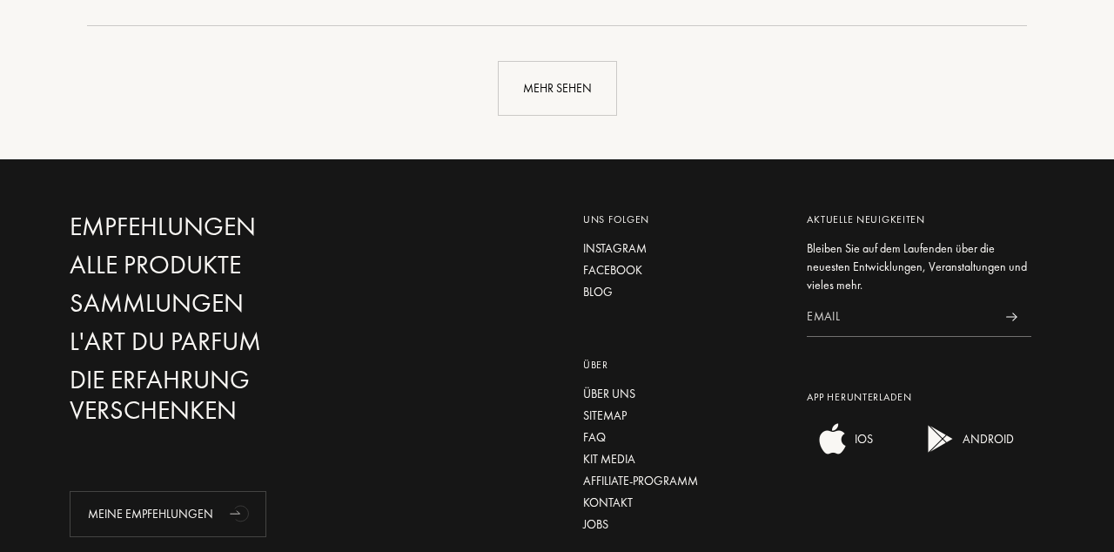
scroll to position [4412, 0]
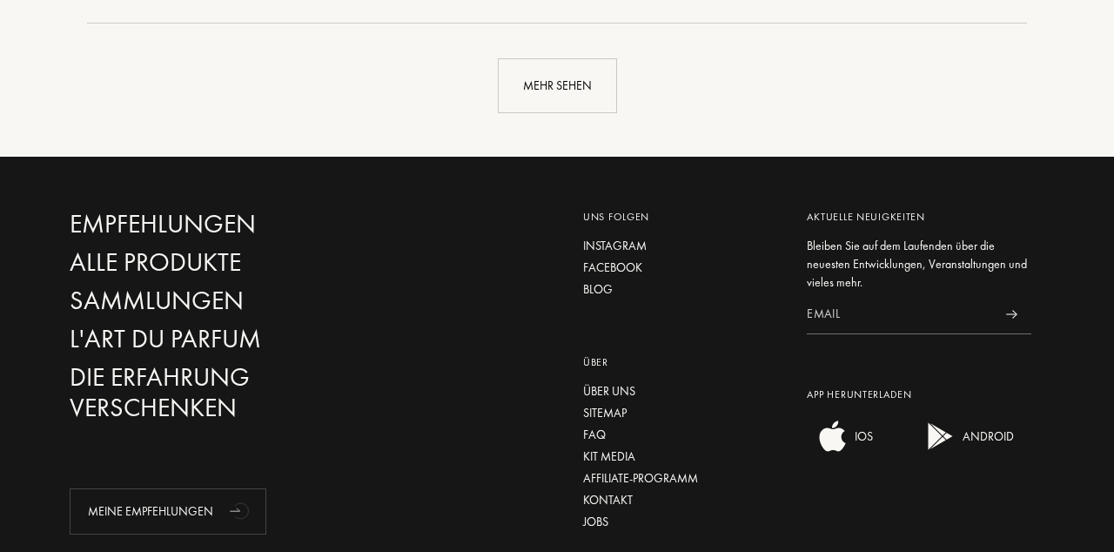
click at [552, 89] on div "Mehr sehen" at bounding box center [557, 85] width 119 height 55
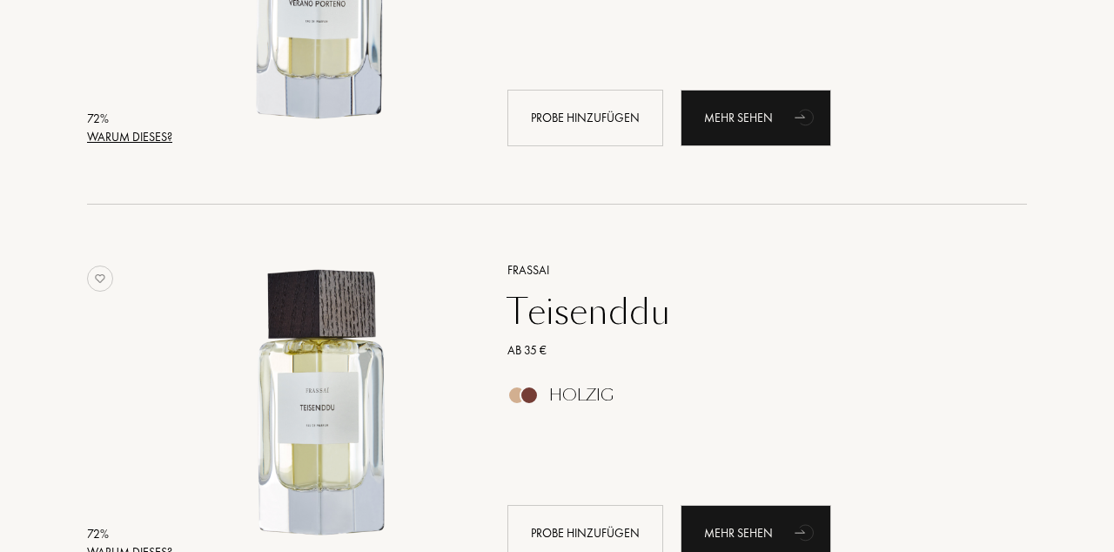
scroll to position [7558, 0]
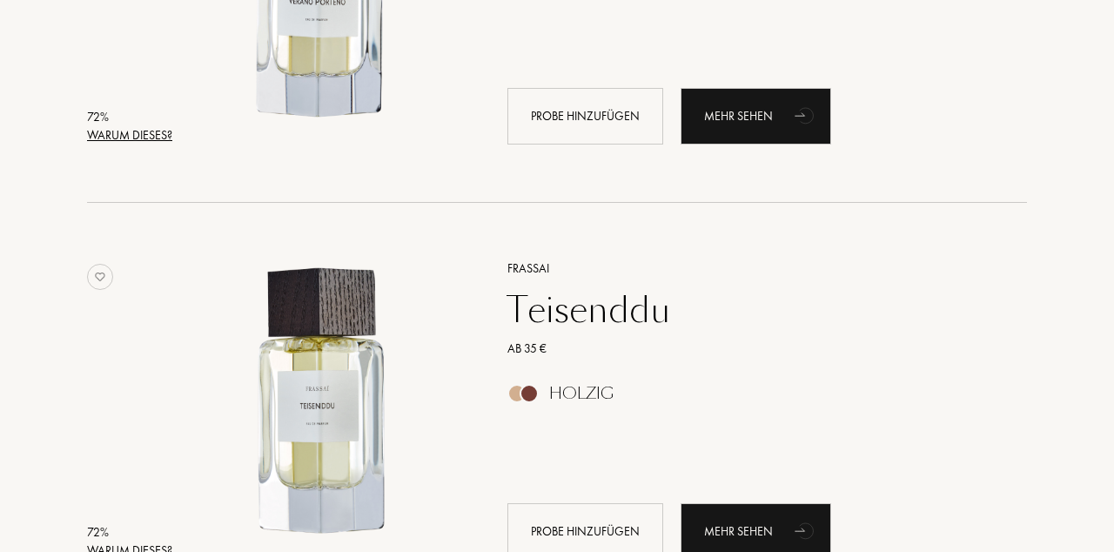
click at [766, 536] on div "Mehr sehen" at bounding box center [756, 531] width 151 height 57
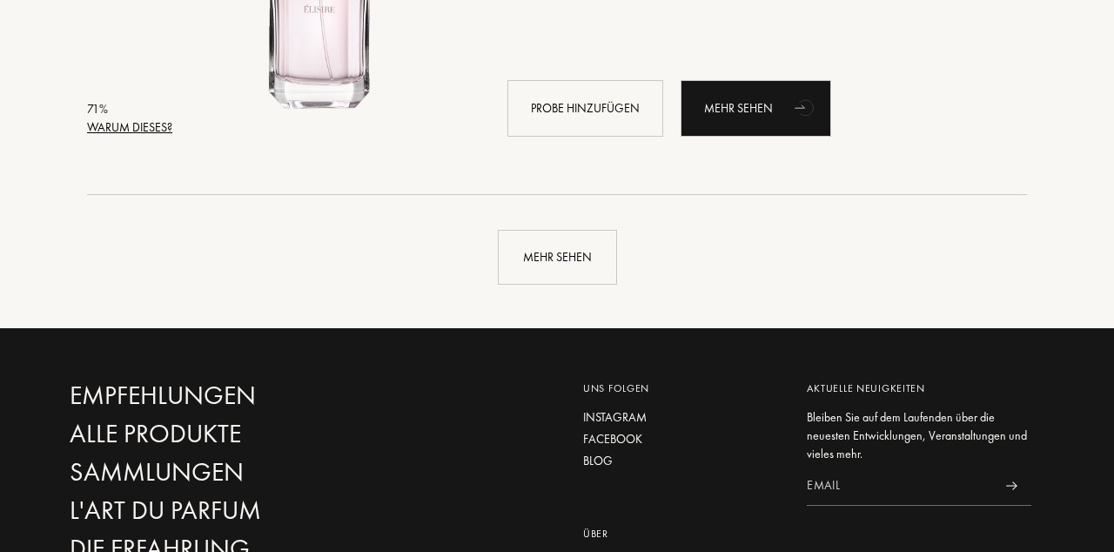
scroll to position [8398, 0]
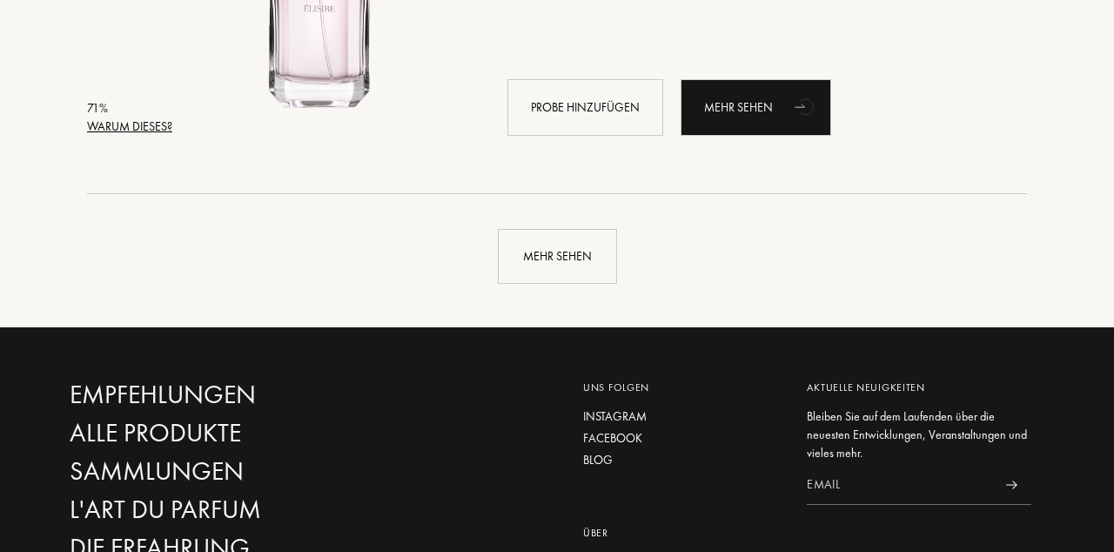
click at [558, 260] on div "Mehr sehen" at bounding box center [557, 256] width 119 height 55
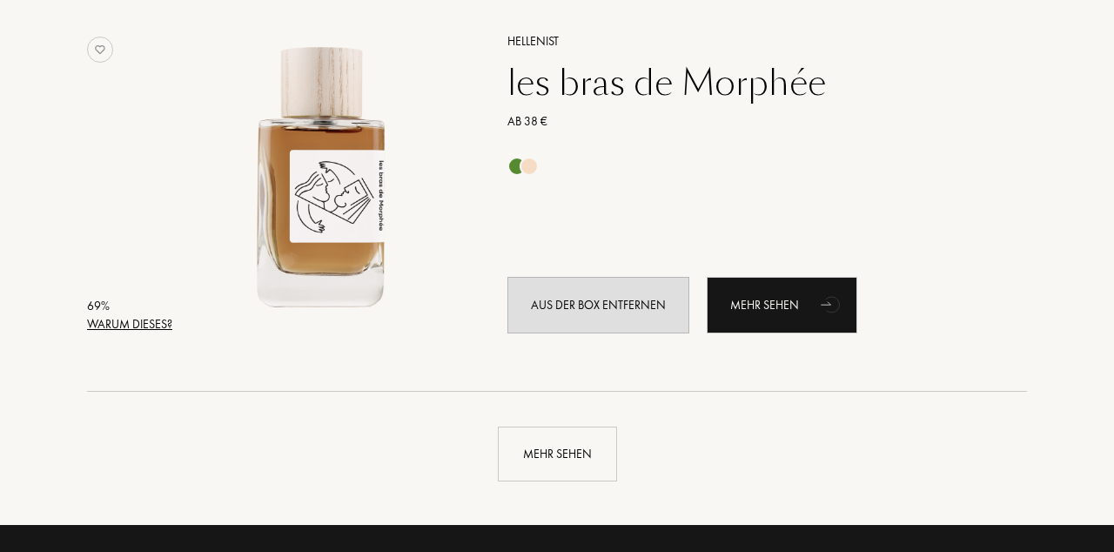
scroll to position [12359, 0]
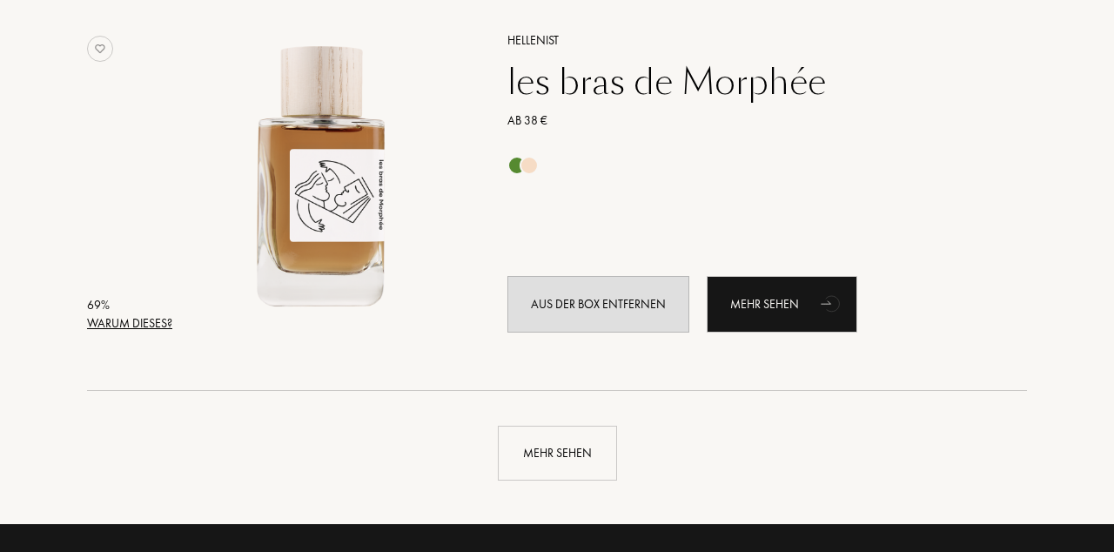
click at [561, 456] on div "Mehr sehen" at bounding box center [557, 453] width 119 height 55
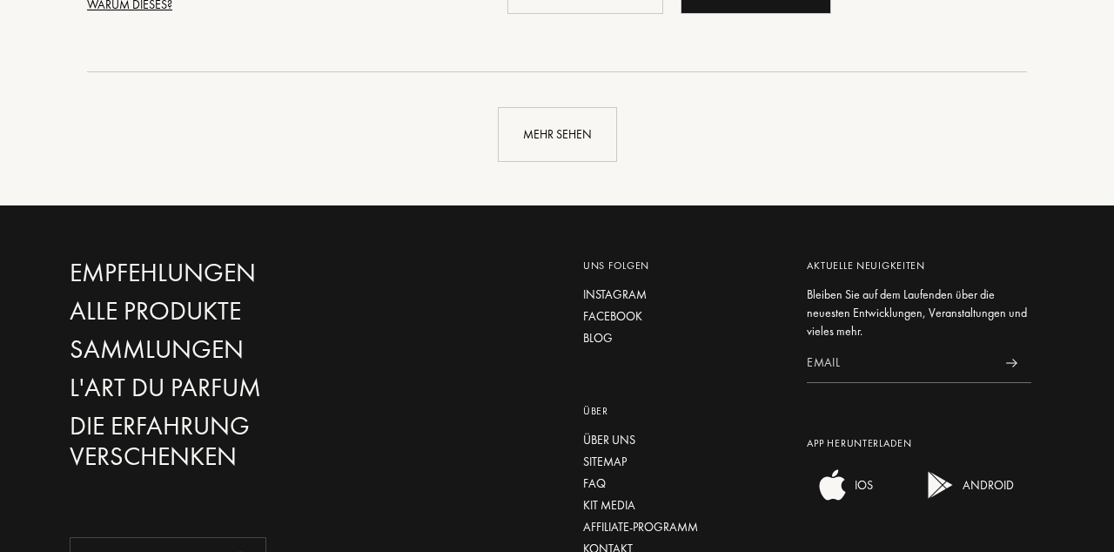
scroll to position [16839, 0]
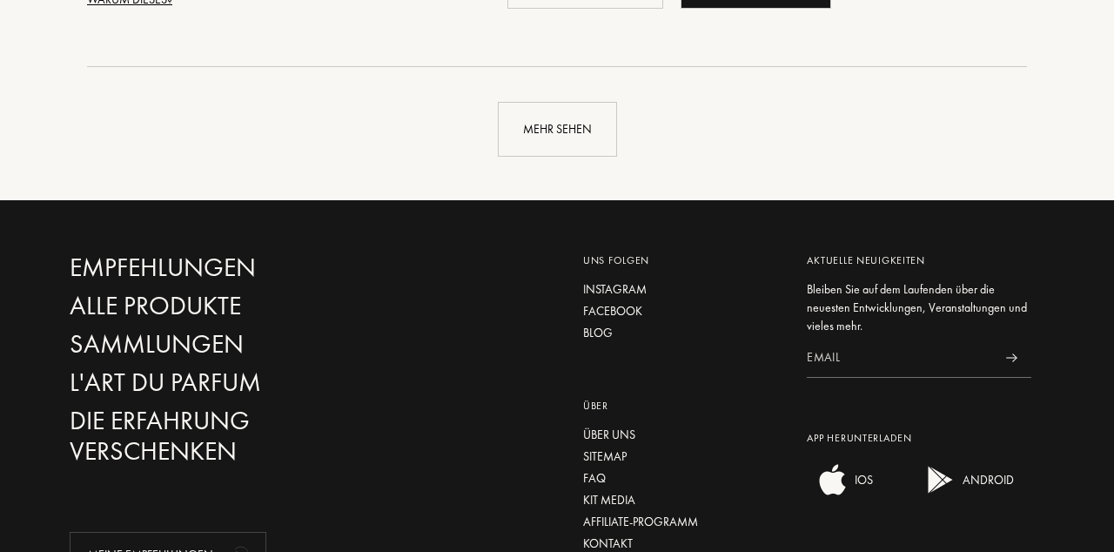
click at [569, 132] on div "Mehr sehen" at bounding box center [557, 129] width 119 height 55
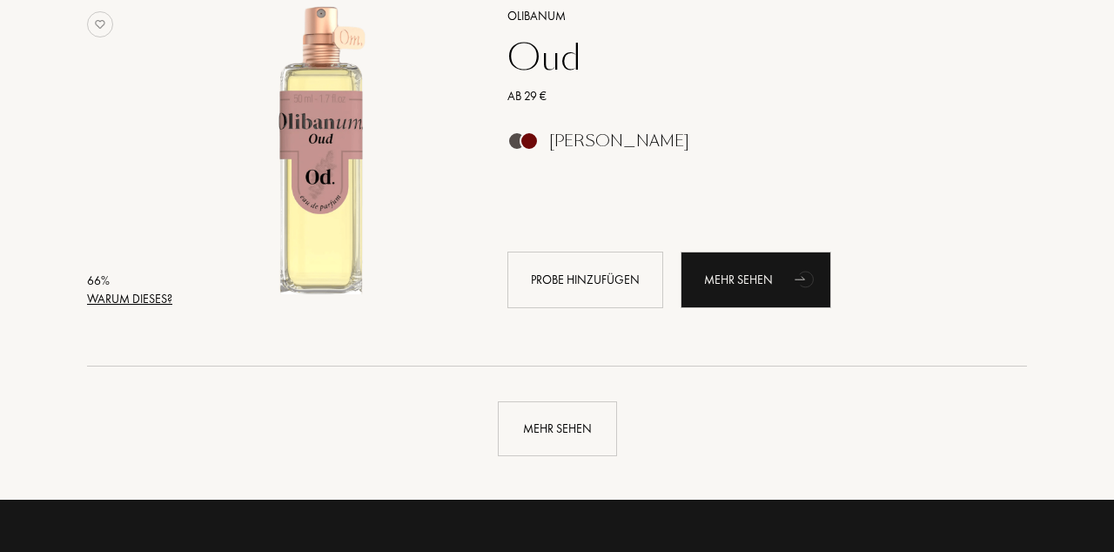
scroll to position [20699, 0]
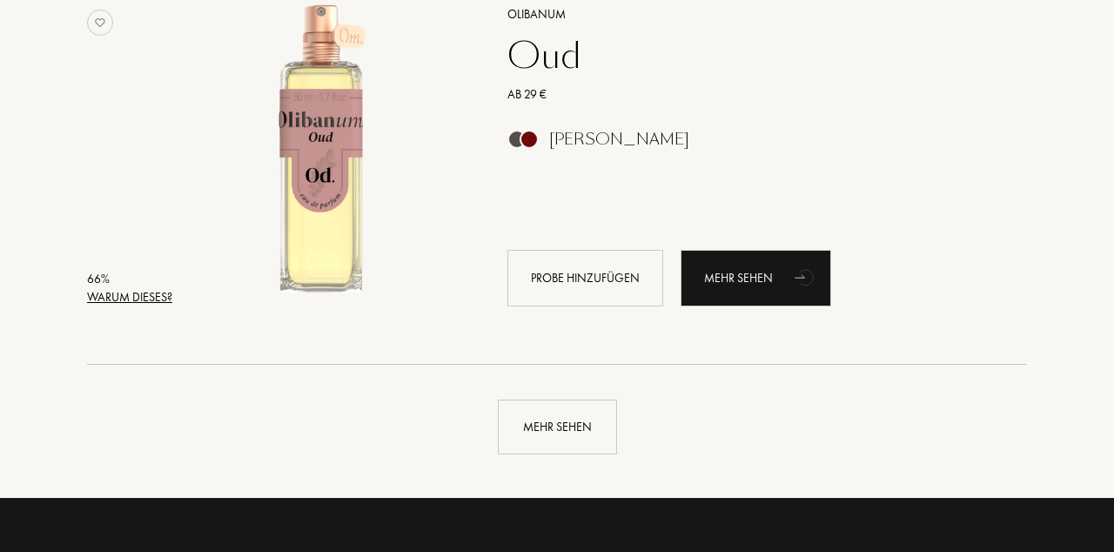
click at [564, 430] on div "Mehr sehen" at bounding box center [557, 427] width 119 height 55
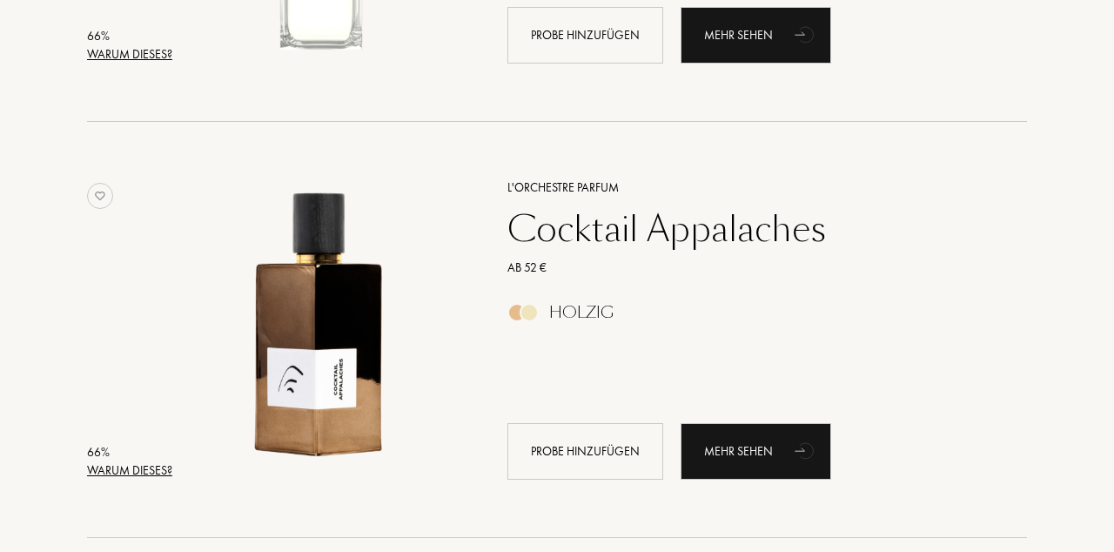
scroll to position [21358, 0]
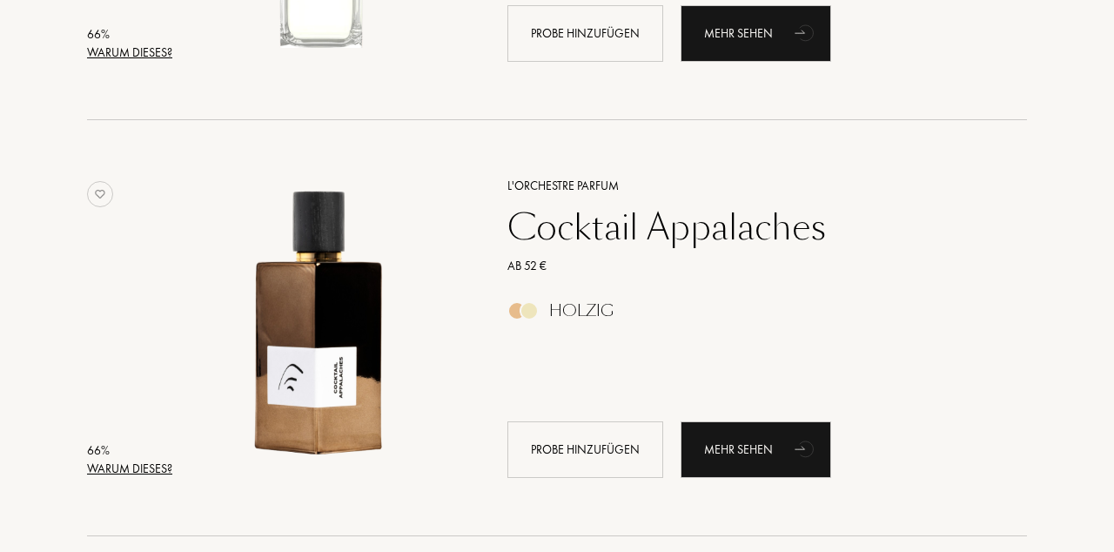
click at [768, 453] on div "Mehr sehen" at bounding box center [756, 449] width 151 height 57
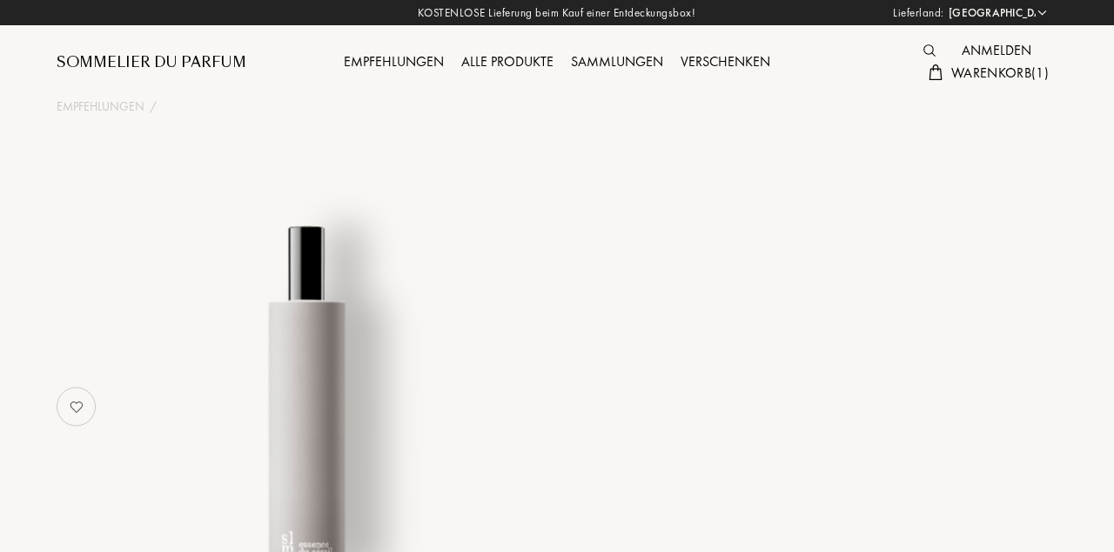
select select "DE"
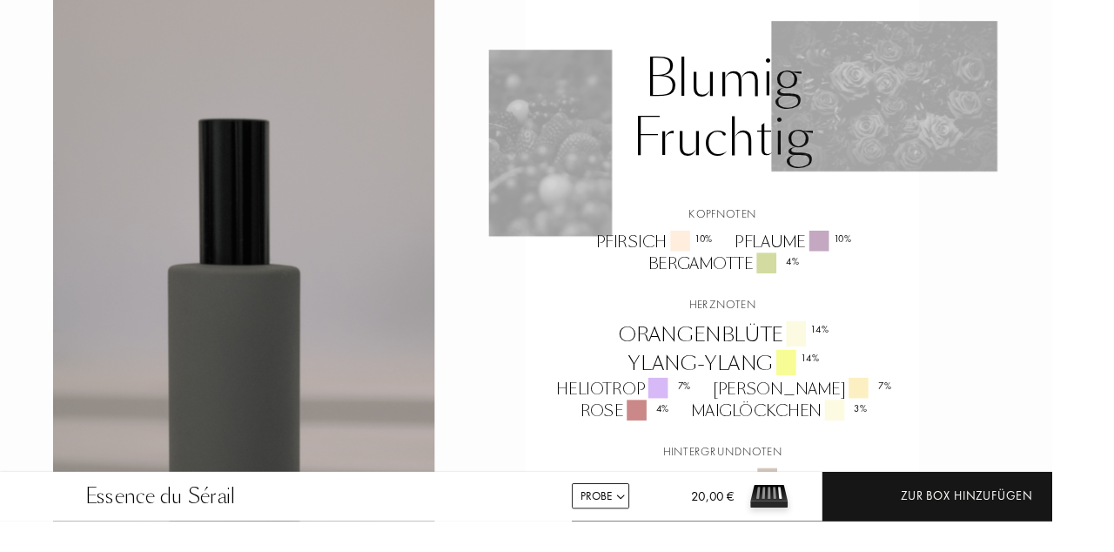
scroll to position [1202, 0]
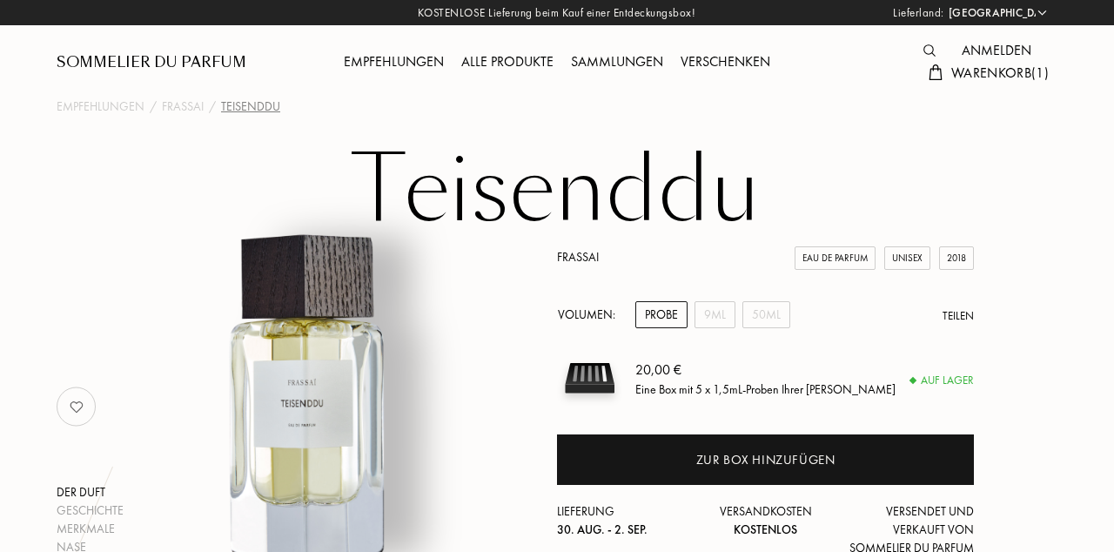
select select "DE"
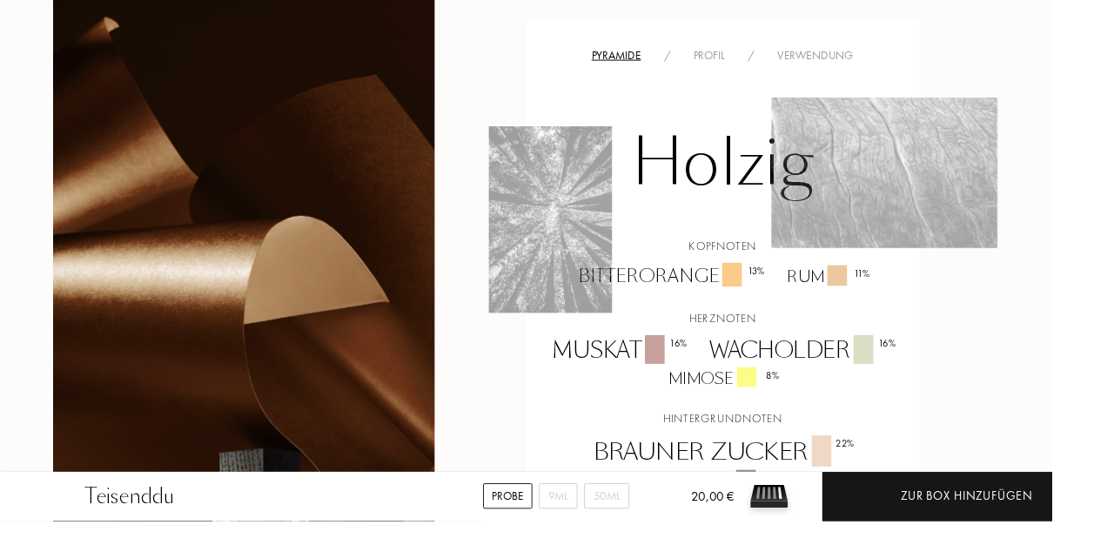
scroll to position [1372, 0]
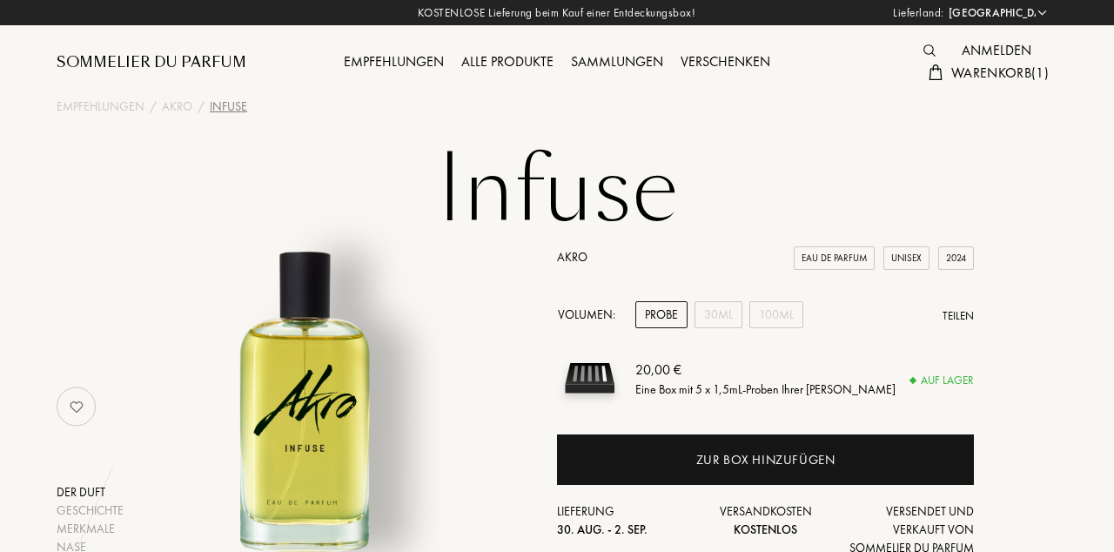
select select "DE"
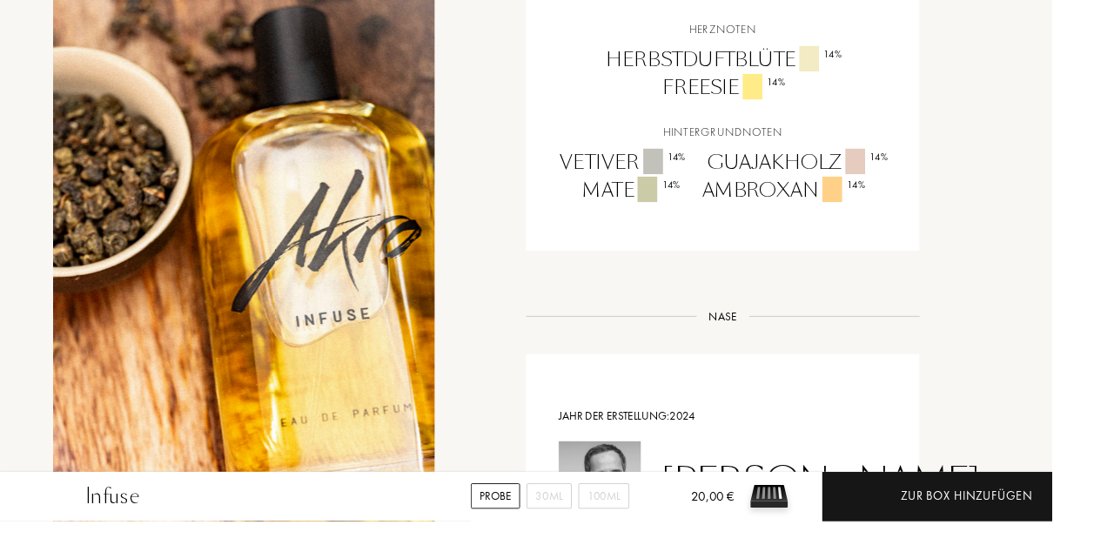
scroll to position [1541, 0]
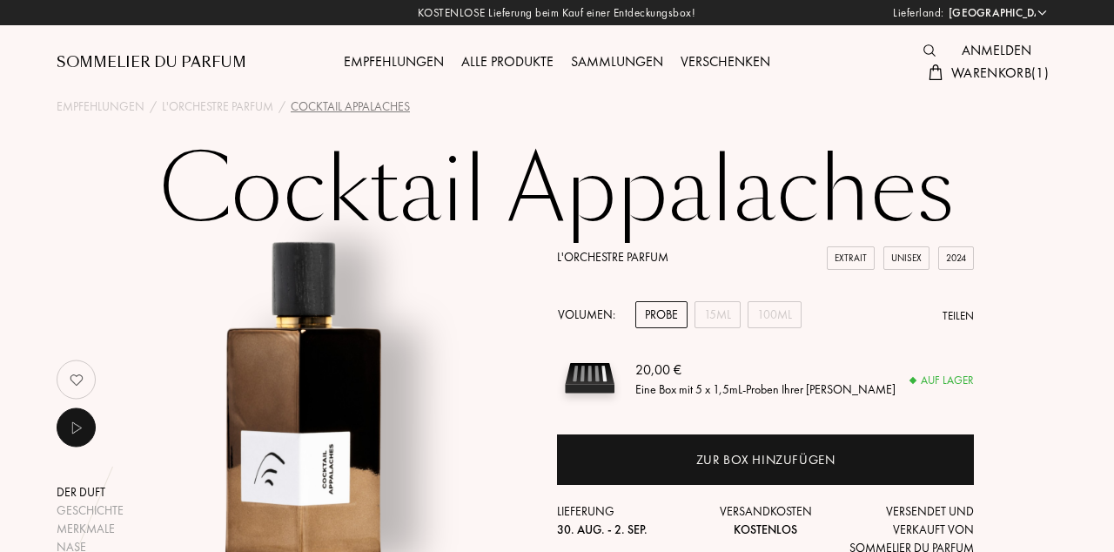
select select "DE"
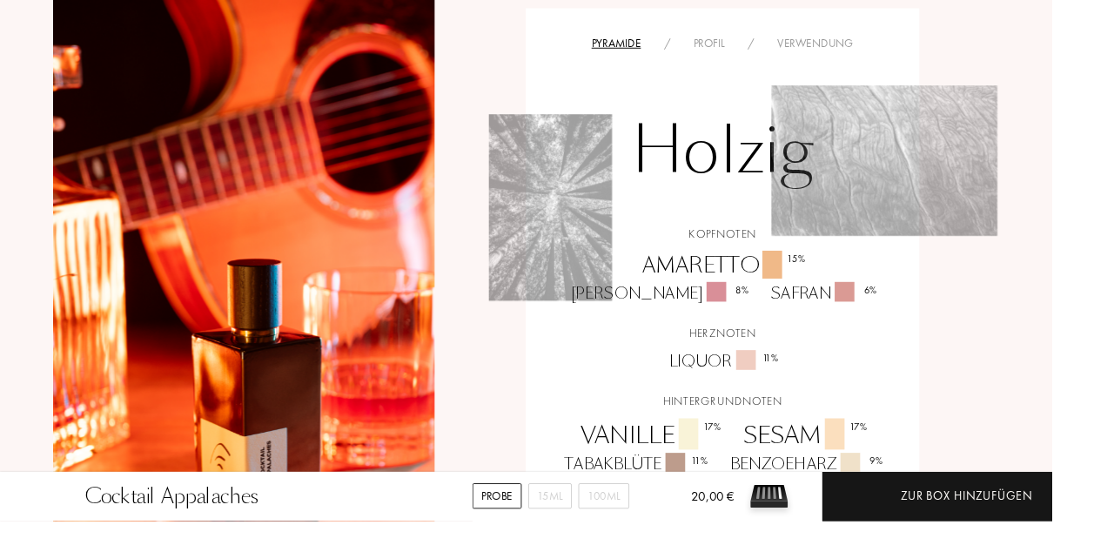
scroll to position [1135, 0]
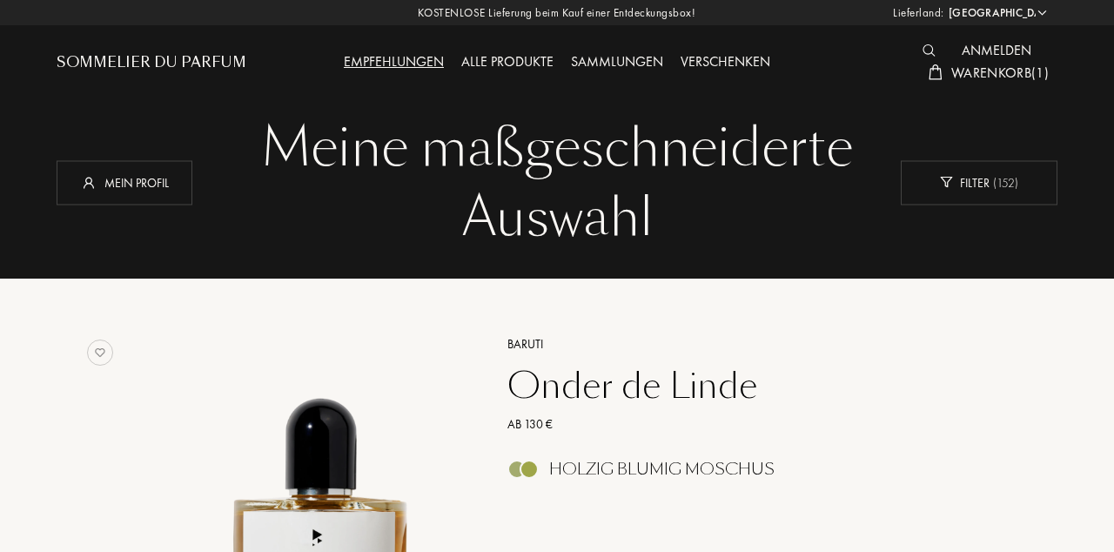
select select "DE"
click at [135, 188] on div "Mein Profil" at bounding box center [125, 182] width 136 height 44
select select "DE"
click at [1029, 77] on span "Warenkorb ( 1 )" at bounding box center [1001, 73] width 98 height 18
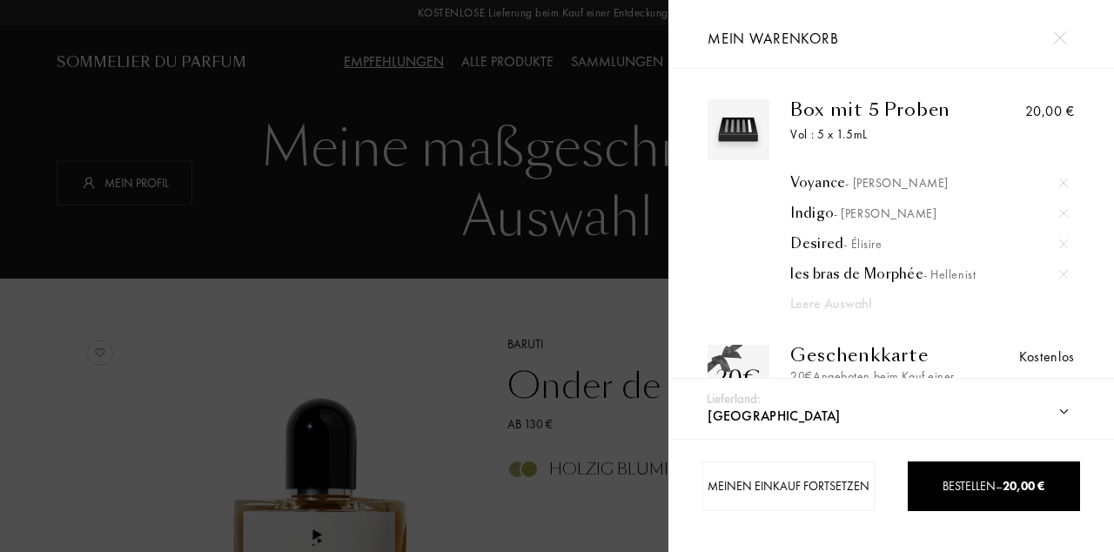
click at [907, 283] on div "les bras de Morphée - Hellenist" at bounding box center [928, 274] width 277 height 17
click at [409, 353] on div at bounding box center [334, 276] width 669 height 552
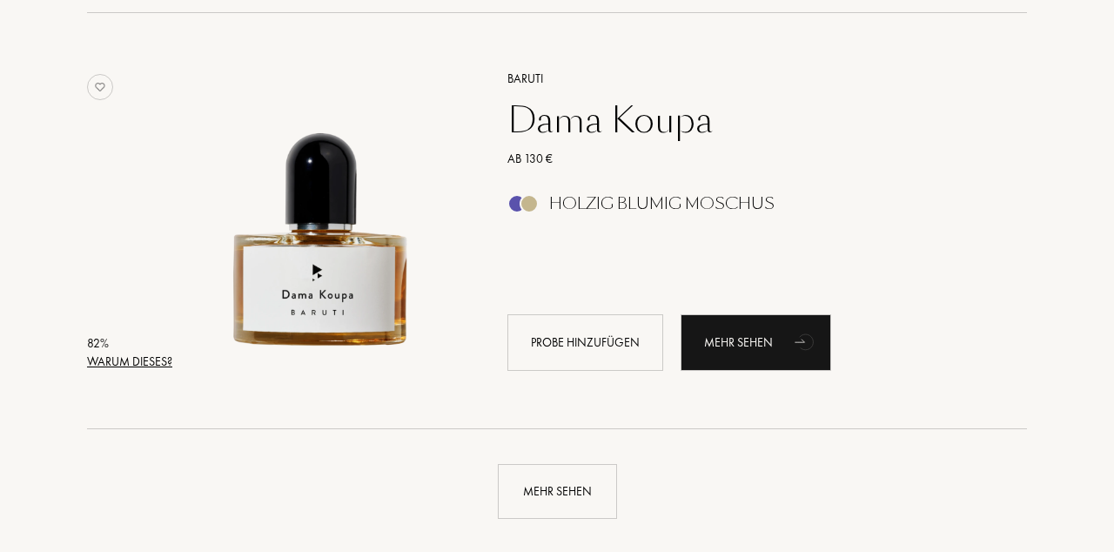
scroll to position [3978, 0]
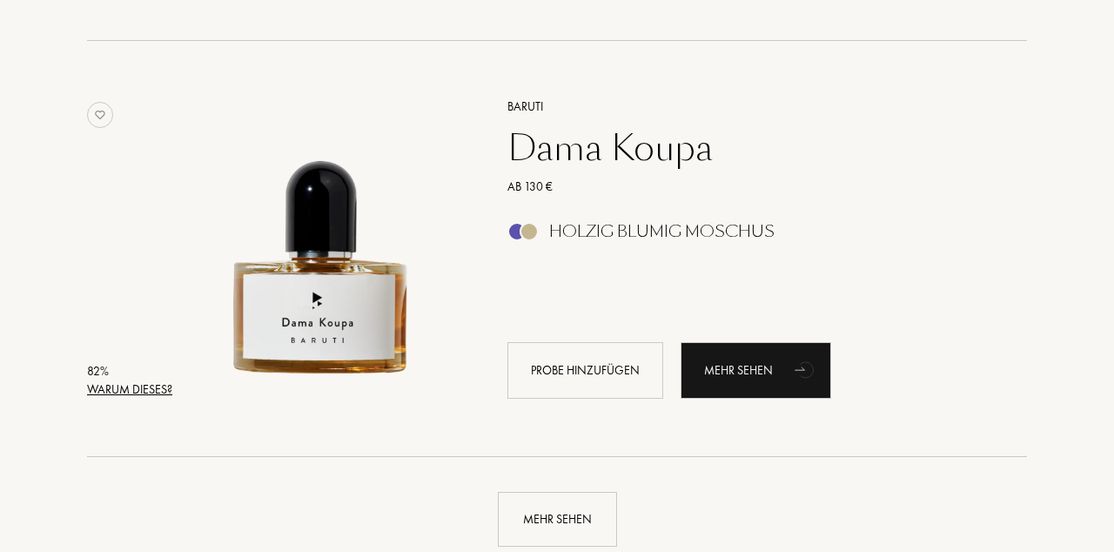
click at [559, 524] on div "Mehr sehen" at bounding box center [557, 519] width 119 height 55
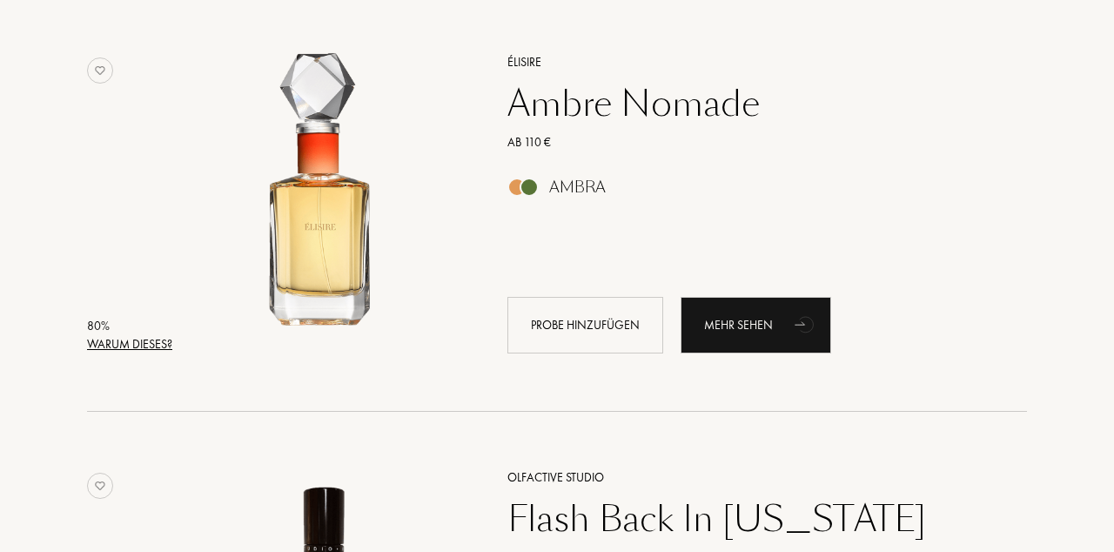
scroll to position [5270, 0]
click at [319, 252] on img at bounding box center [322, 195] width 290 height 290
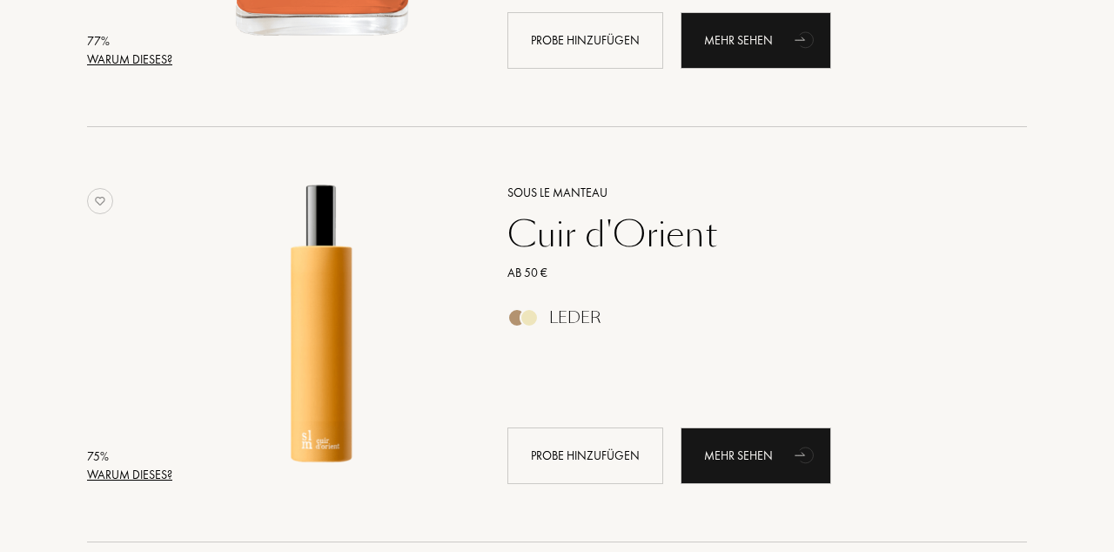
scroll to position [5972, 0]
click at [771, 453] on div "Mehr sehen" at bounding box center [756, 455] width 151 height 57
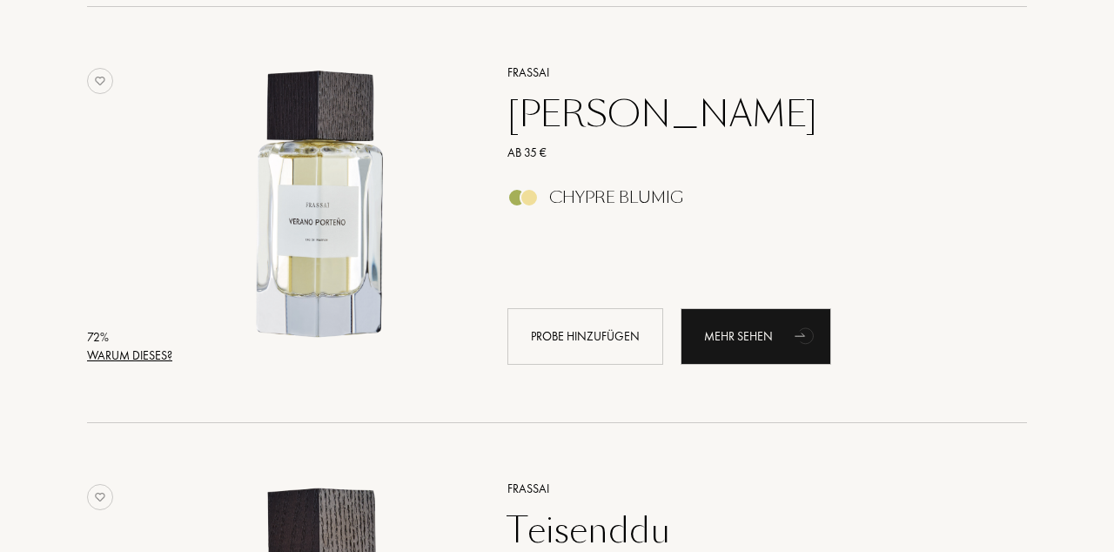
scroll to position [7340, 0]
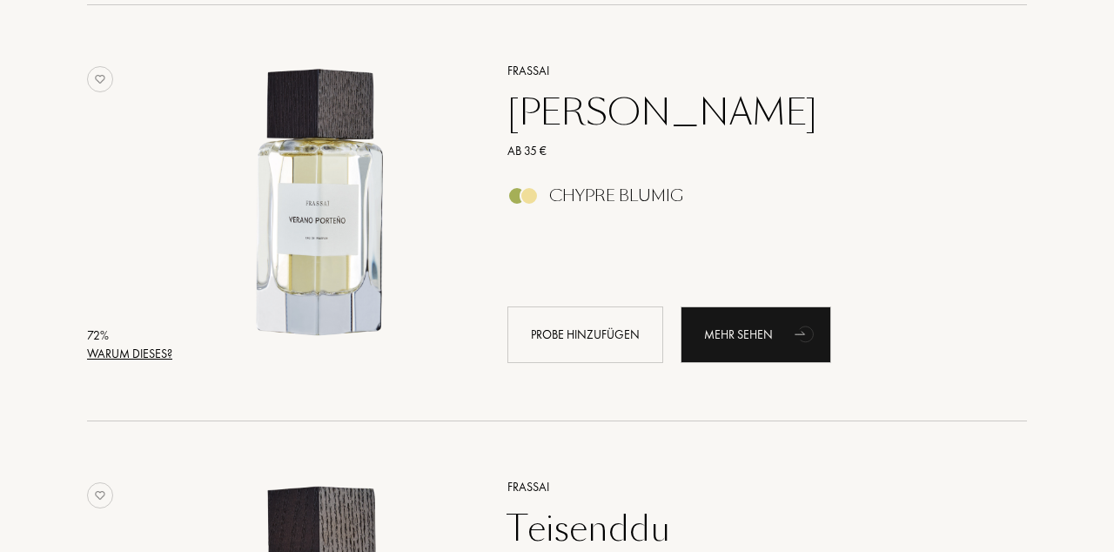
click at [760, 352] on div "Mehr sehen" at bounding box center [756, 334] width 151 height 57
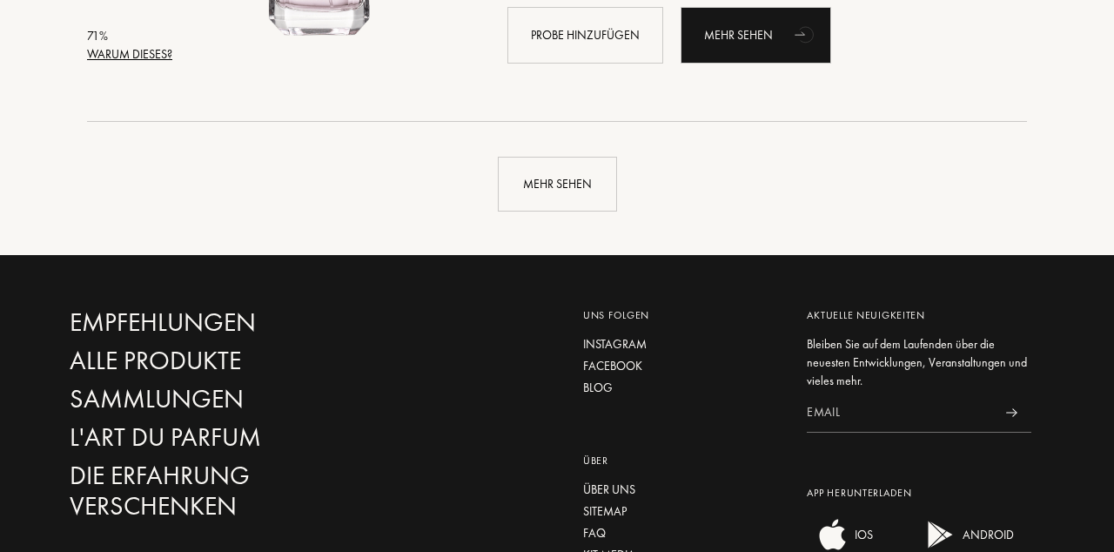
scroll to position [8471, 0]
click at [580, 186] on div "Mehr sehen" at bounding box center [557, 184] width 119 height 55
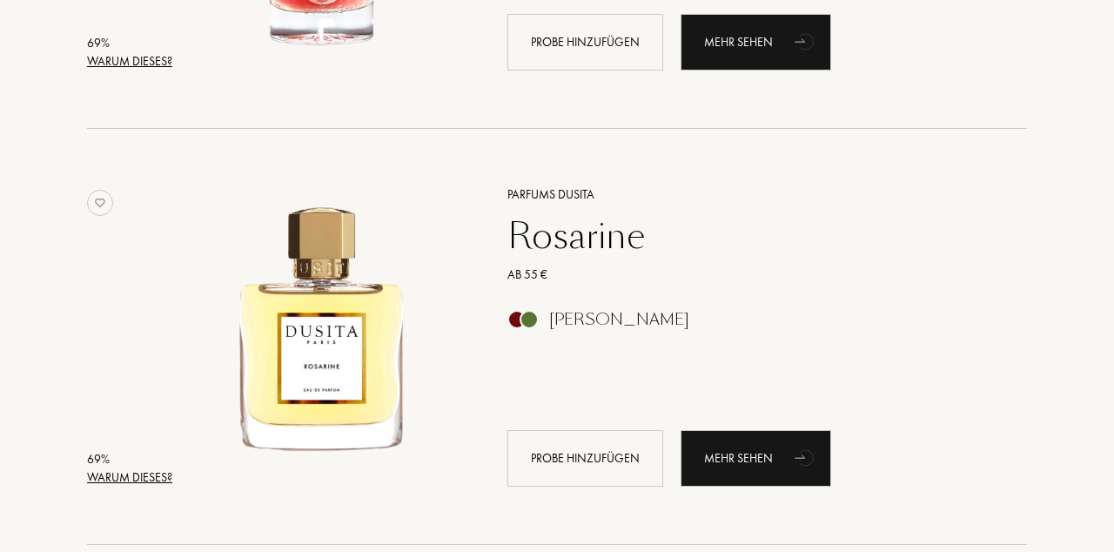
scroll to position [11374, 0]
click at [763, 461] on div "Mehr sehen" at bounding box center [756, 457] width 151 height 57
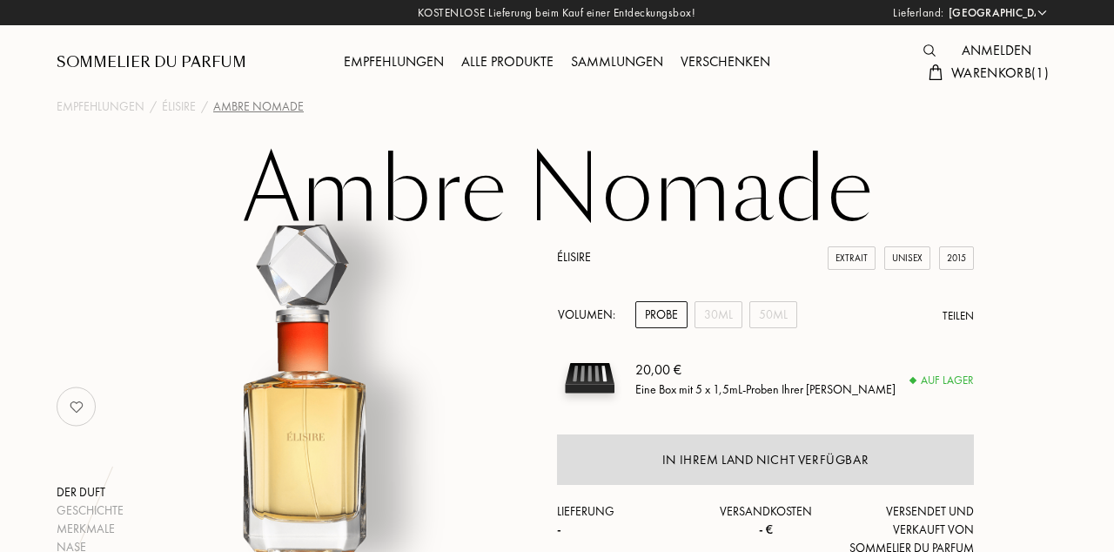
select select "DE"
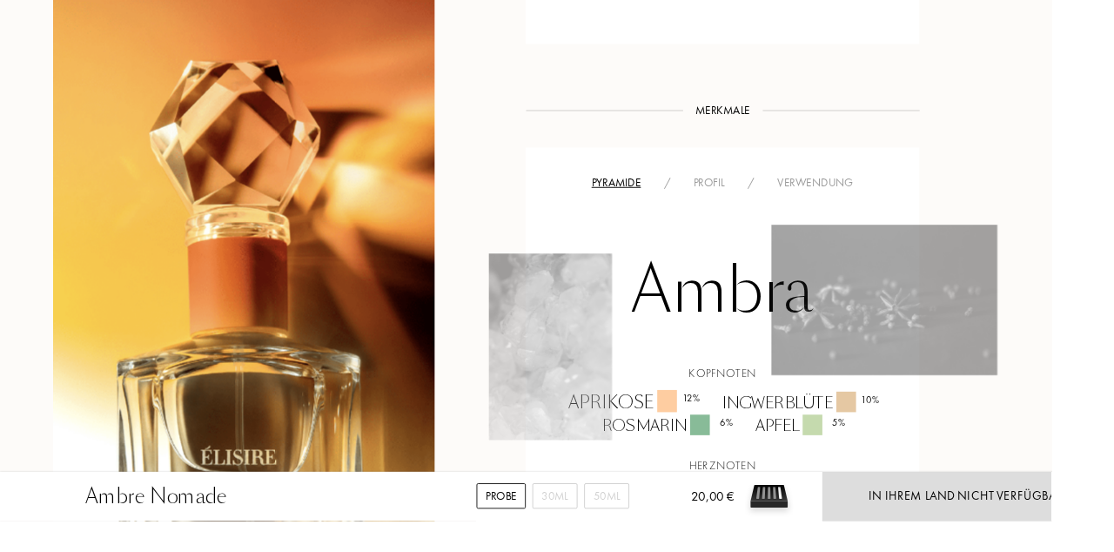
scroll to position [987, 0]
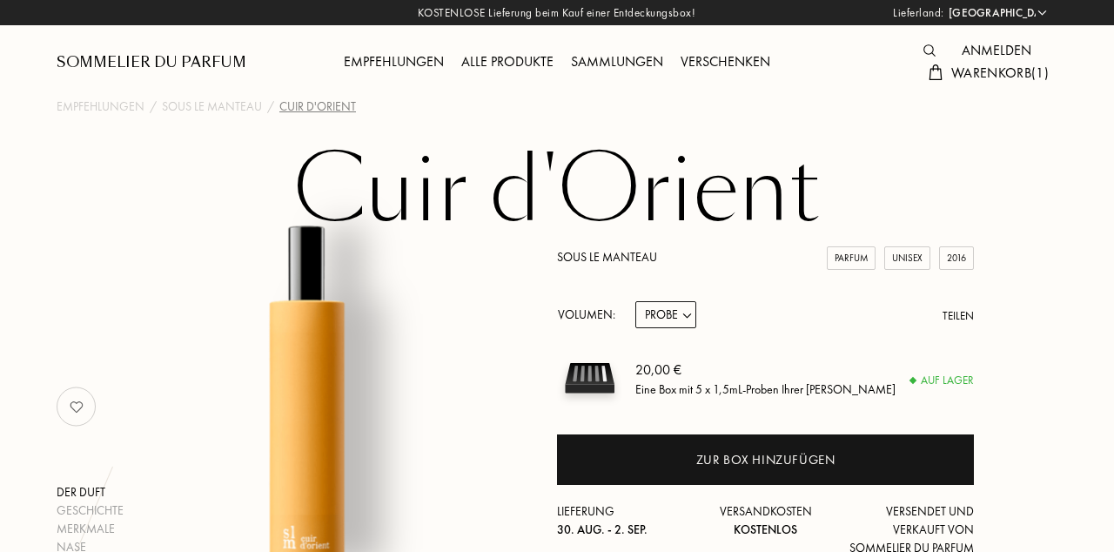
select select "DE"
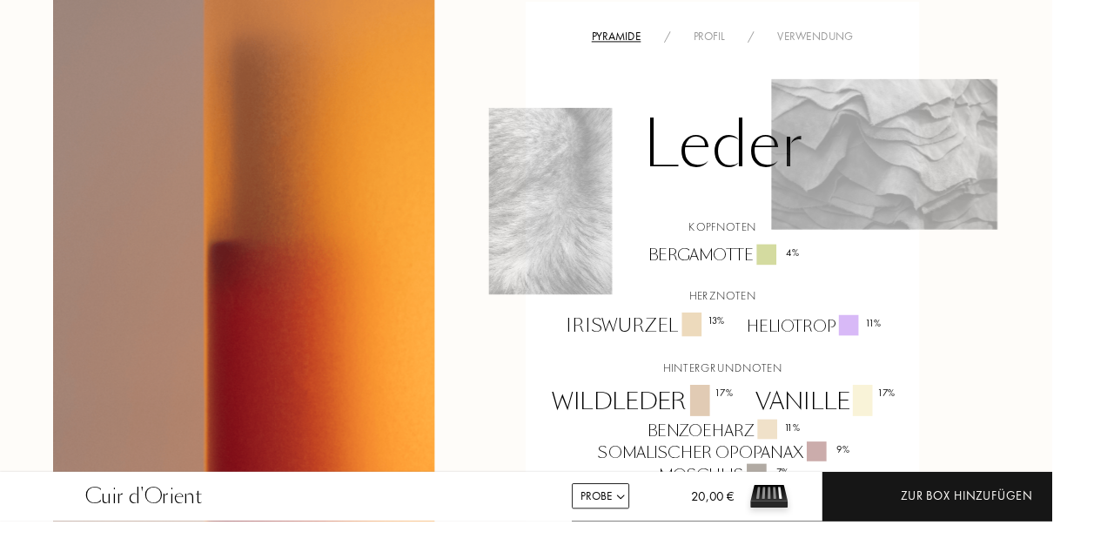
scroll to position [1186, 0]
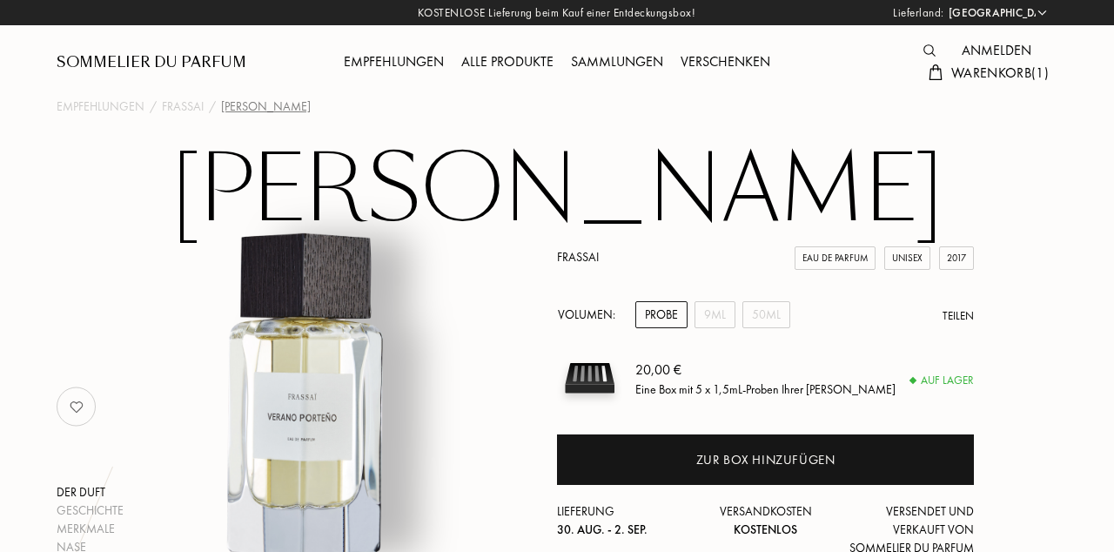
select select "DE"
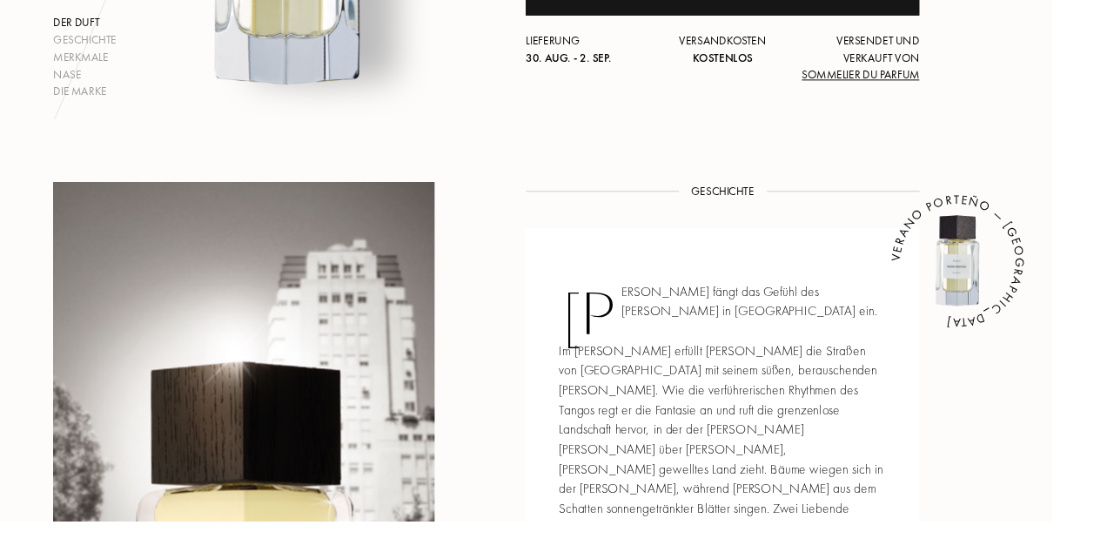
scroll to position [468, 0]
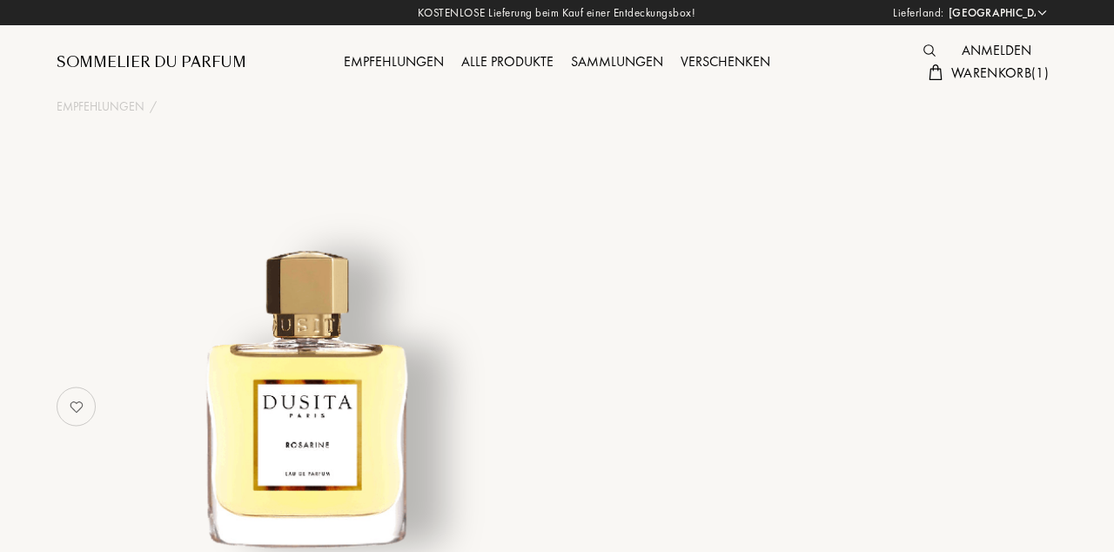
select select "DE"
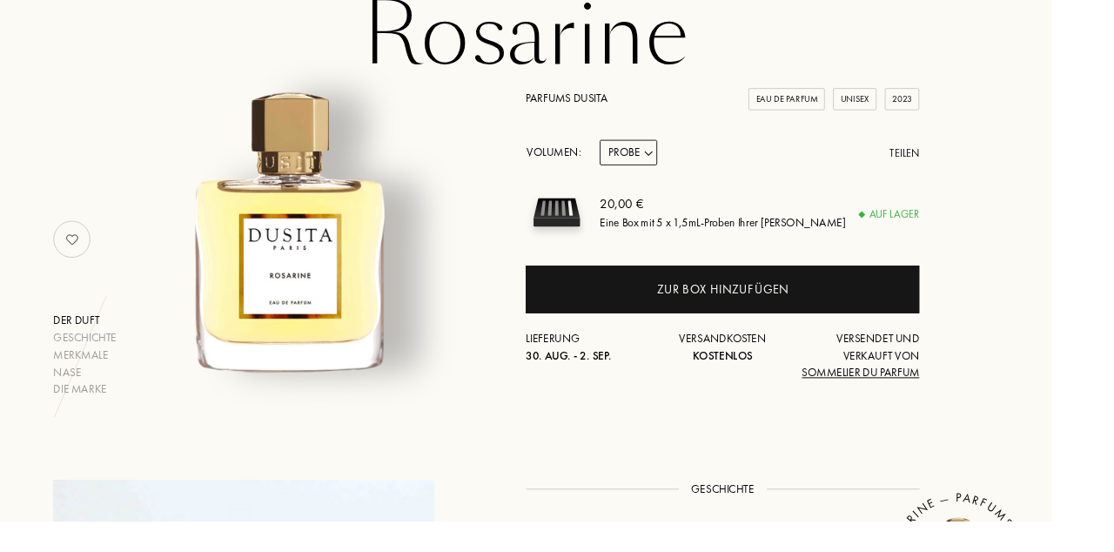
scroll to position [150, 0]
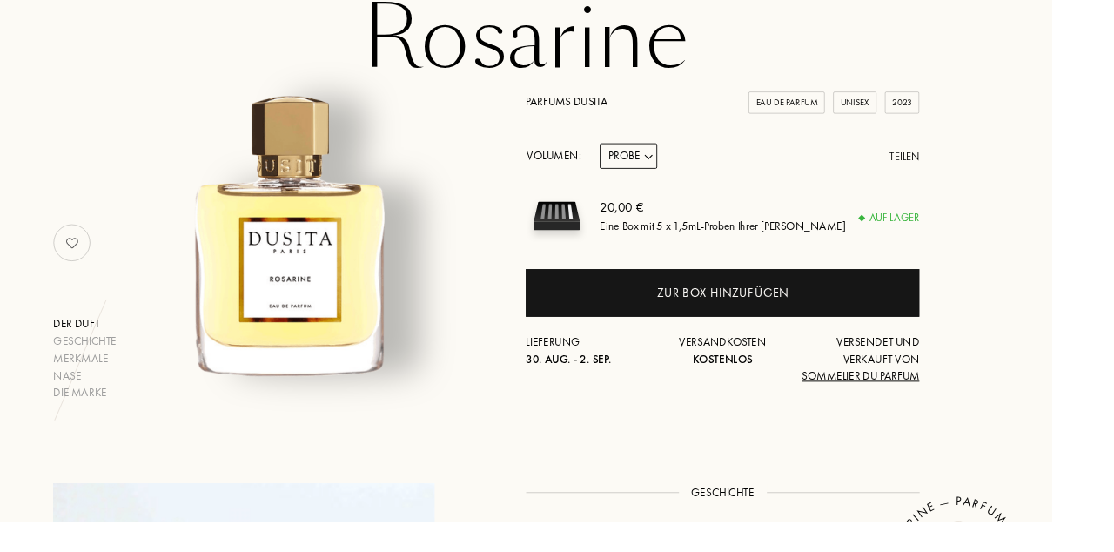
click at [829, 306] on div "Zur Box hinzufügen" at bounding box center [765, 310] width 139 height 20
